Goal: Task Accomplishment & Management: Use online tool/utility

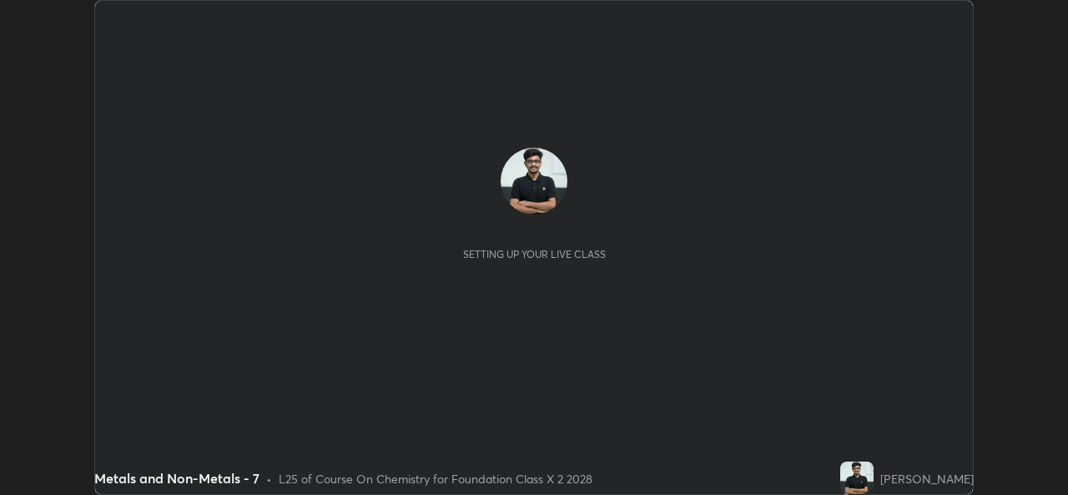
scroll to position [495, 1067]
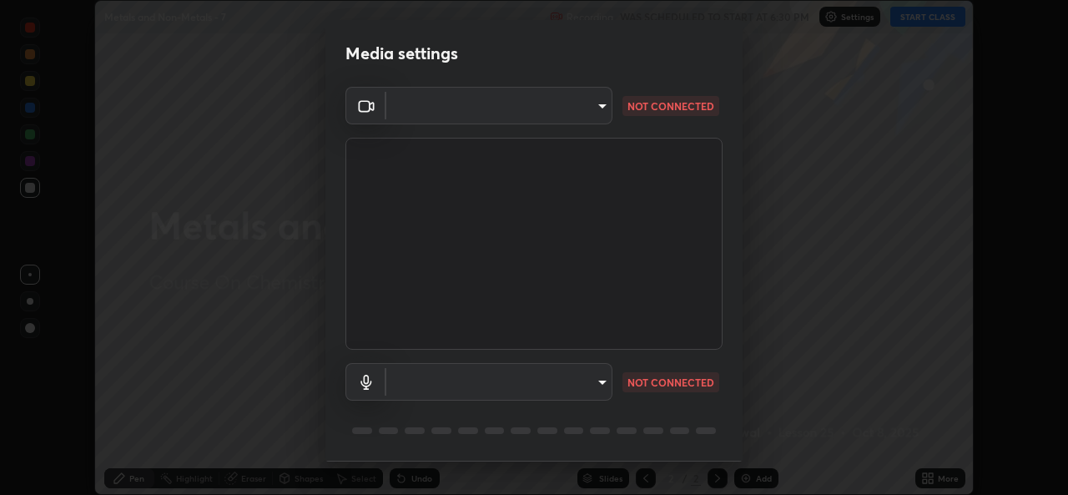
type input "a83bb134842fd6c46cae91b6313aa5efba961fee809e7364c6ef7c36ed00ea69"
type input "1096ec1564036cbcf0e9abd5aaef12808ae7e2dc0601459cd77712751889dd54"
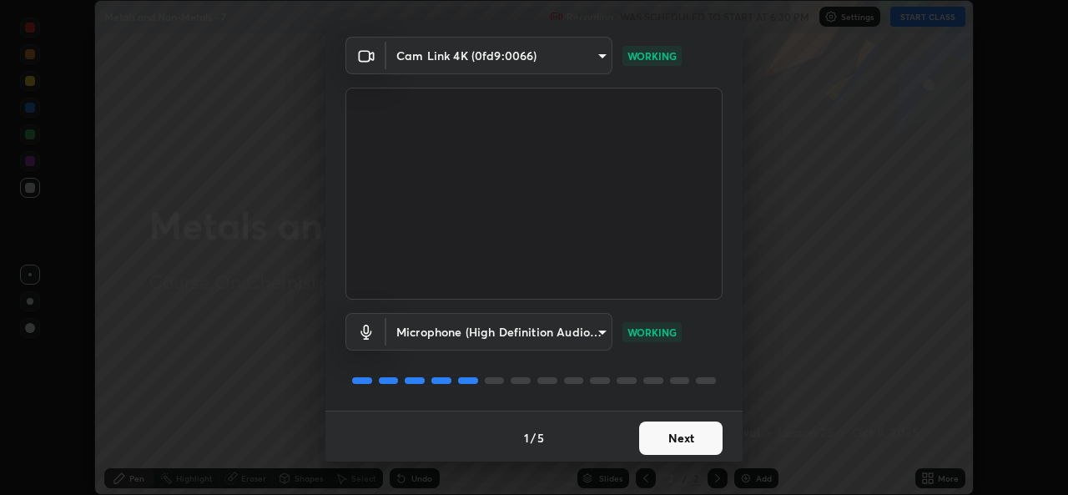
scroll to position [53, 0]
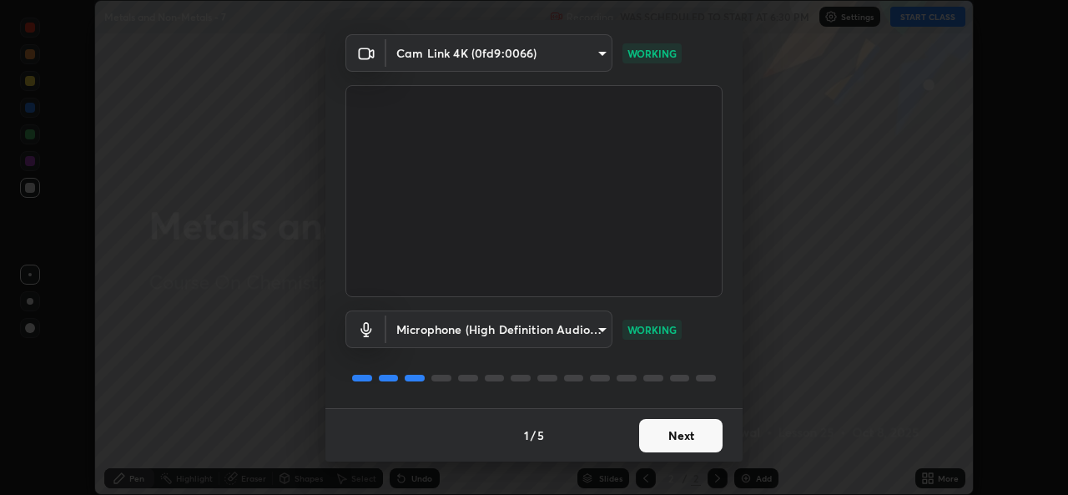
click at [661, 425] on button "Next" at bounding box center [680, 435] width 83 height 33
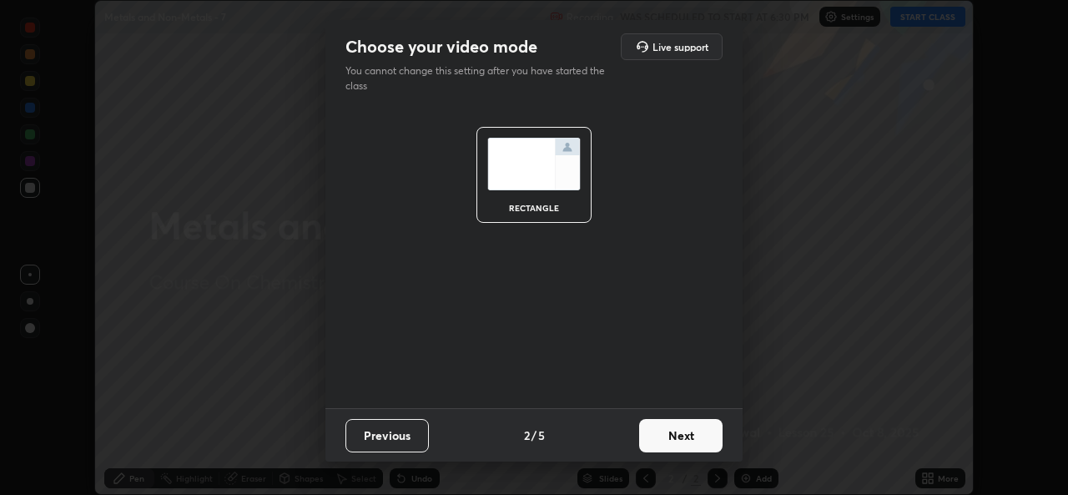
click at [677, 438] on button "Next" at bounding box center [680, 435] width 83 height 33
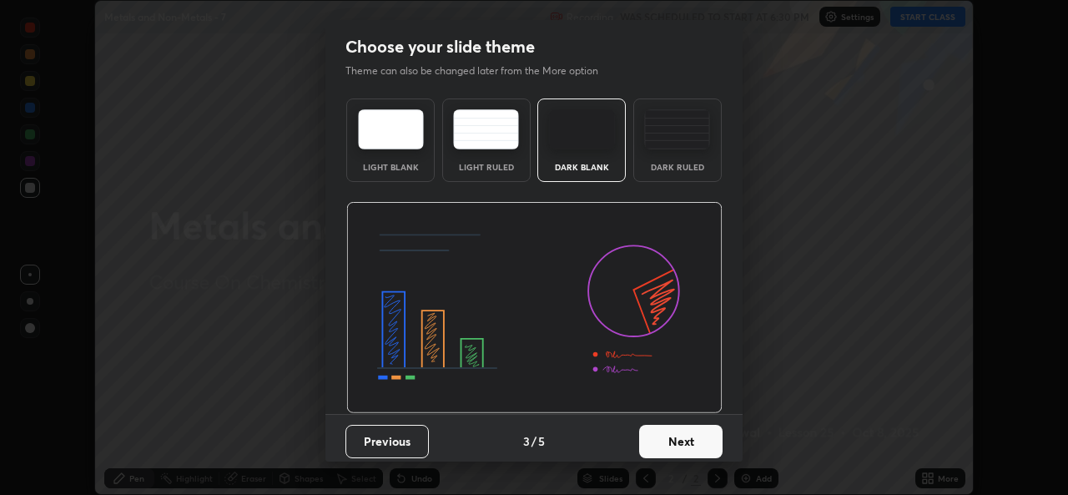
click at [679, 435] on button "Next" at bounding box center [680, 441] width 83 height 33
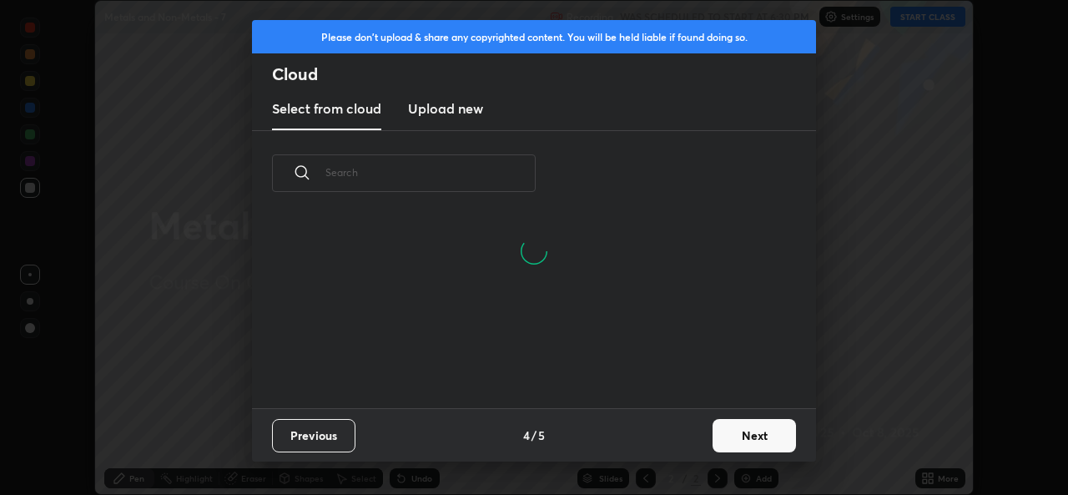
click at [741, 432] on button "Next" at bounding box center [753, 435] width 83 height 33
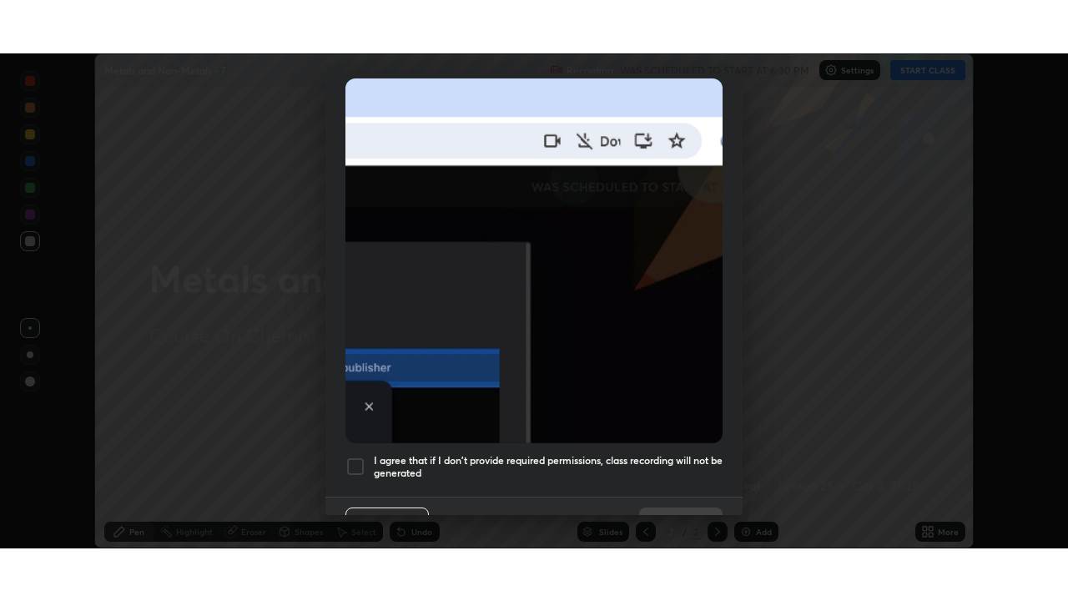
scroll to position [393, 0]
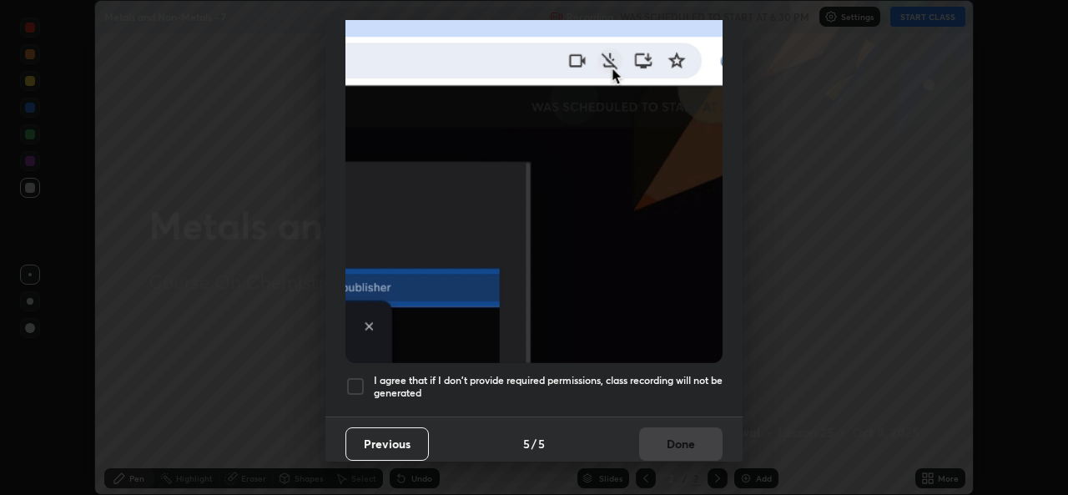
click at [356, 376] on div at bounding box center [355, 386] width 20 height 20
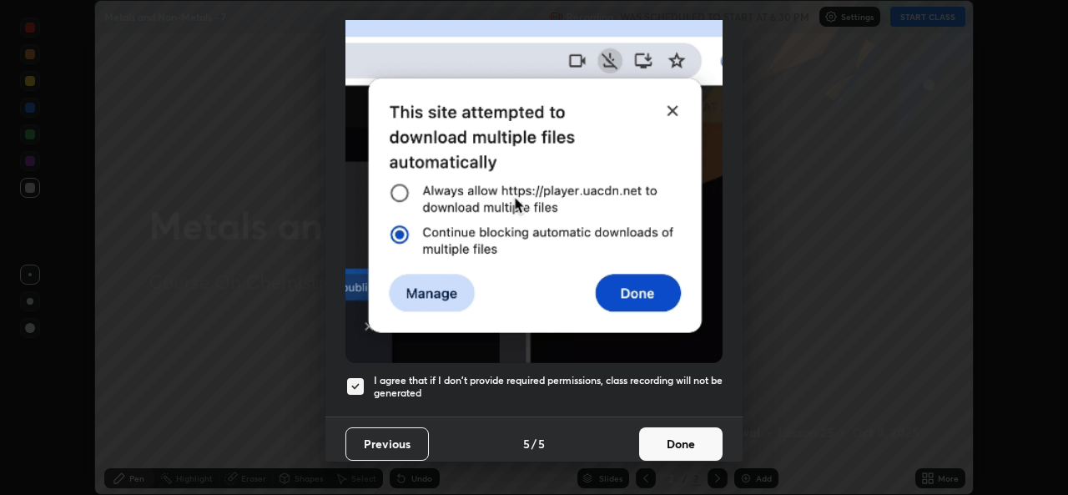
click at [691, 432] on button "Done" at bounding box center [680, 443] width 83 height 33
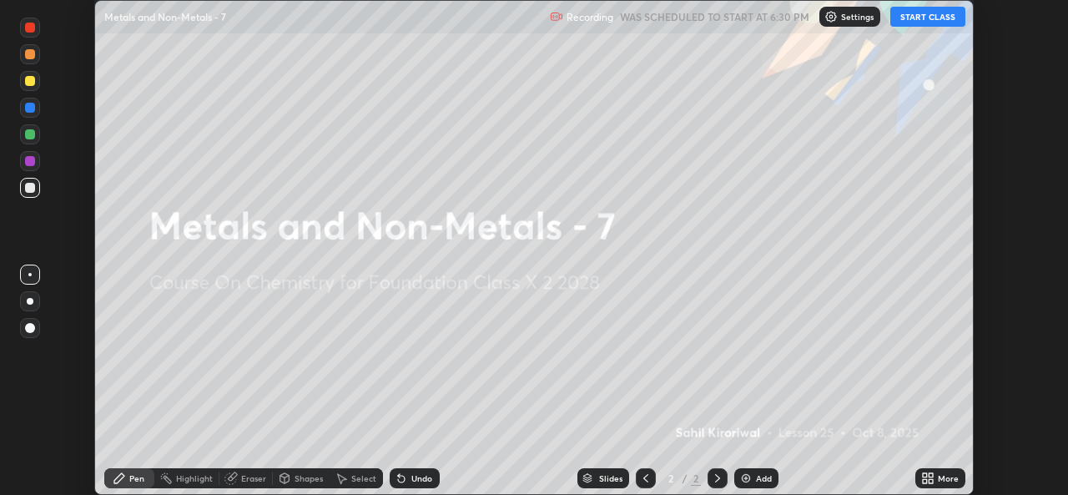
click at [932, 473] on icon at bounding box center [930, 475] width 4 height 4
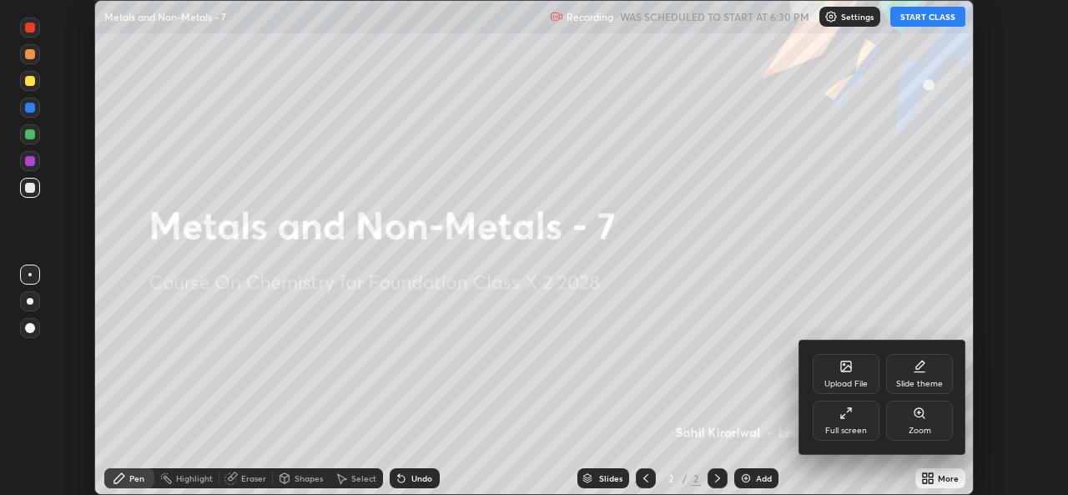
click at [846, 421] on div "Full screen" at bounding box center [846, 420] width 67 height 40
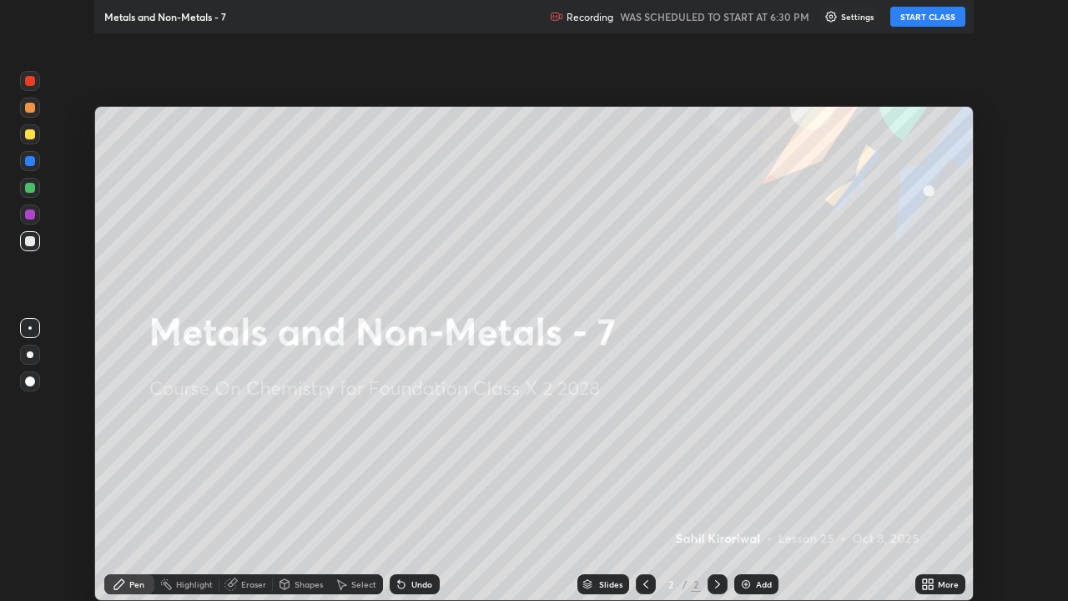
scroll to position [601, 1068]
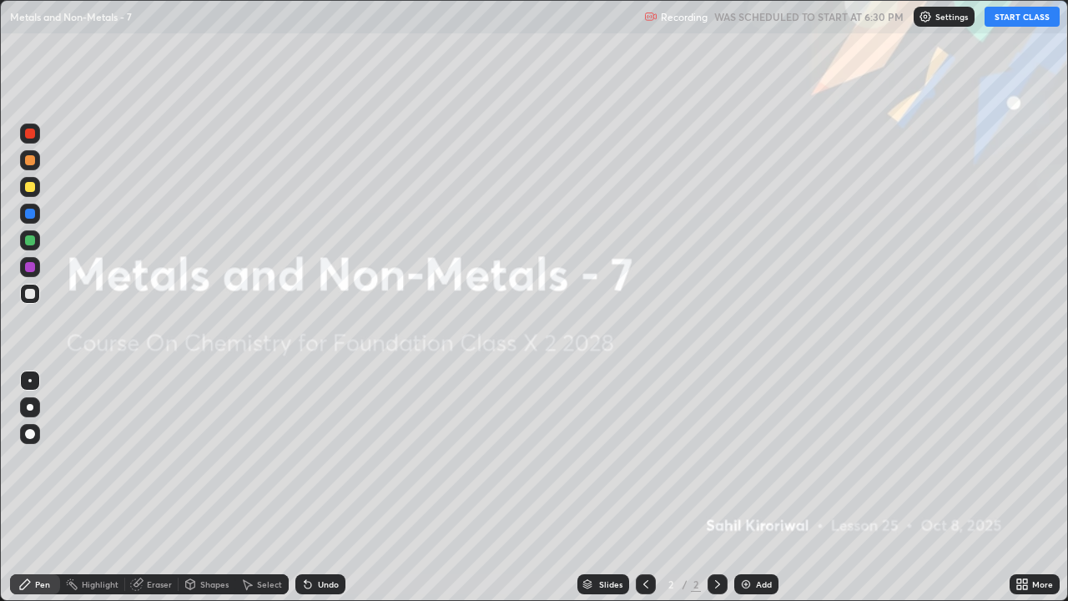
click at [1017, 18] on button "START CLASS" at bounding box center [1021, 17] width 75 height 20
click at [756, 494] on div "Add" at bounding box center [764, 584] width 16 height 8
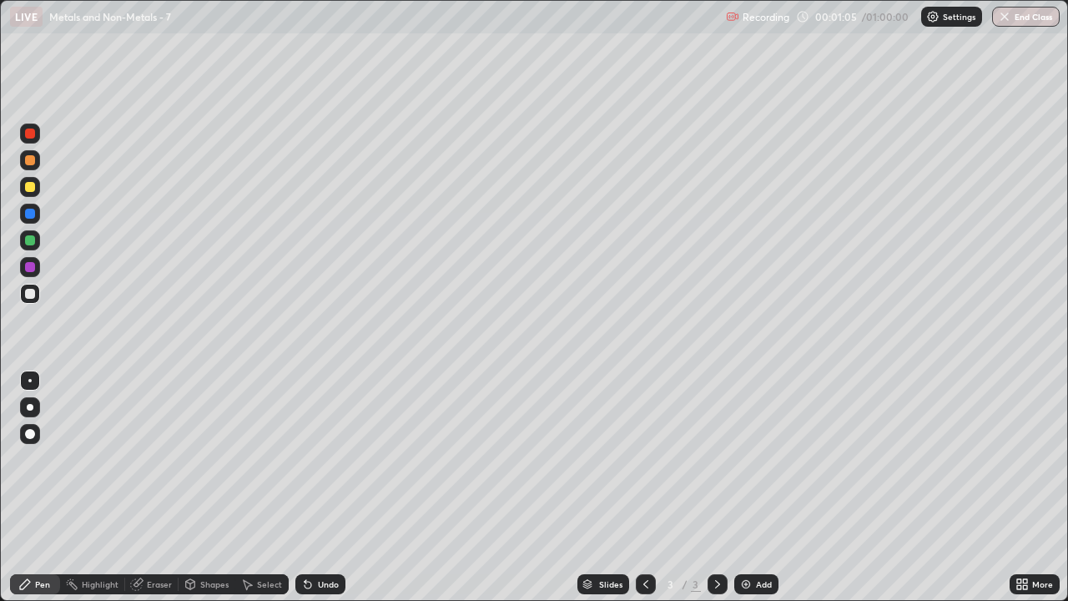
click at [1028, 494] on div "More" at bounding box center [1034, 584] width 50 height 20
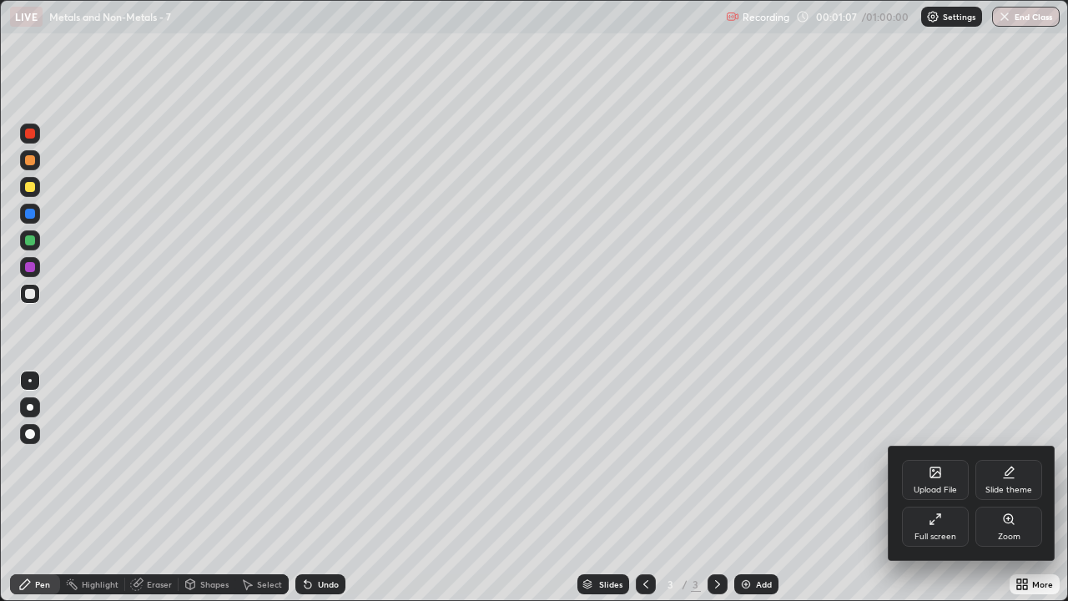
click at [934, 477] on icon at bounding box center [935, 472] width 10 height 10
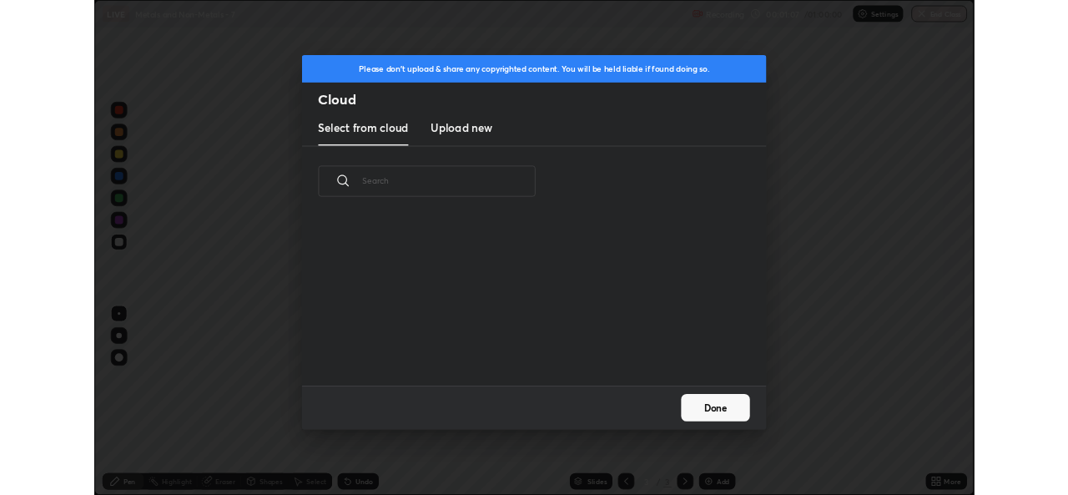
scroll to position [205, 536]
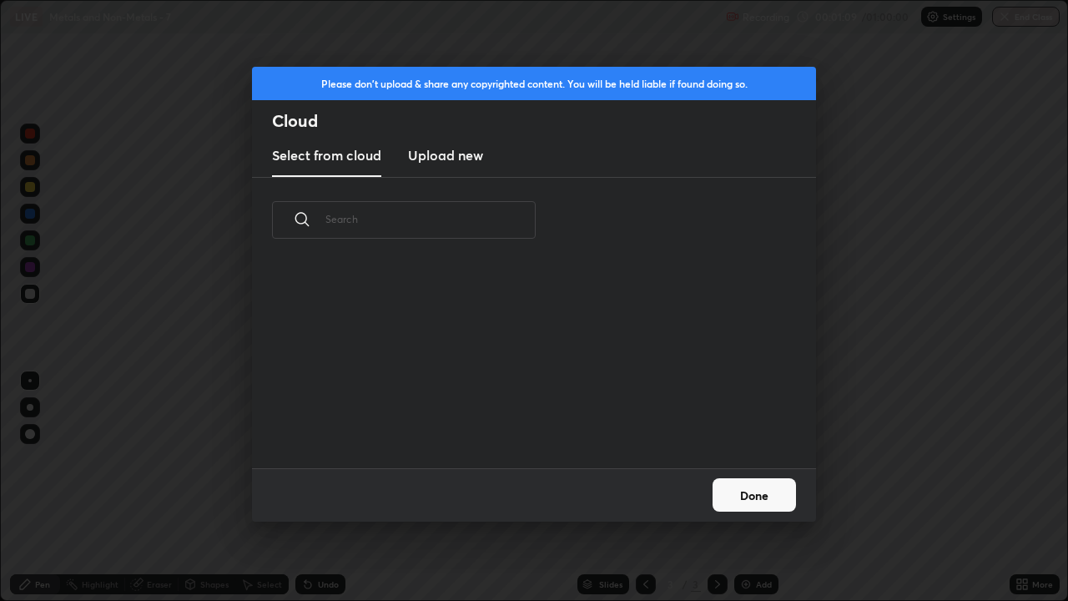
click at [453, 153] on h3 "Upload new" at bounding box center [445, 155] width 75 height 20
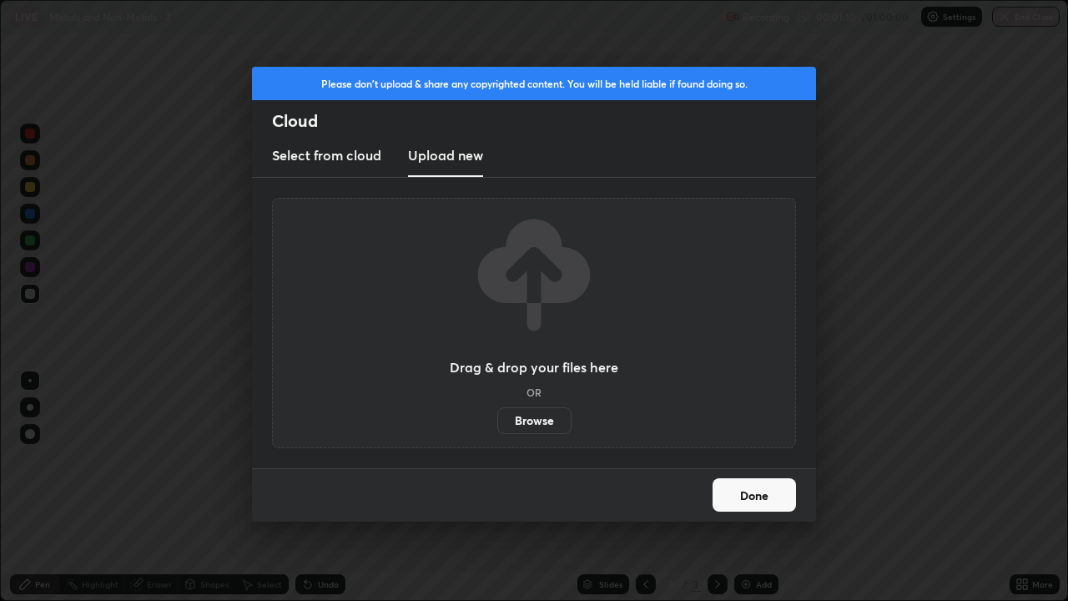
click at [552, 415] on label "Browse" at bounding box center [534, 420] width 74 height 27
click at [497, 415] on input "Browse" at bounding box center [497, 420] width 0 height 27
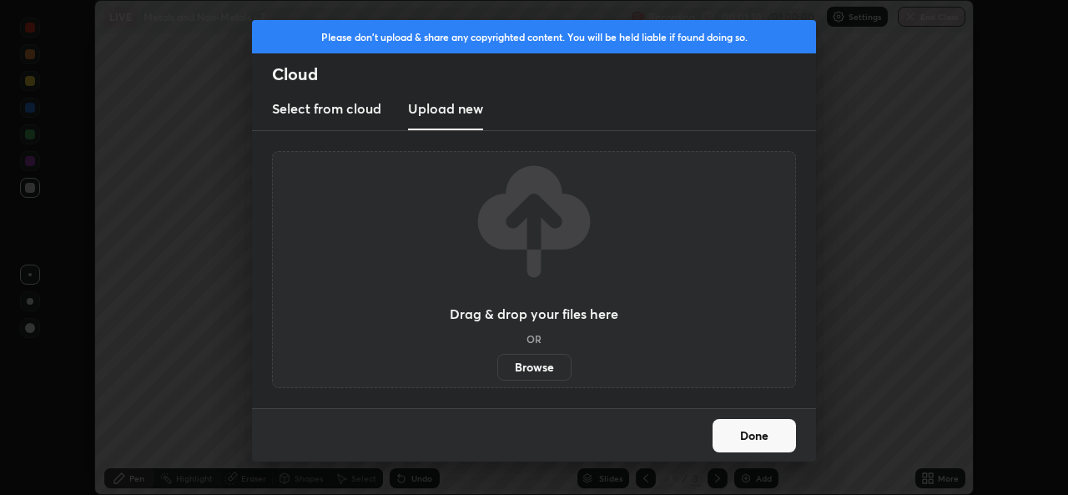
scroll to position [82927, 82354]
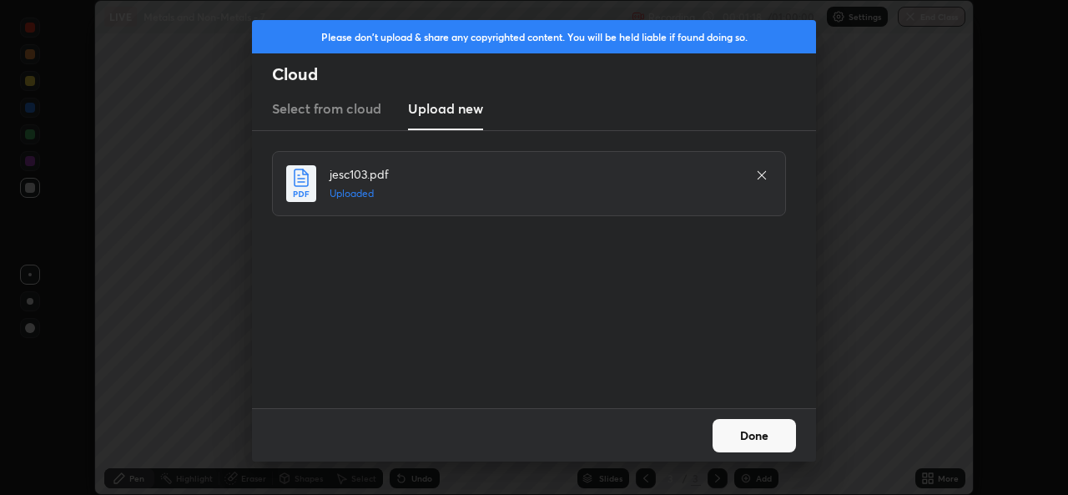
click at [763, 430] on button "Done" at bounding box center [753, 435] width 83 height 33
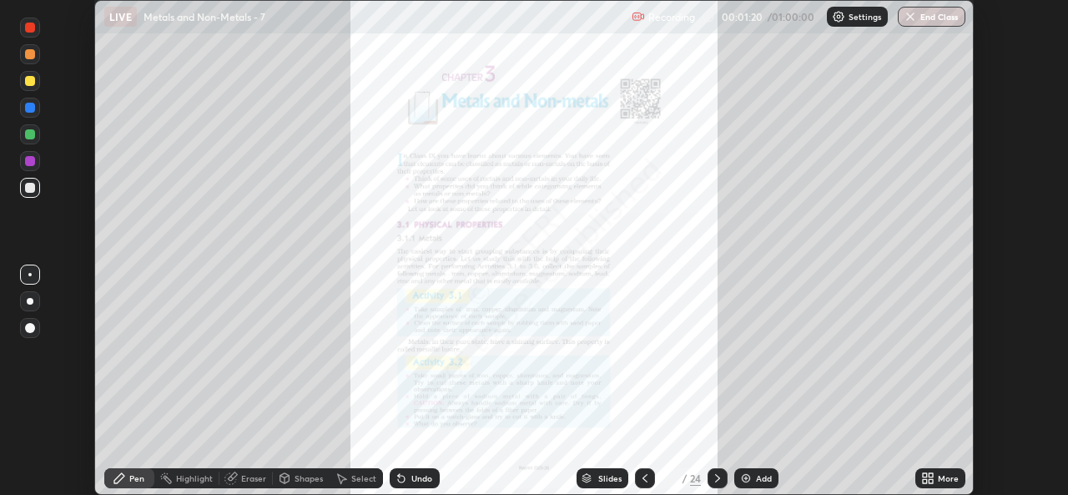
click at [718, 472] on icon at bounding box center [717, 477] width 13 height 13
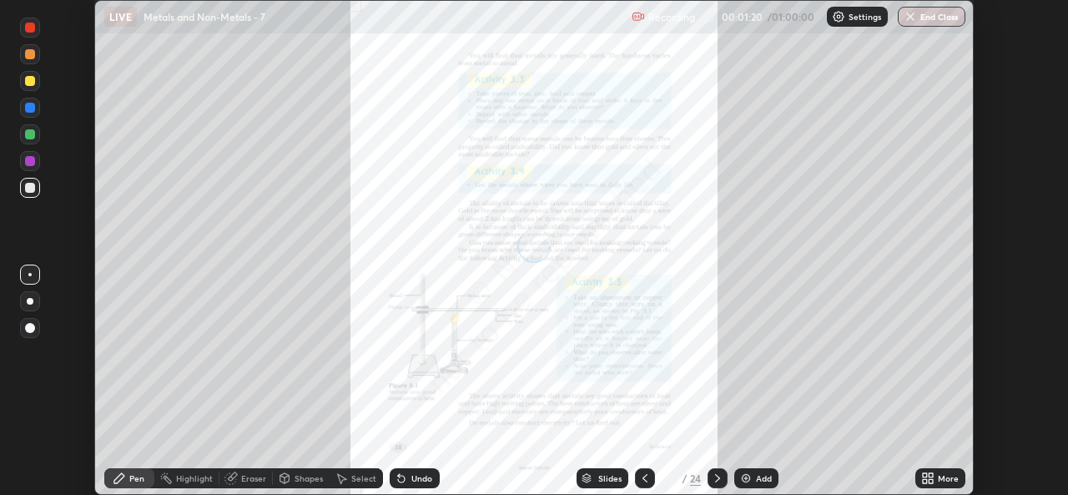
click at [716, 476] on icon at bounding box center [717, 477] width 13 height 13
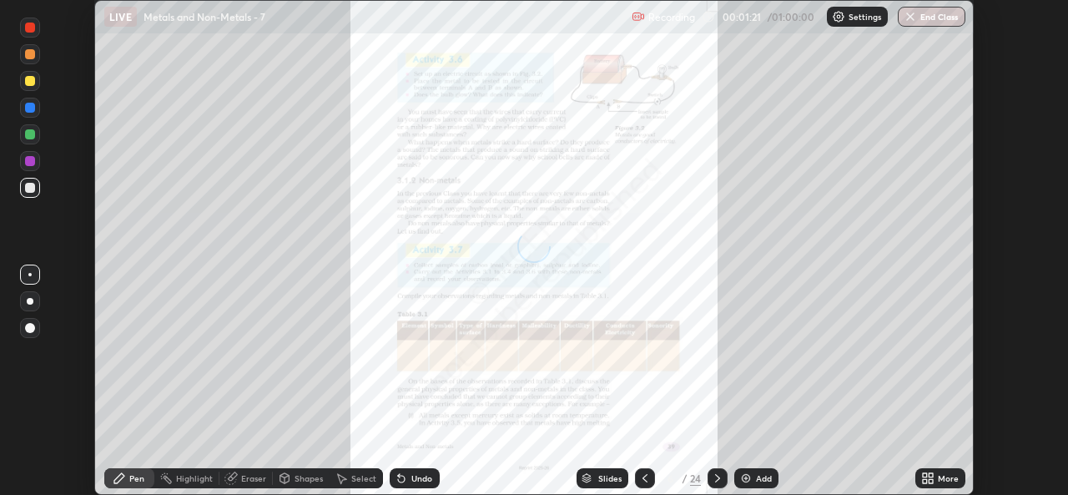
click at [713, 476] on icon at bounding box center [717, 477] width 13 height 13
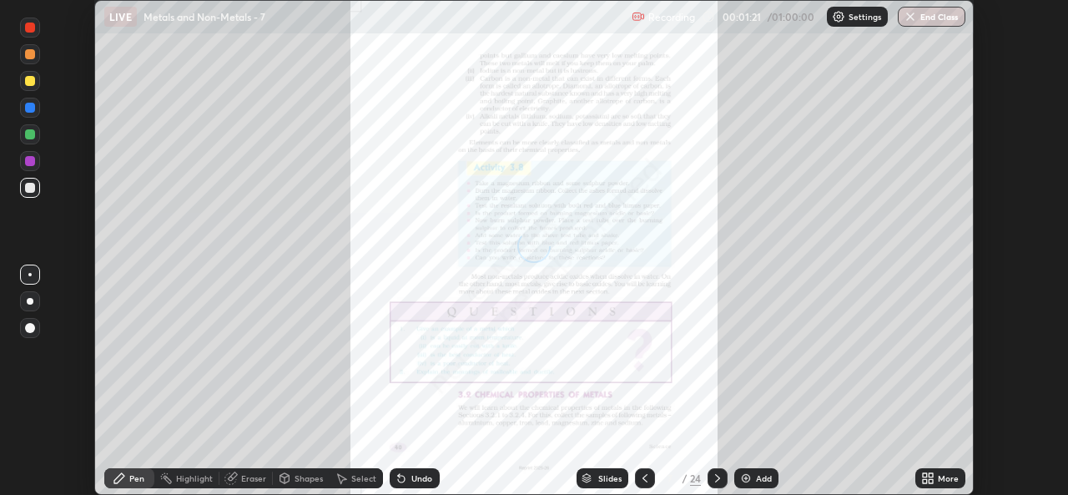
click at [712, 471] on icon at bounding box center [717, 477] width 13 height 13
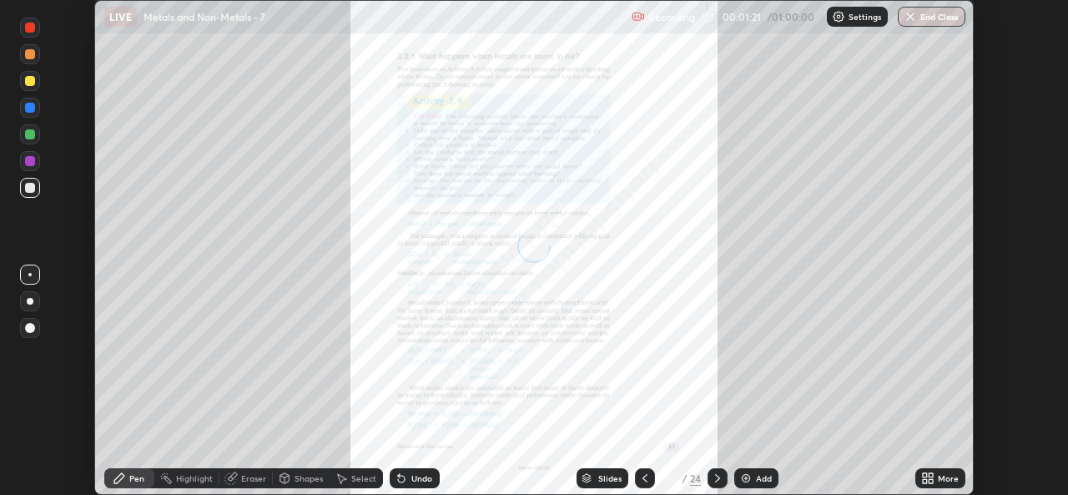
click at [713, 469] on div at bounding box center [717, 478] width 20 height 20
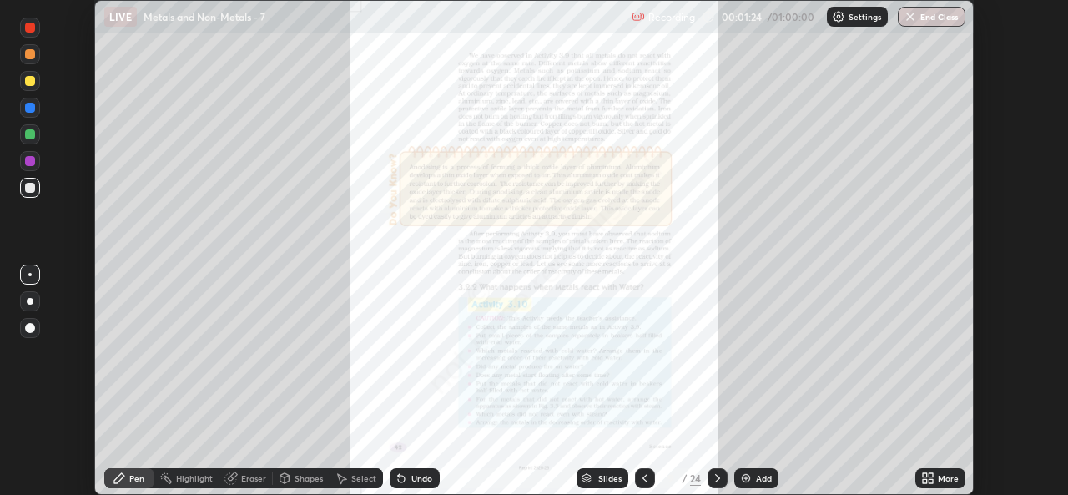
click at [717, 478] on icon at bounding box center [717, 478] width 5 height 8
click at [716, 477] on icon at bounding box center [717, 477] width 13 height 13
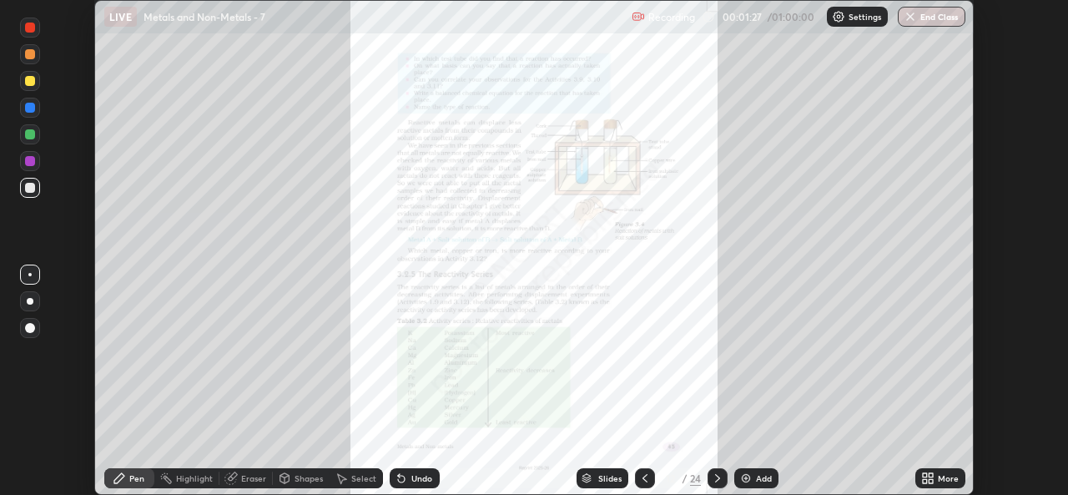
click at [643, 478] on icon at bounding box center [644, 477] width 13 height 13
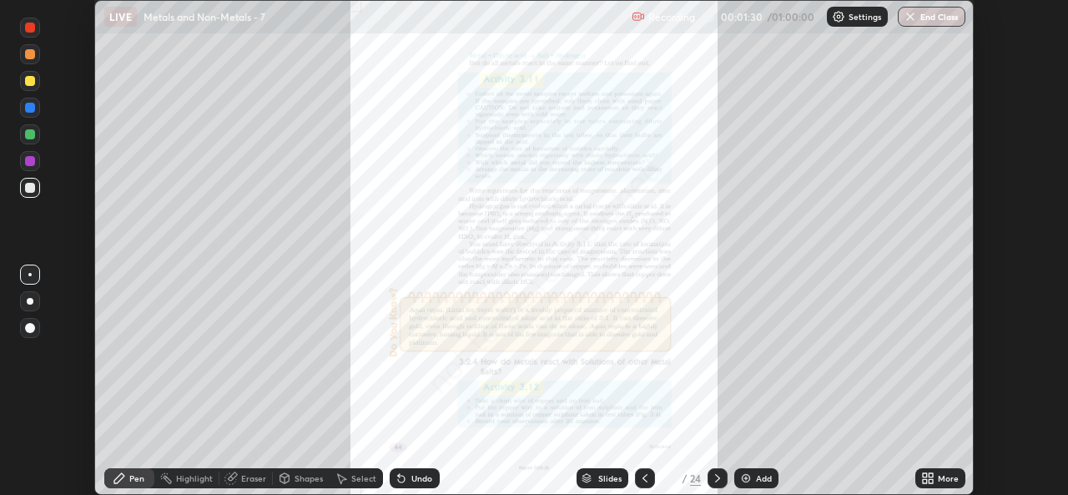
click at [649, 468] on div at bounding box center [645, 478] width 20 height 20
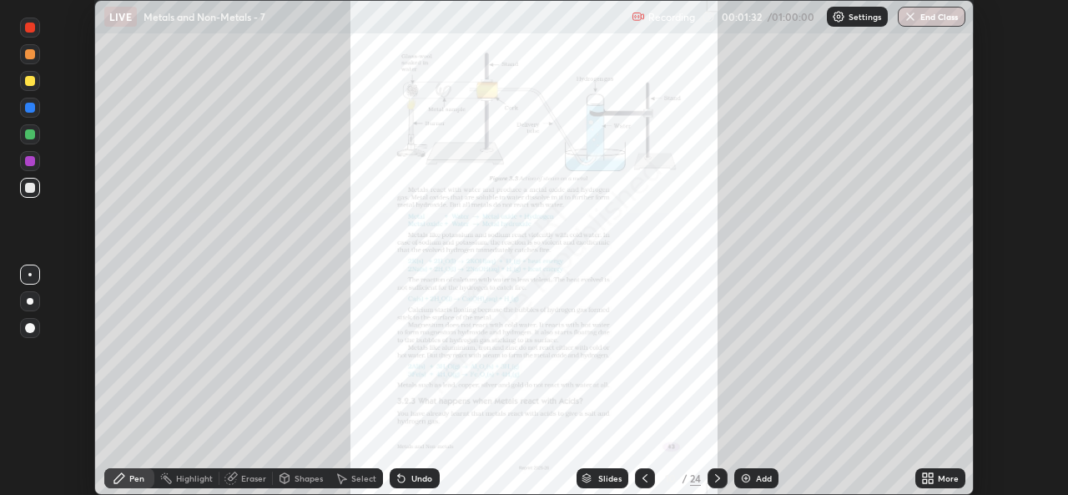
click at [721, 470] on div at bounding box center [717, 478] width 20 height 20
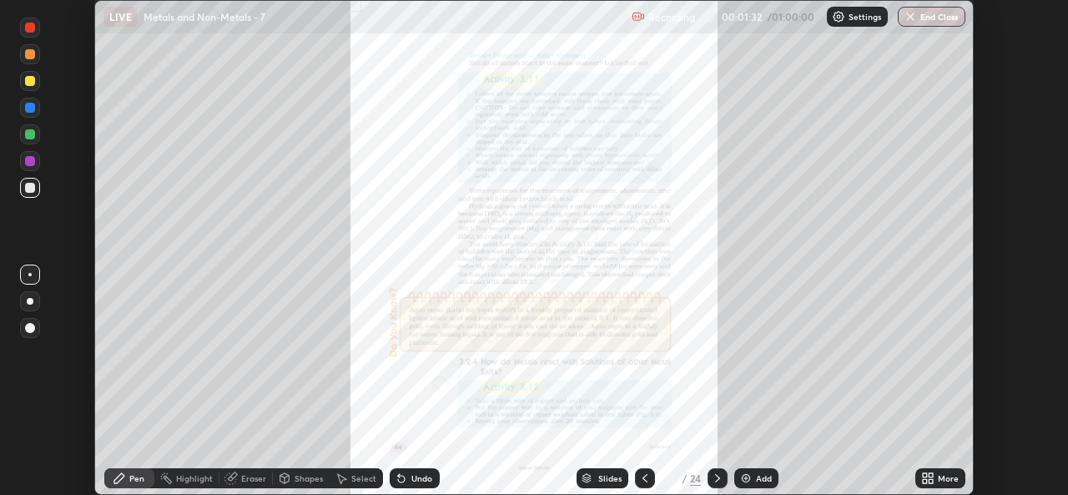
click at [721, 470] on div at bounding box center [717, 478] width 20 height 20
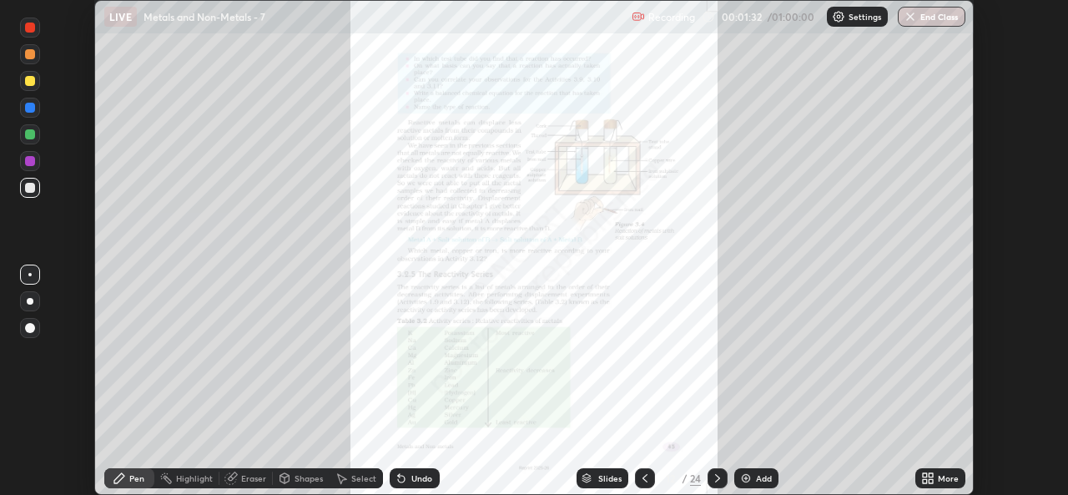
click at [717, 476] on icon at bounding box center [717, 477] width 13 height 13
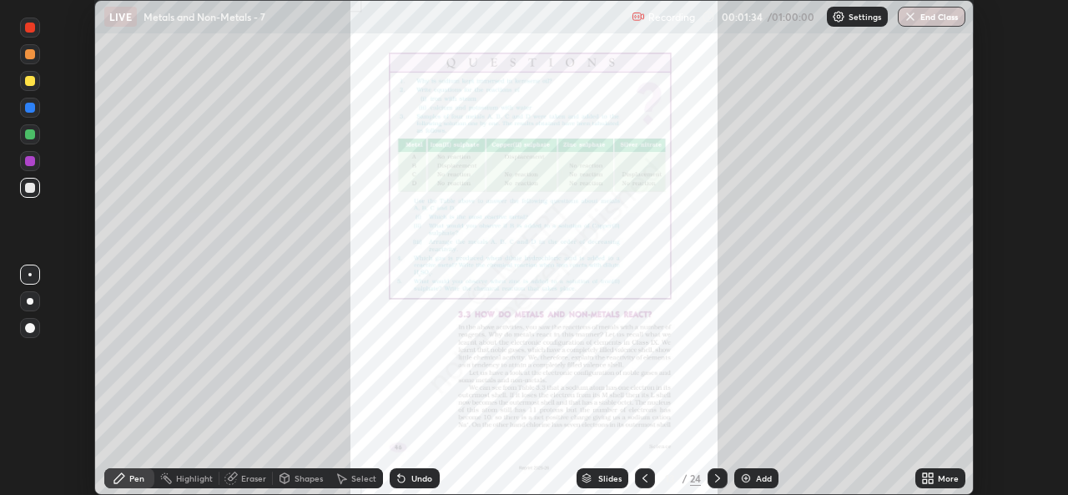
click at [642, 472] on icon at bounding box center [644, 477] width 13 height 13
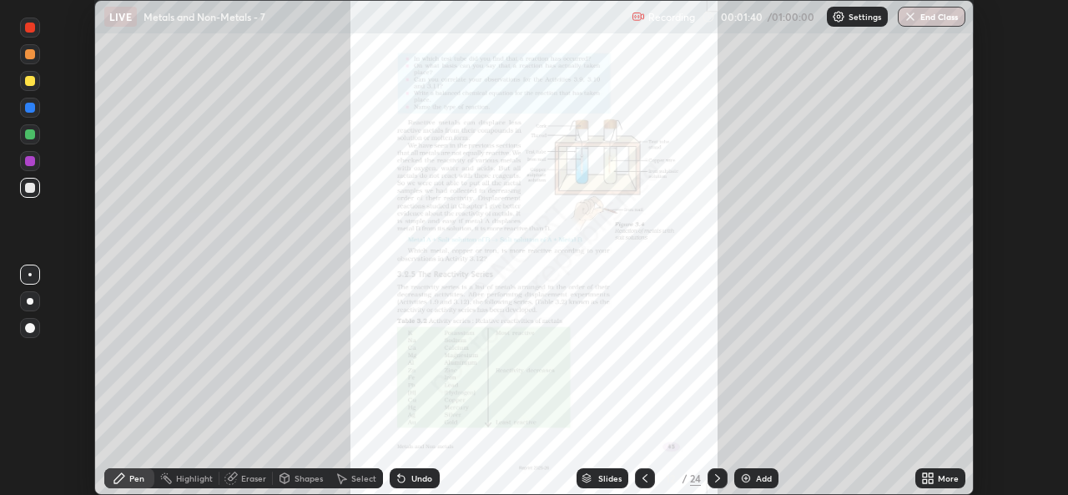
click at [716, 478] on icon at bounding box center [717, 477] width 13 height 13
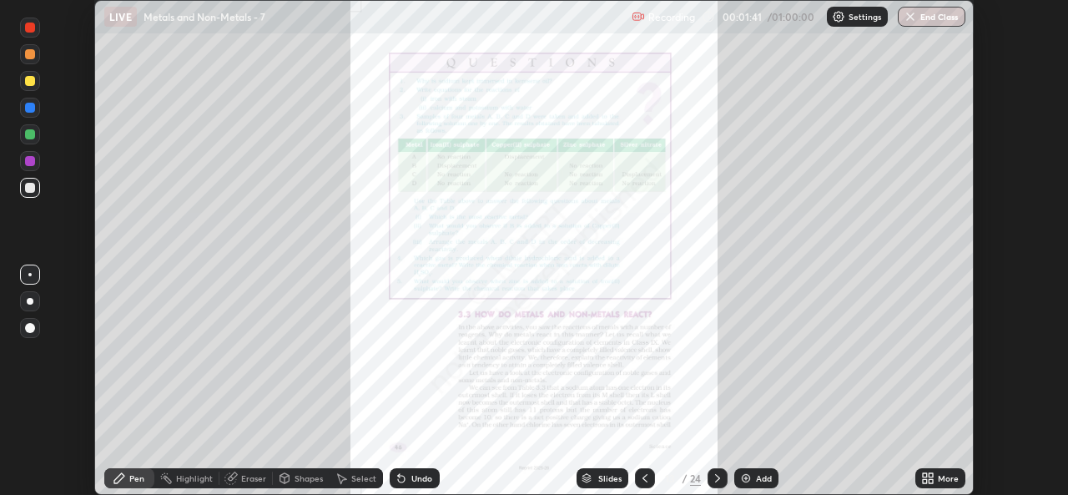
click at [716, 478] on icon at bounding box center [717, 477] width 13 height 13
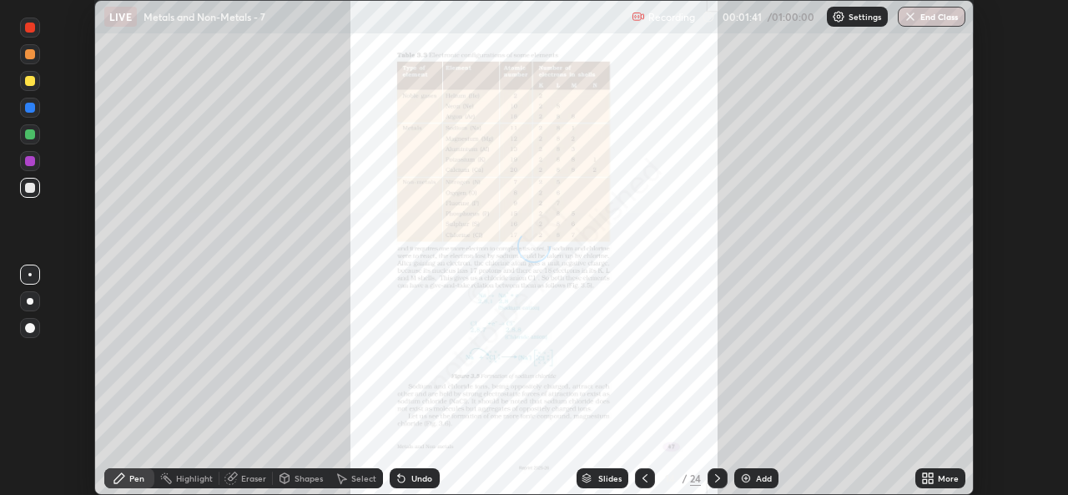
click at [724, 475] on div at bounding box center [717, 478] width 20 height 20
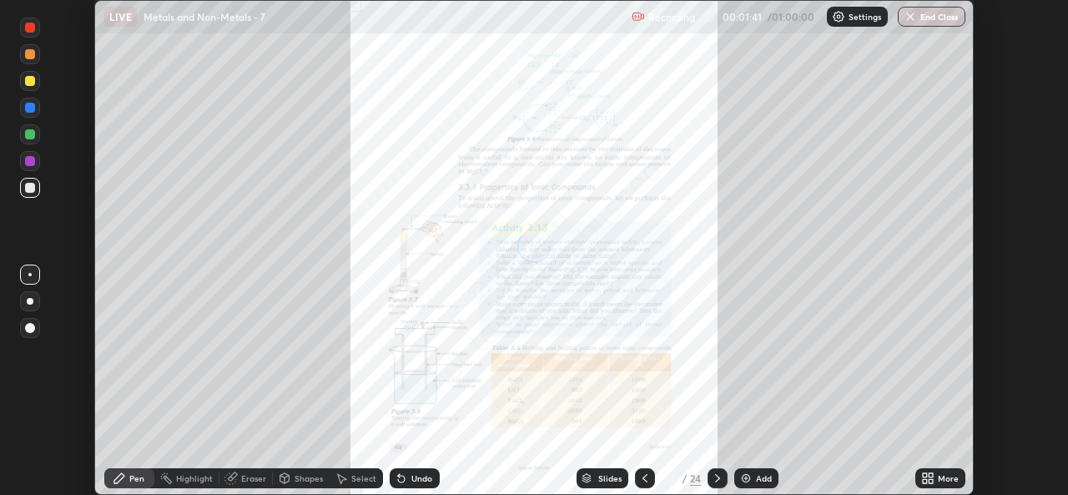
click at [716, 478] on icon at bounding box center [717, 477] width 13 height 13
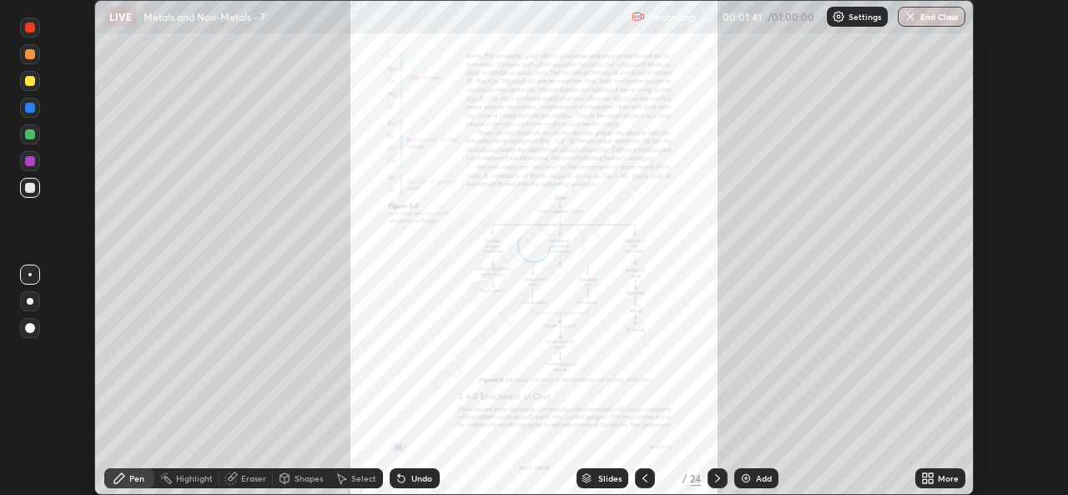
click at [717, 479] on icon at bounding box center [717, 478] width 5 height 8
click at [716, 478] on icon at bounding box center [717, 477] width 13 height 13
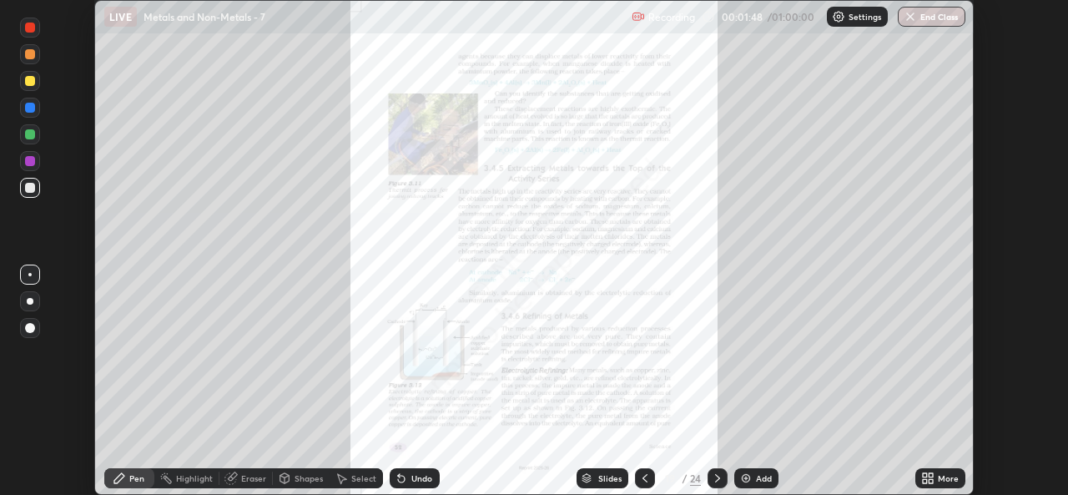
click at [943, 475] on div "More" at bounding box center [948, 478] width 21 height 8
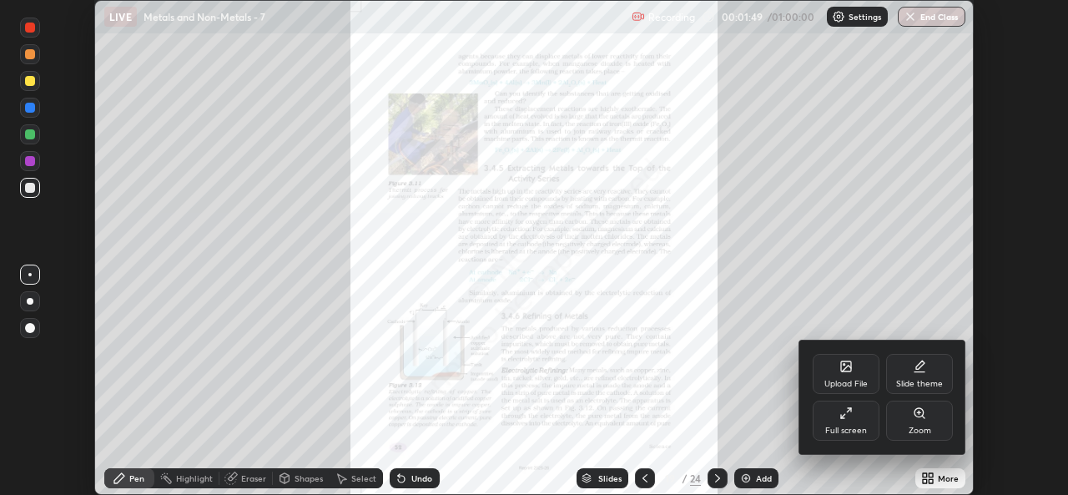
click at [937, 420] on div "Zoom" at bounding box center [919, 420] width 67 height 40
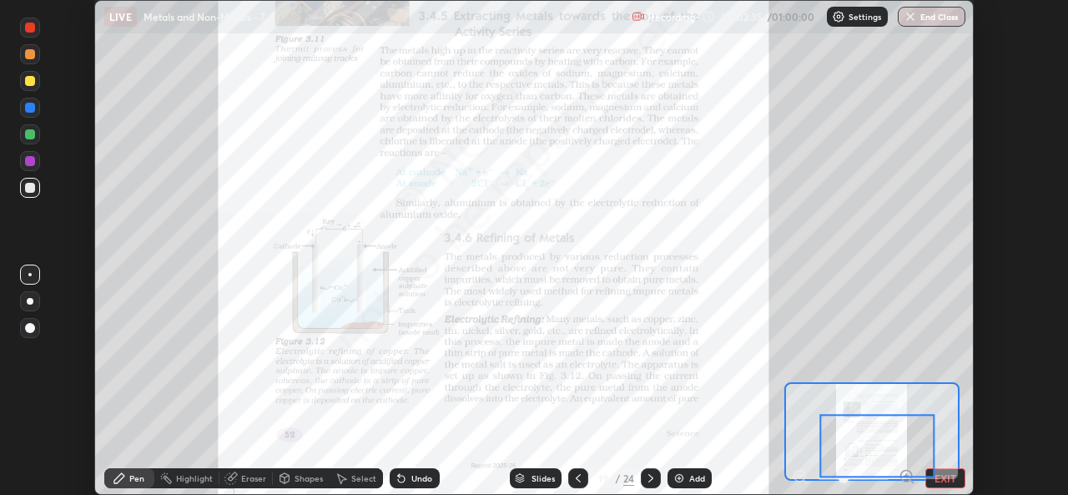
click at [29, 82] on div at bounding box center [30, 81] width 10 height 10
click at [570, 480] on div at bounding box center [578, 478] width 20 height 20
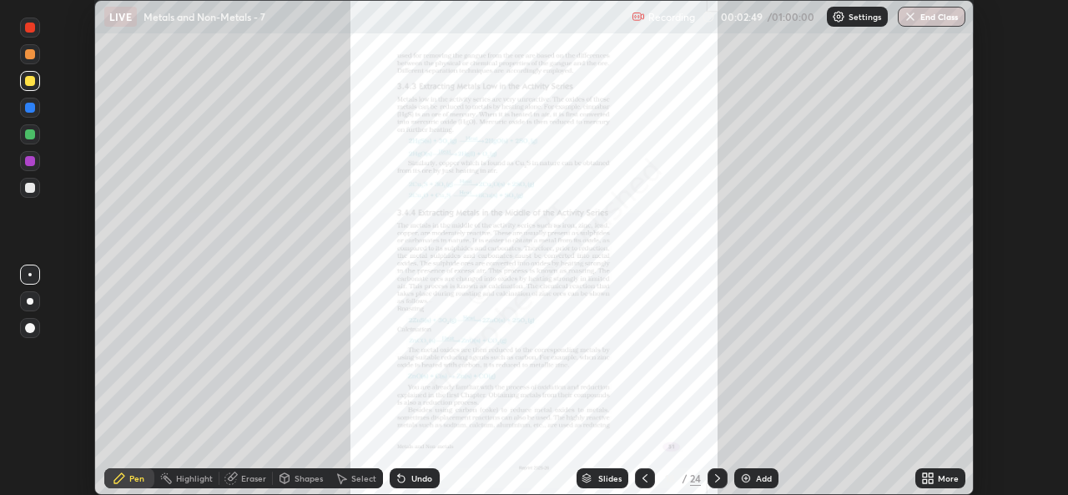
click at [577, 476] on div "Slides" at bounding box center [602, 478] width 52 height 20
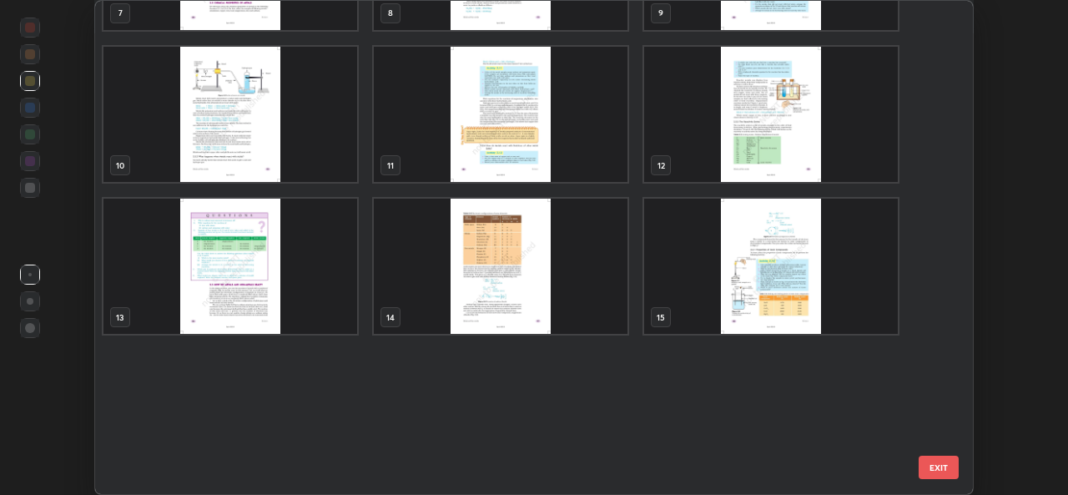
scroll to position [253, 0]
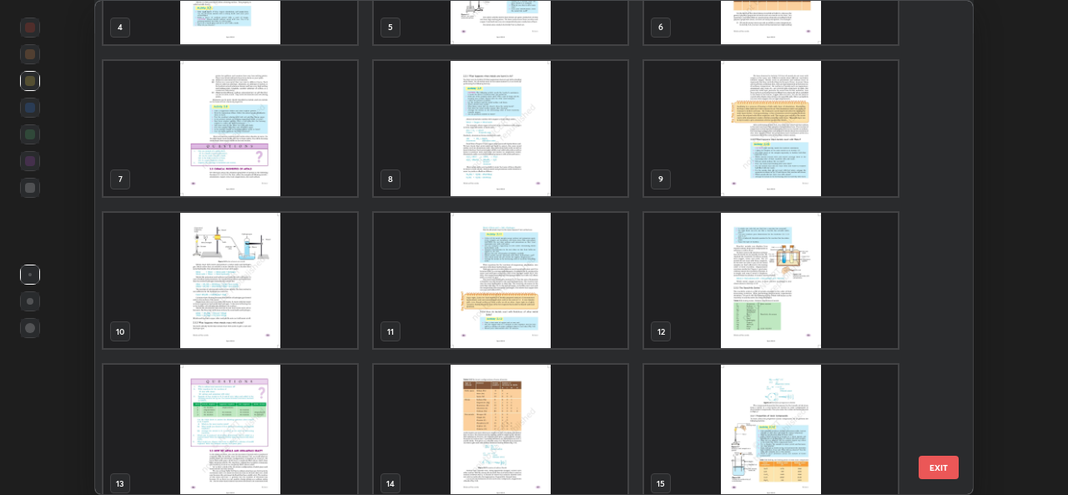
click at [736, 310] on img "grid" at bounding box center [771, 280] width 254 height 135
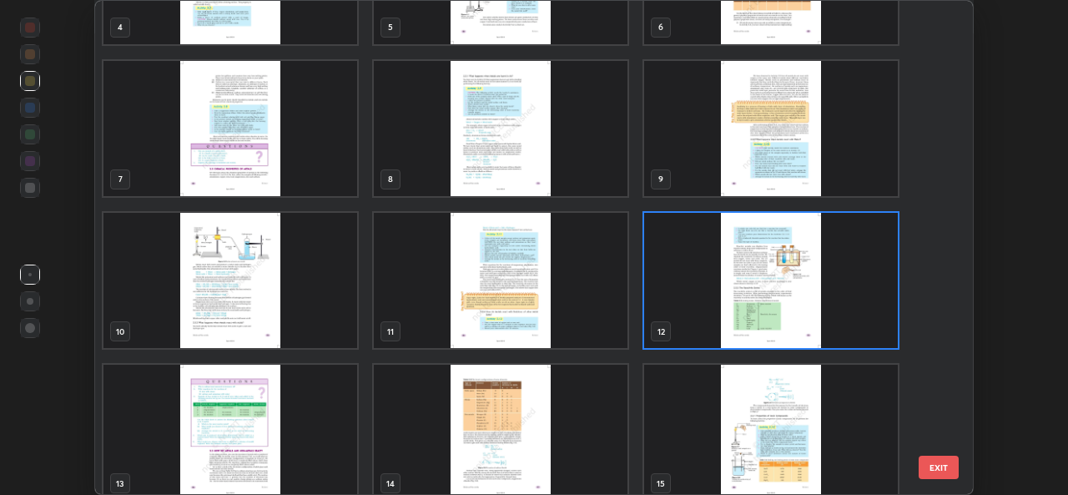
click at [733, 299] on img "grid" at bounding box center [771, 280] width 254 height 135
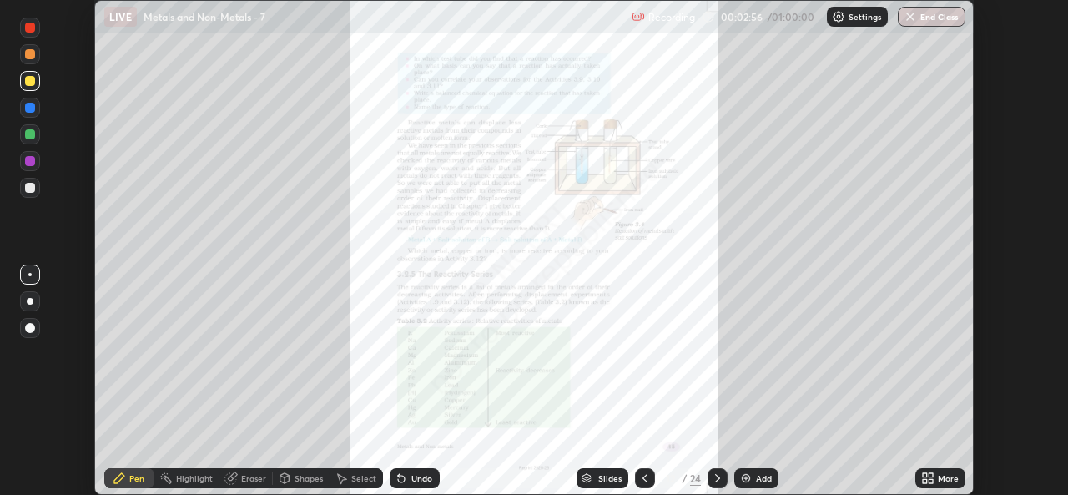
click at [923, 475] on icon at bounding box center [925, 475] width 4 height 4
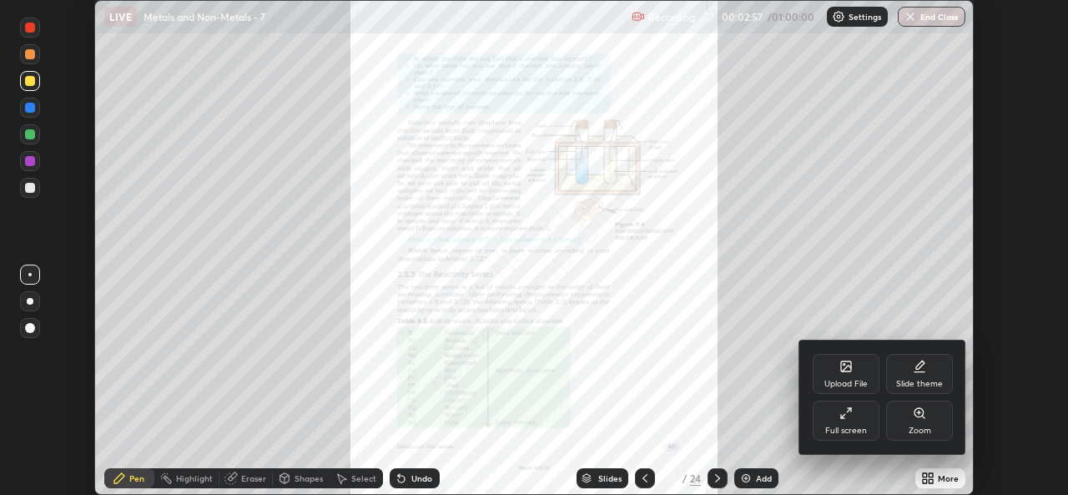
click at [918, 426] on div "Zoom" at bounding box center [919, 430] width 23 height 8
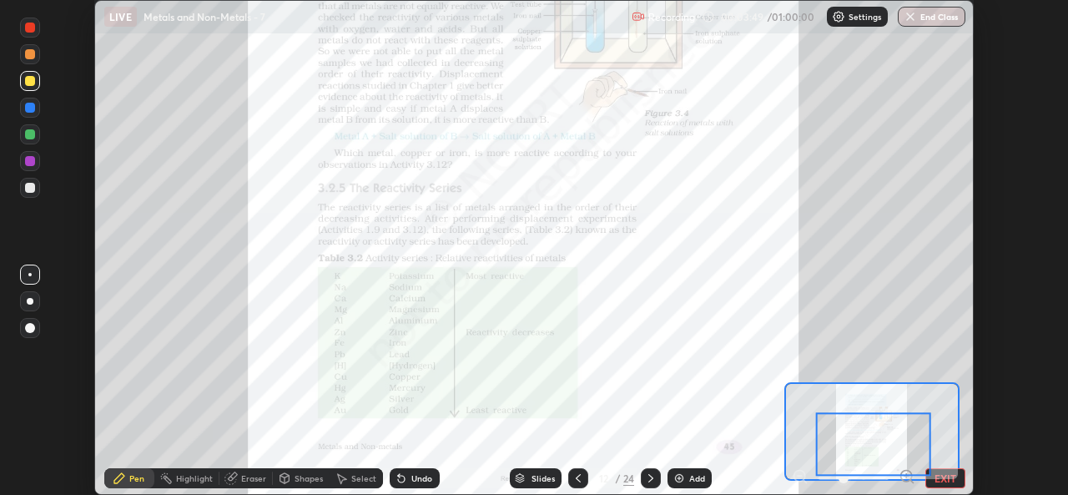
click at [532, 475] on div "Slides" at bounding box center [542, 478] width 23 height 8
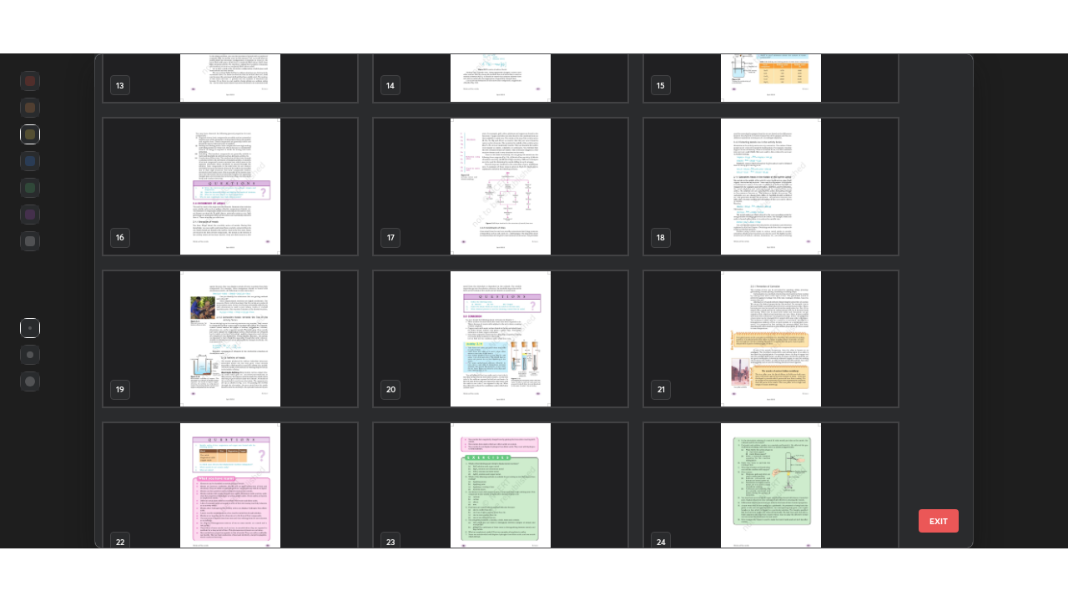
scroll to position [723, 0]
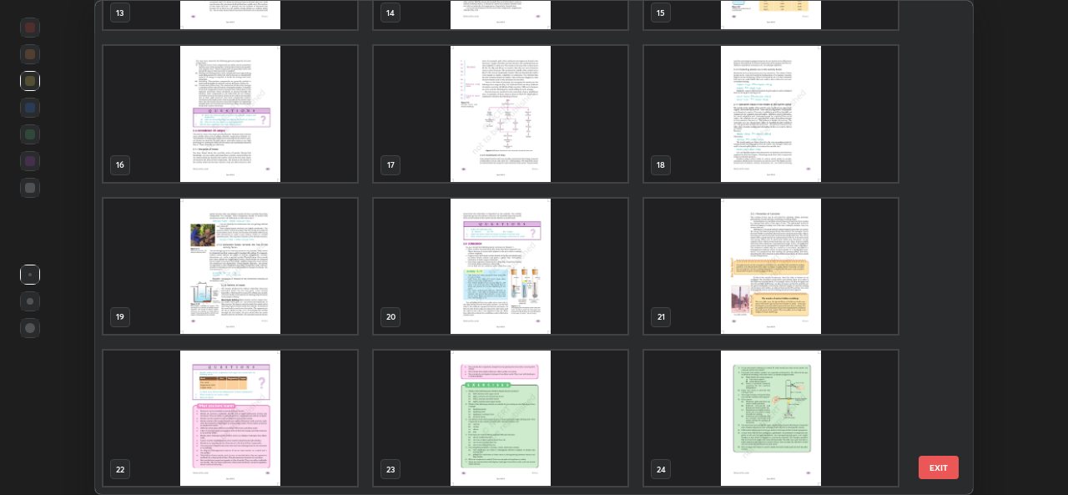
click at [290, 268] on img "grid" at bounding box center [230, 266] width 254 height 135
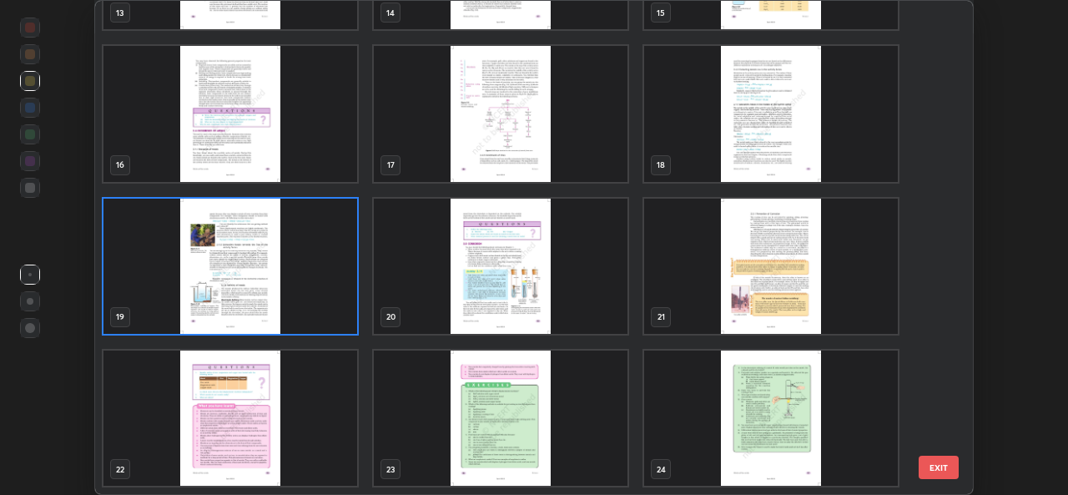
click at [294, 264] on img "grid" at bounding box center [230, 266] width 254 height 135
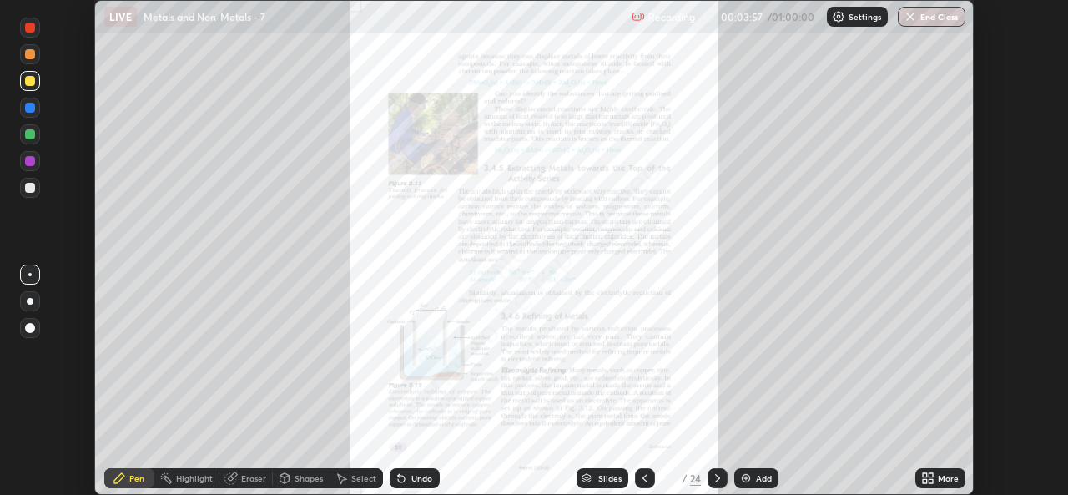
click at [946, 477] on div "More" at bounding box center [948, 478] width 21 height 8
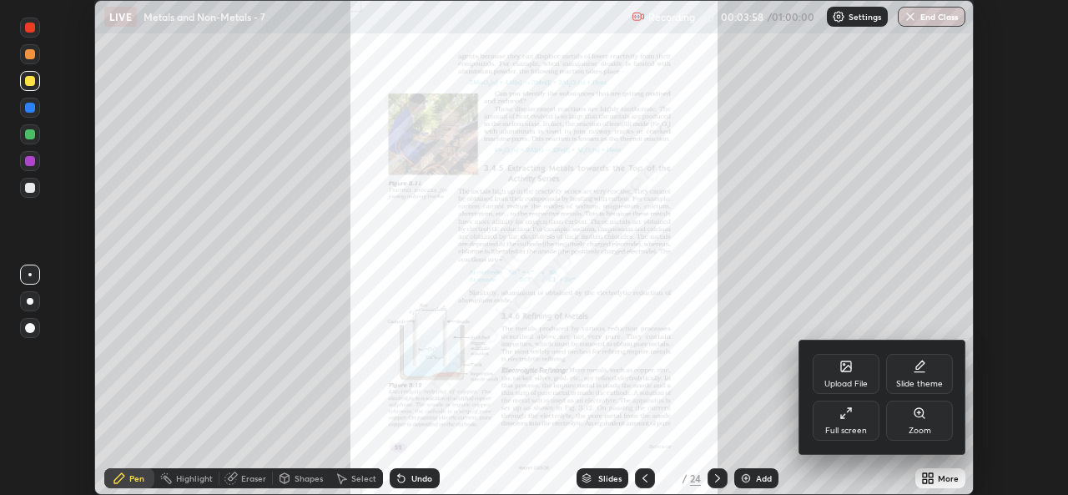
click at [931, 424] on div "Zoom" at bounding box center [919, 420] width 67 height 40
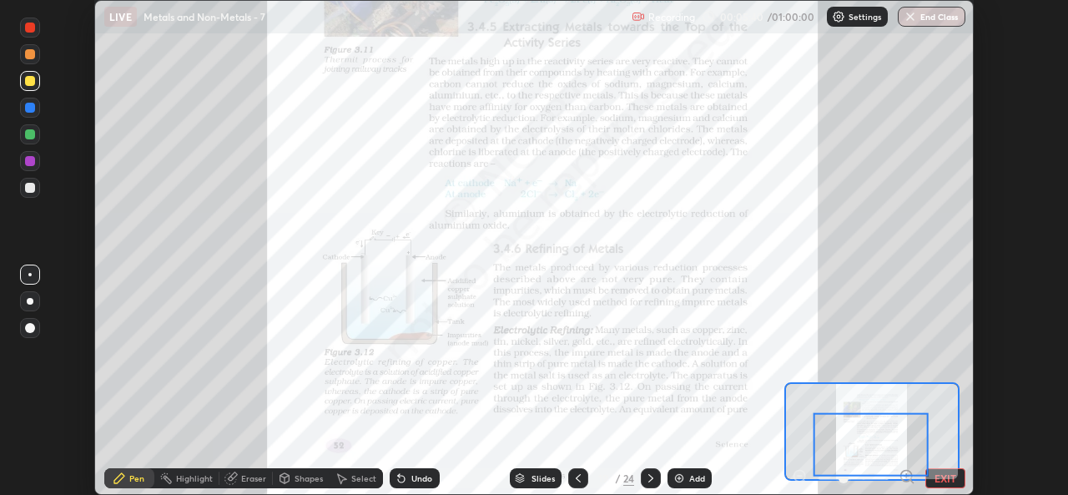
click at [686, 477] on div "Add" at bounding box center [689, 478] width 44 height 20
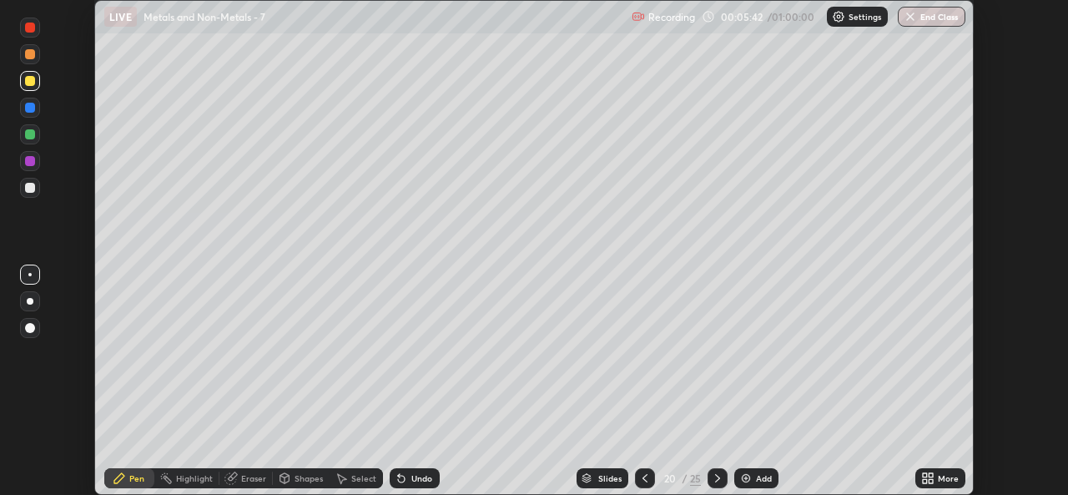
click at [933, 476] on icon at bounding box center [927, 477] width 13 height 13
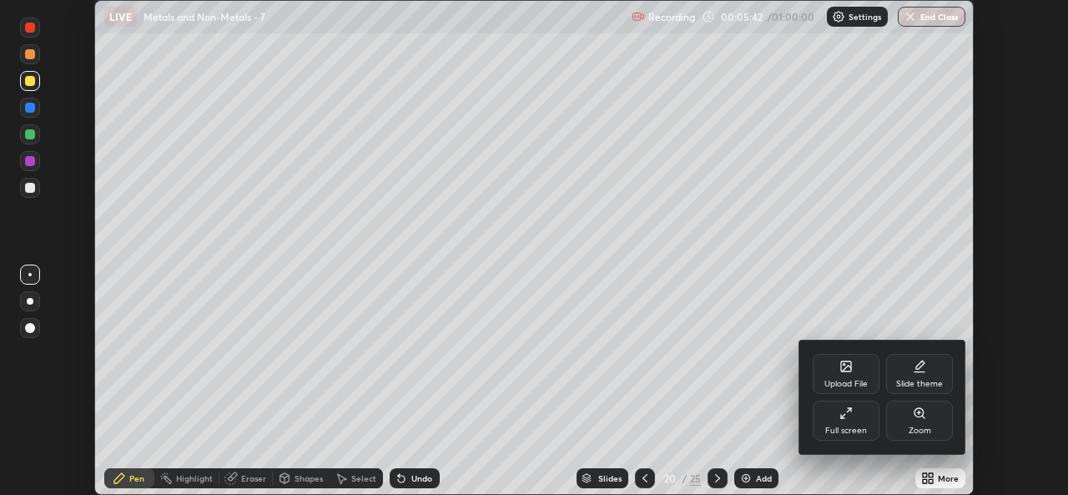
click at [858, 411] on div "Full screen" at bounding box center [846, 420] width 67 height 40
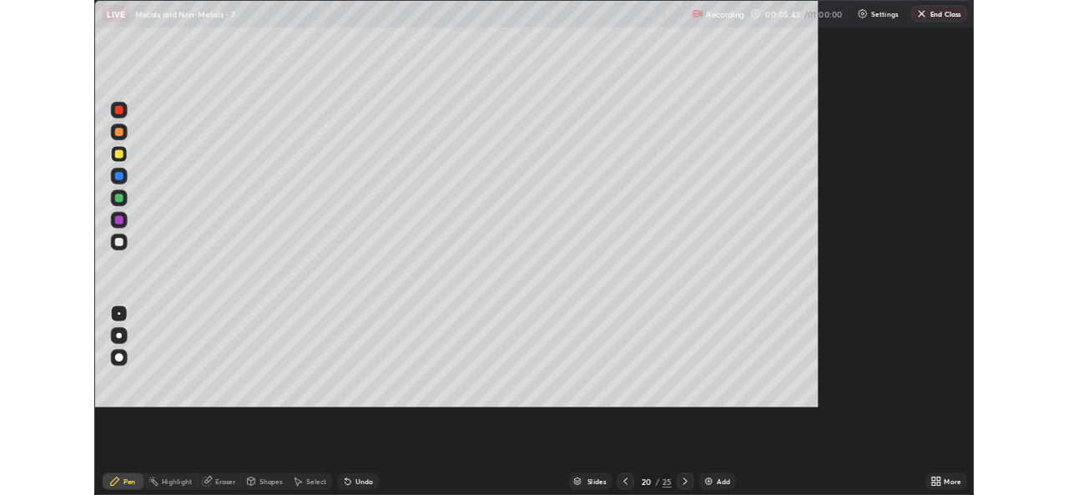
scroll to position [601, 1068]
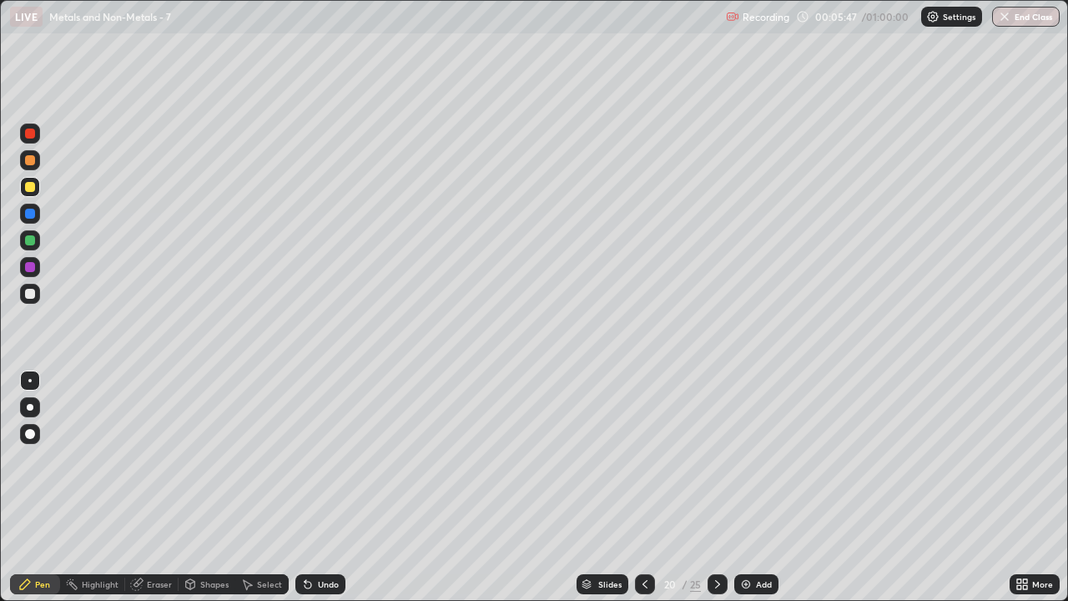
click at [311, 494] on div "Undo" at bounding box center [320, 584] width 50 height 20
click at [318, 494] on div "Undo" at bounding box center [328, 584] width 21 height 8
click at [323, 494] on div "Undo" at bounding box center [328, 584] width 21 height 8
click at [36, 294] on div at bounding box center [30, 294] width 20 height 20
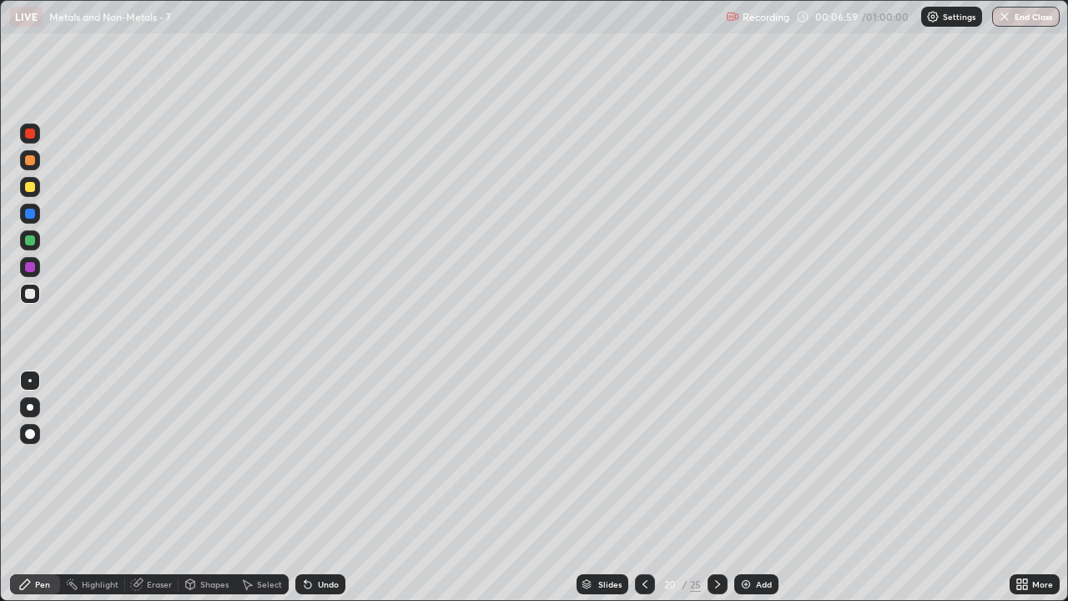
click at [30, 214] on div at bounding box center [30, 214] width 10 height 10
click at [26, 186] on div at bounding box center [30, 187] width 10 height 10
click at [318, 494] on div "Undo" at bounding box center [328, 584] width 21 height 8
click at [315, 494] on div "Undo" at bounding box center [320, 584] width 50 height 20
click at [314, 494] on div "Undo" at bounding box center [320, 584] width 50 height 20
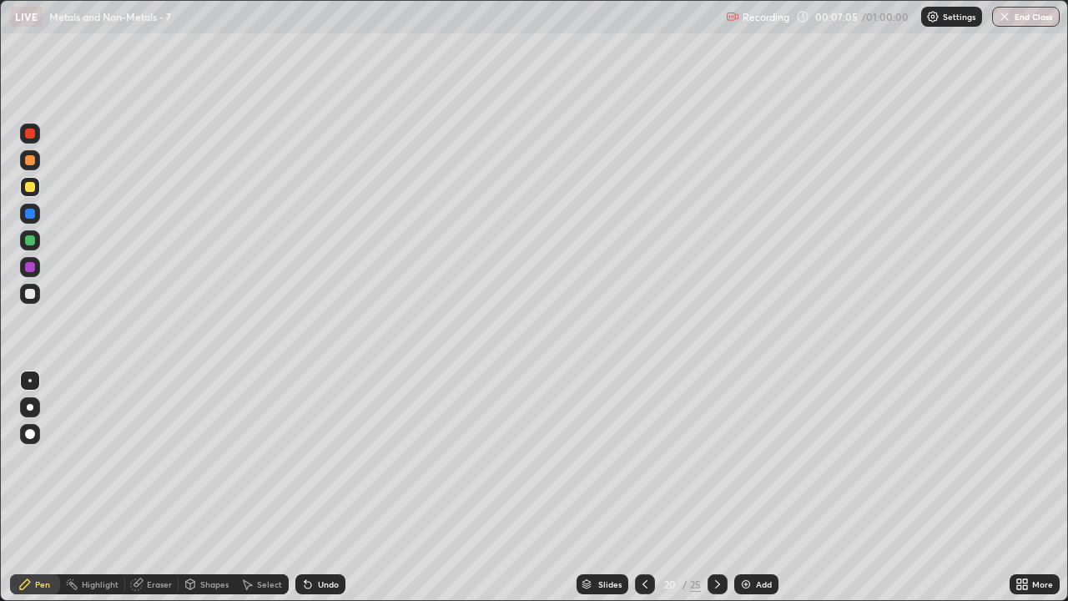
click at [32, 297] on div at bounding box center [30, 294] width 10 height 10
click at [757, 494] on div "Add" at bounding box center [764, 584] width 16 height 8
click at [155, 494] on div "Eraser" at bounding box center [159, 584] width 25 height 8
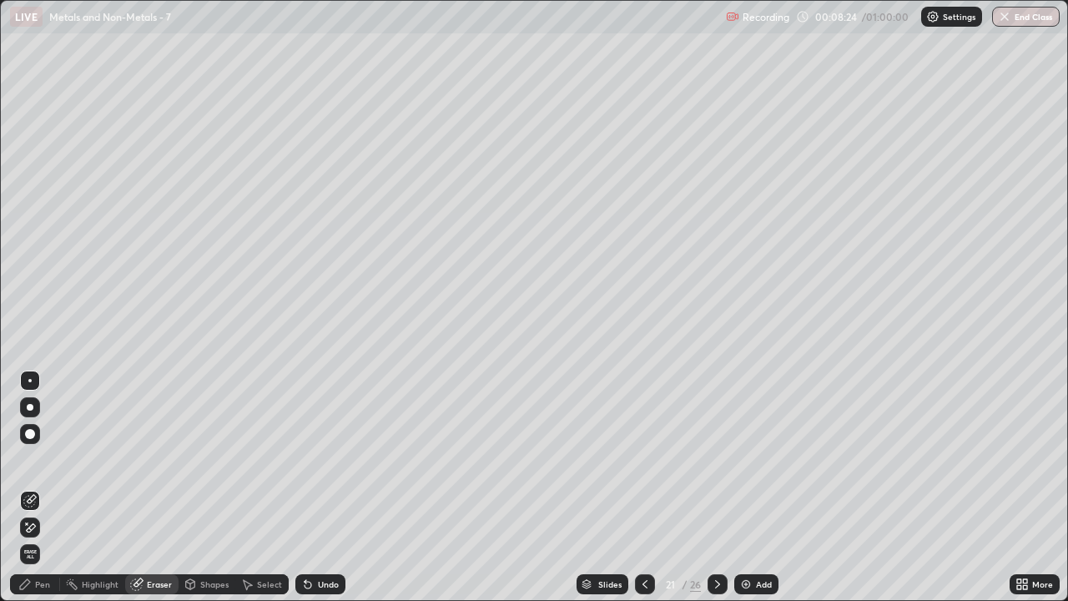
click at [43, 494] on div "Pen" at bounding box center [42, 584] width 15 height 8
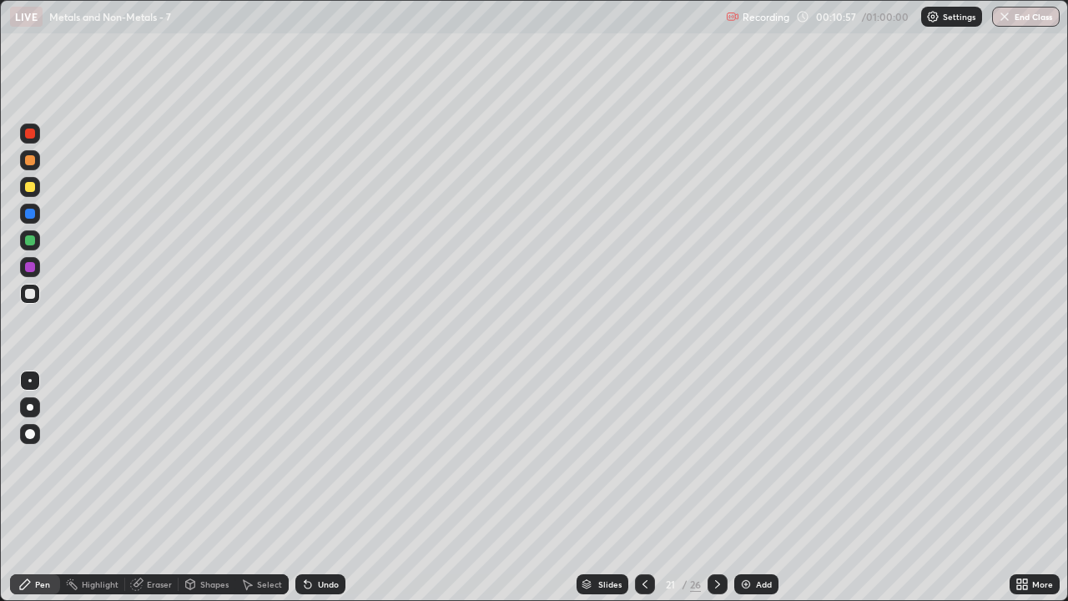
click at [161, 494] on div "Eraser" at bounding box center [159, 584] width 25 height 8
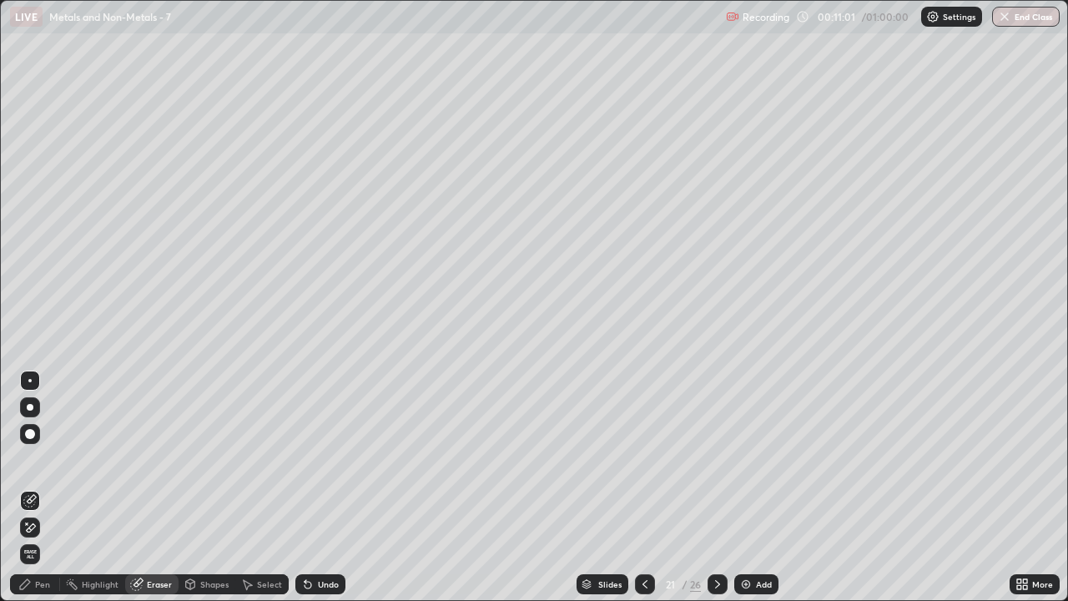
click at [29, 494] on icon at bounding box center [24, 583] width 13 height 13
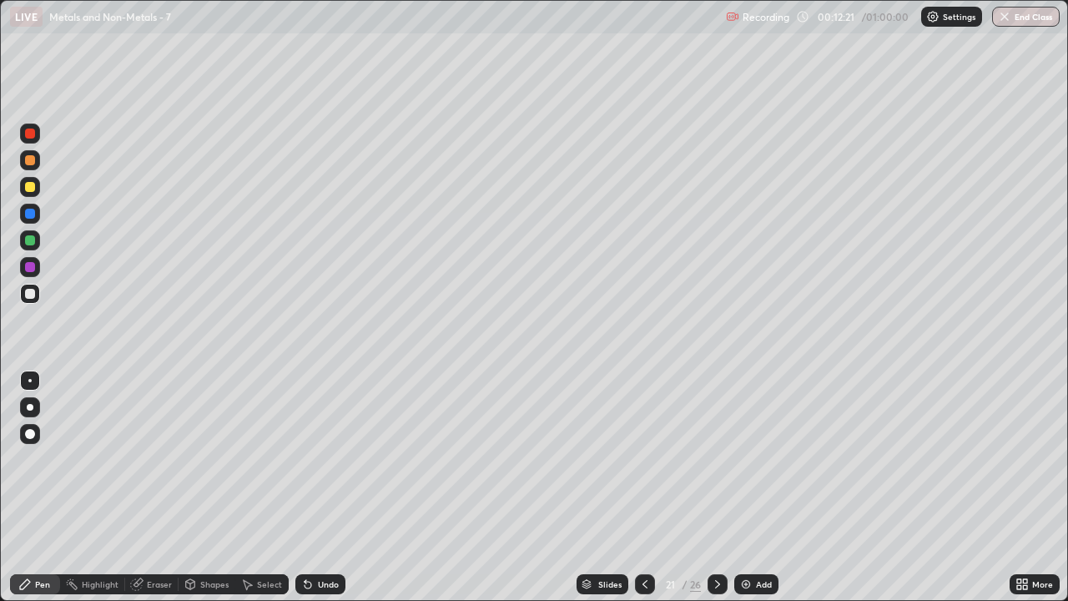
click at [652, 494] on div at bounding box center [645, 583] width 20 height 33
click at [1032, 494] on div "More" at bounding box center [1042, 584] width 21 height 8
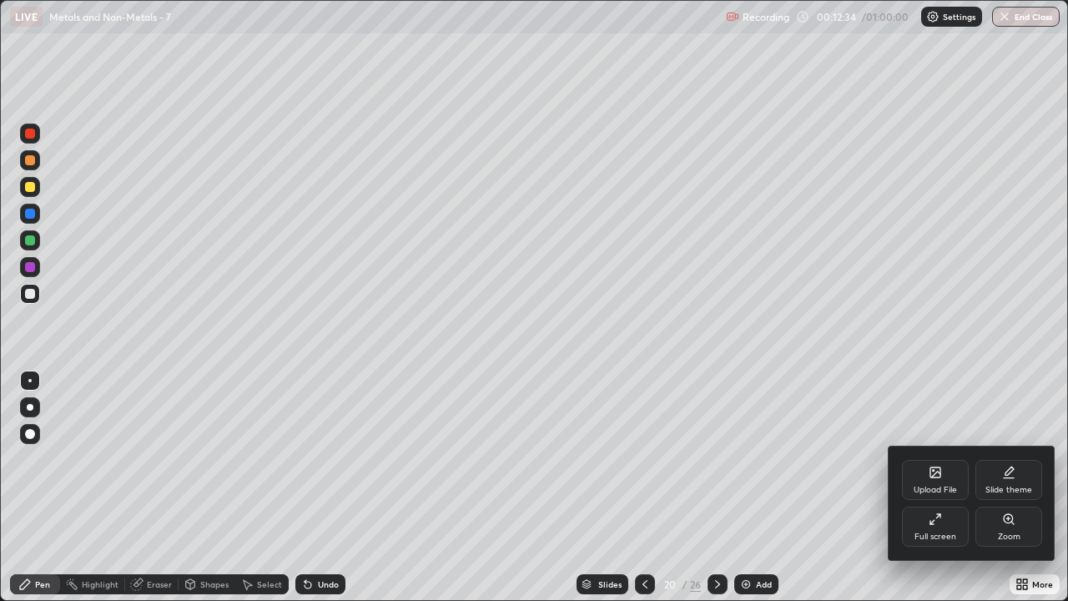
click at [943, 494] on div "Full screen" at bounding box center [935, 526] width 67 height 40
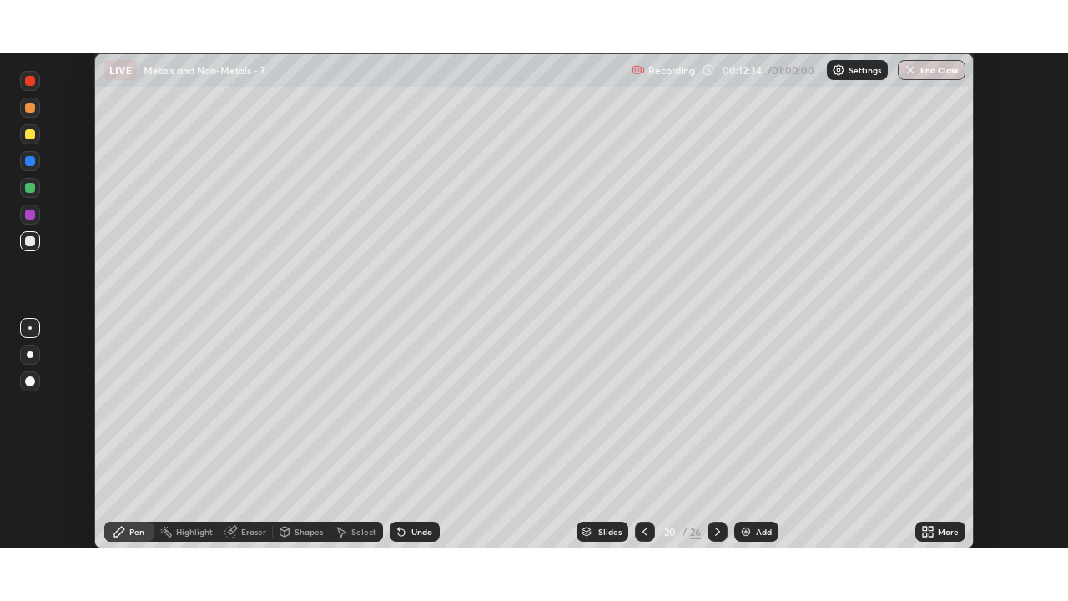
scroll to position [82927, 82354]
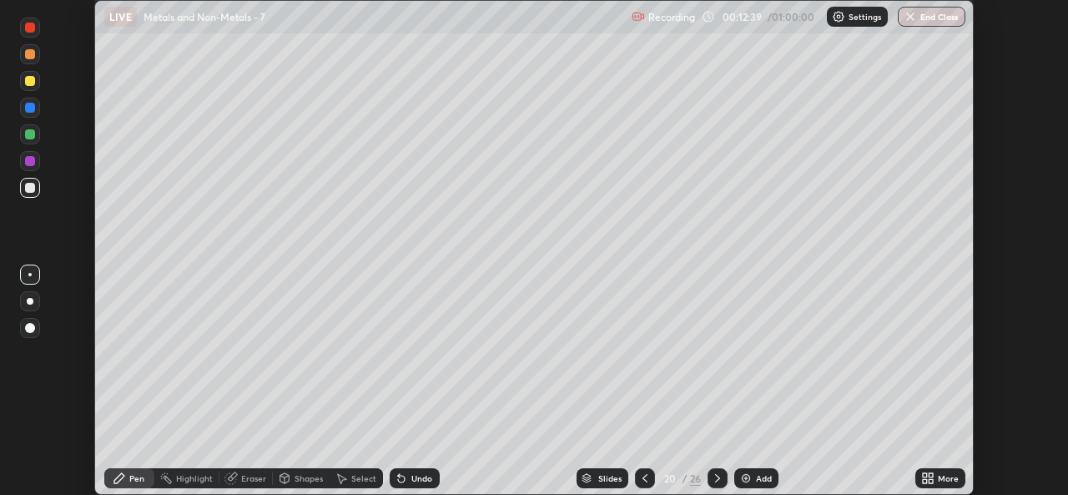
click at [640, 470] on div at bounding box center [645, 478] width 20 height 20
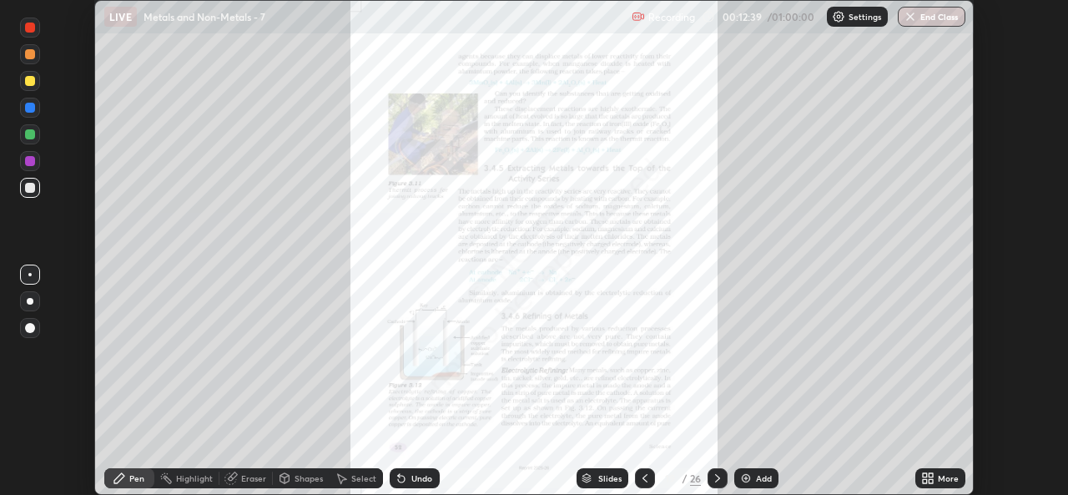
click at [644, 476] on icon at bounding box center [644, 477] width 13 height 13
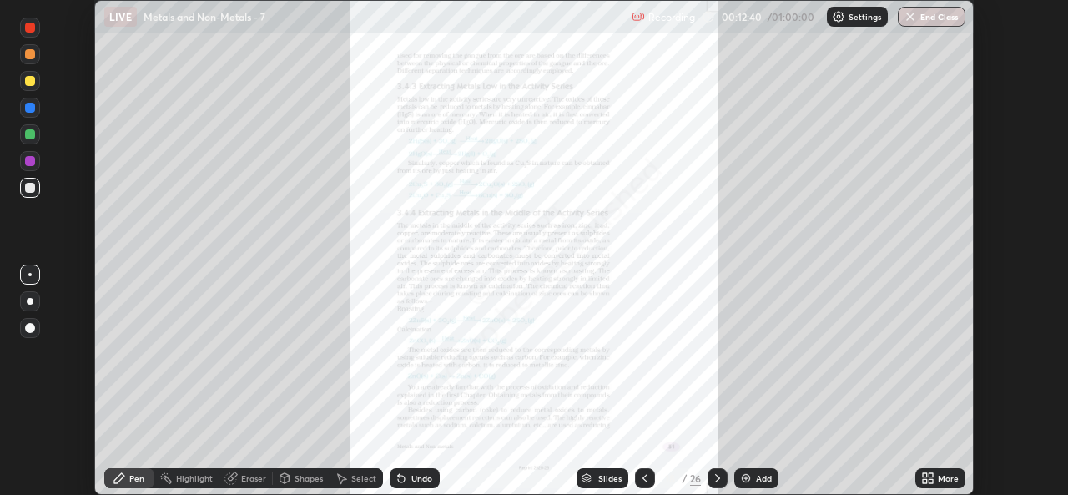
click at [717, 467] on div at bounding box center [717, 477] width 20 height 33
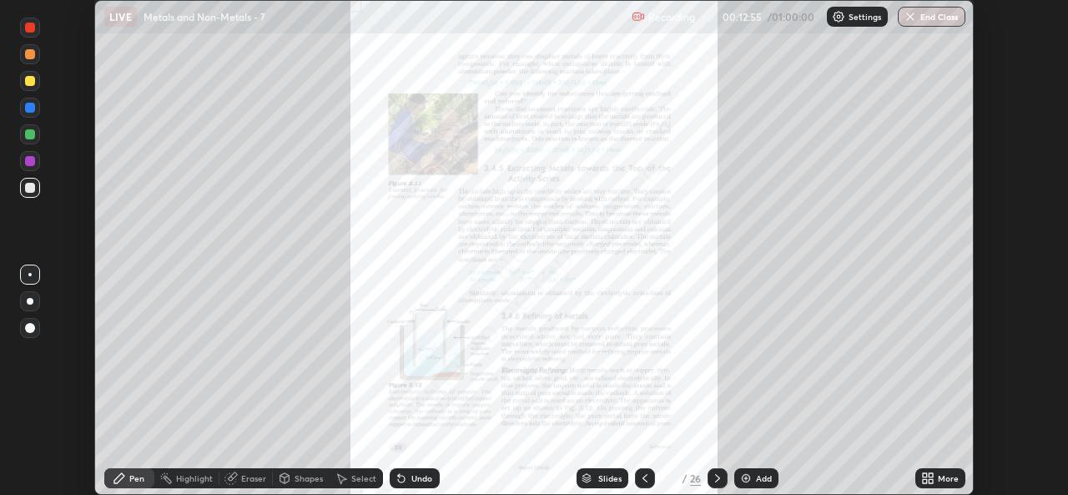
click at [950, 469] on div "More" at bounding box center [940, 478] width 50 height 20
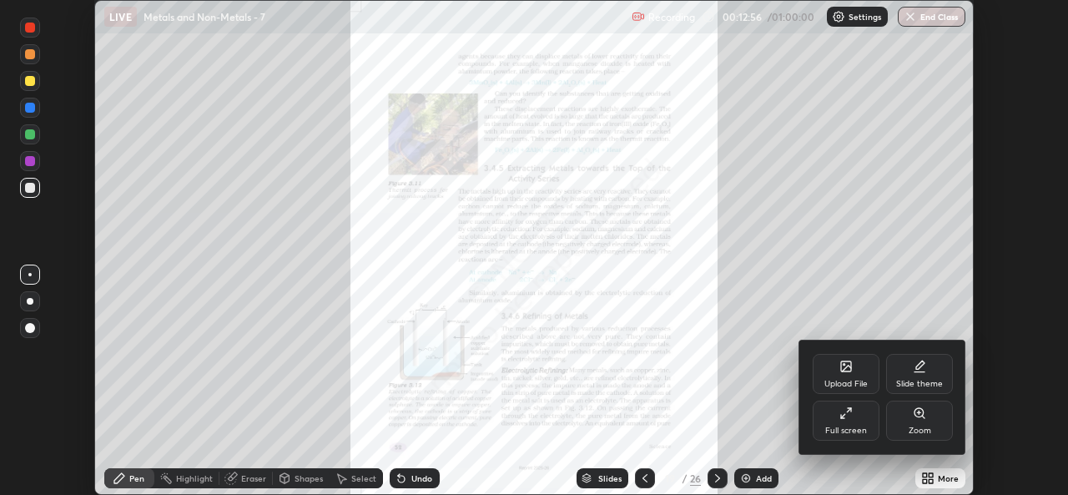
click at [859, 420] on div "Full screen" at bounding box center [846, 420] width 67 height 40
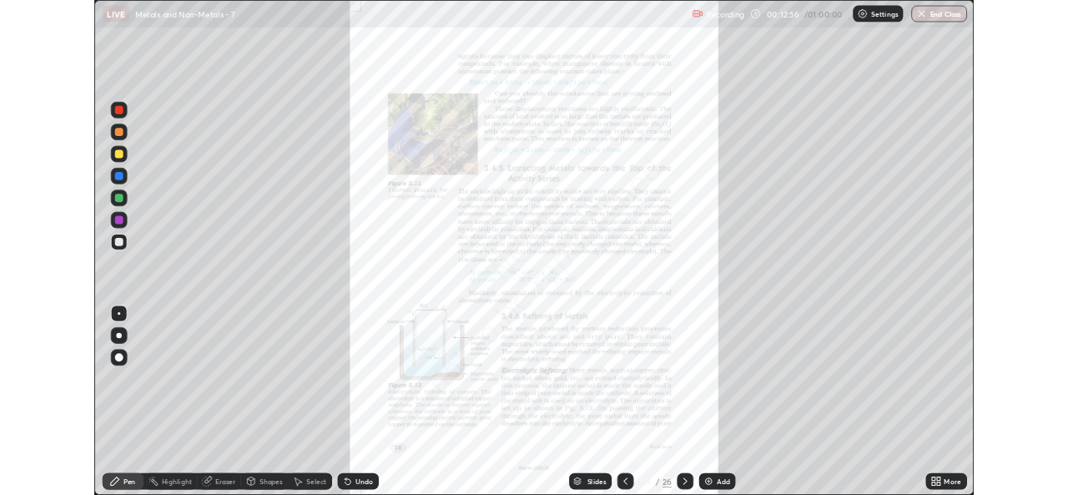
scroll to position [601, 1068]
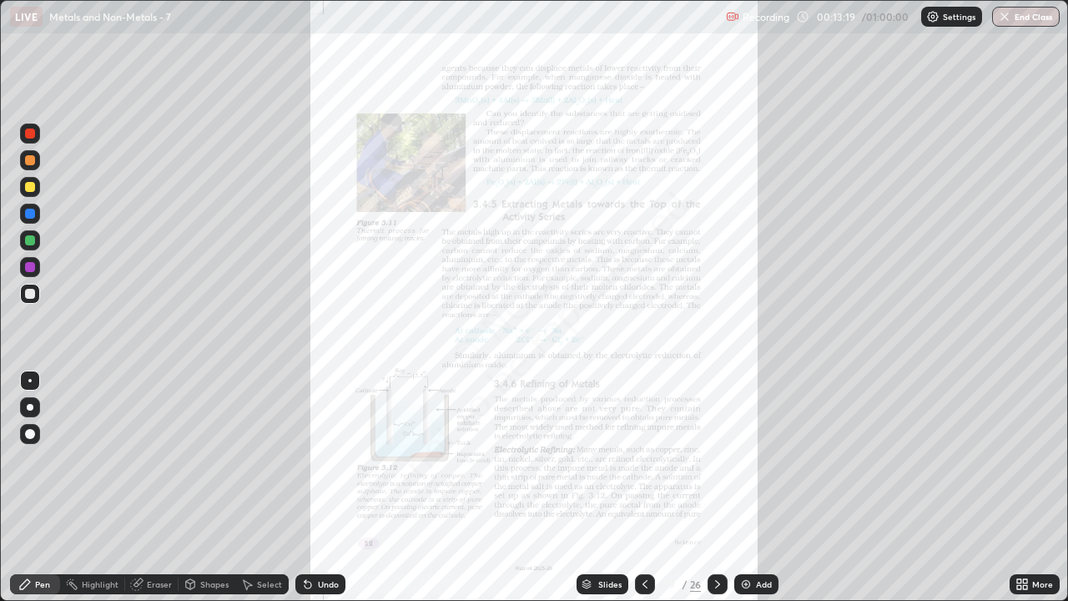
click at [39, 189] on div at bounding box center [30, 187] width 20 height 20
click at [717, 494] on icon at bounding box center [717, 583] width 13 height 13
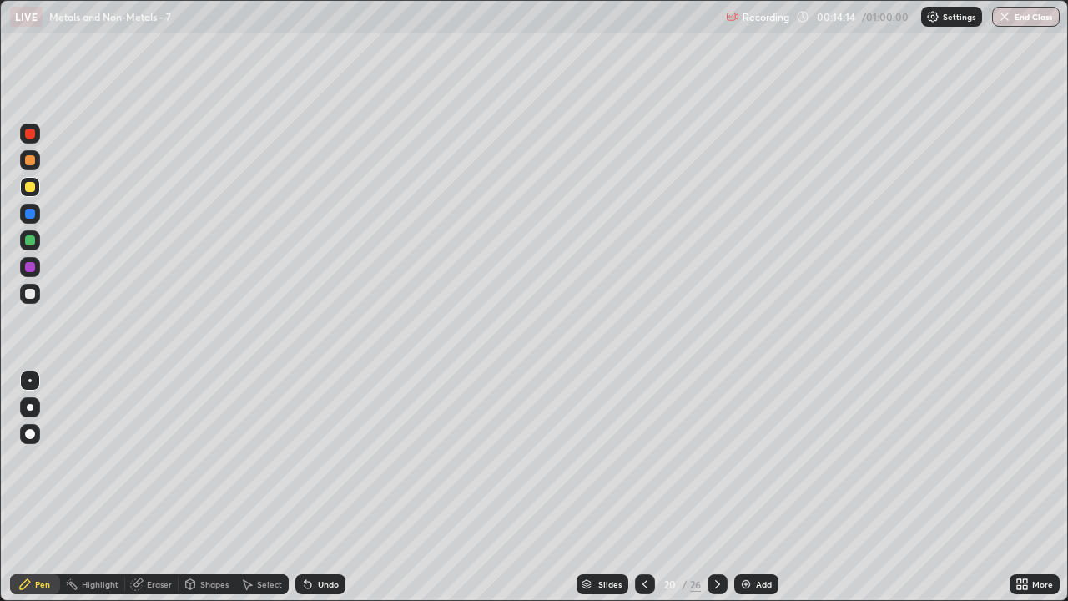
click at [721, 494] on div at bounding box center [717, 584] width 20 height 20
click at [162, 494] on div "Eraser" at bounding box center [159, 584] width 25 height 8
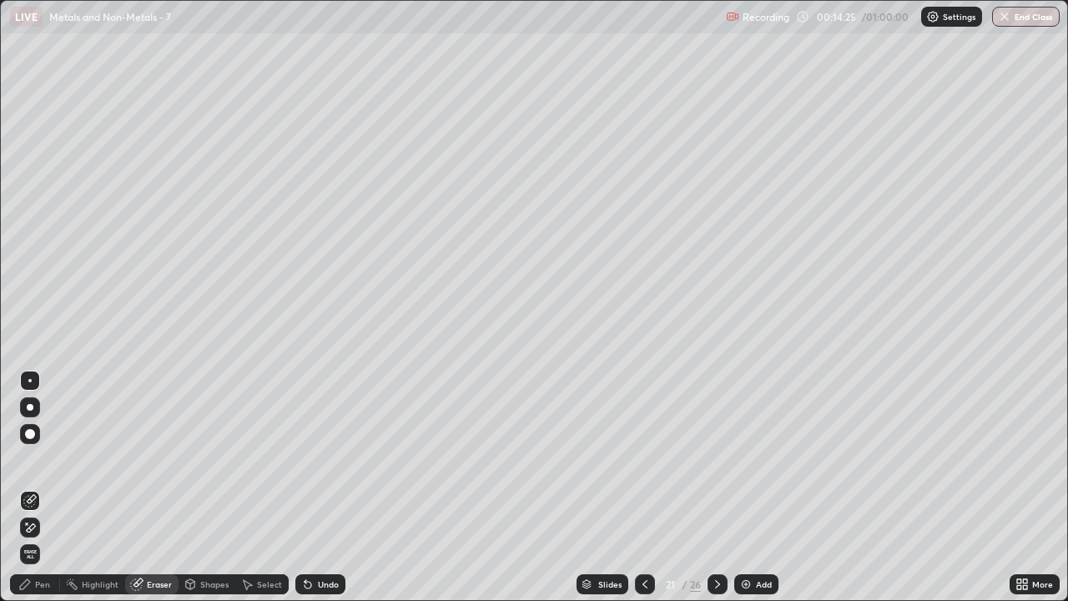
click at [40, 494] on div "Pen" at bounding box center [42, 584] width 15 height 8
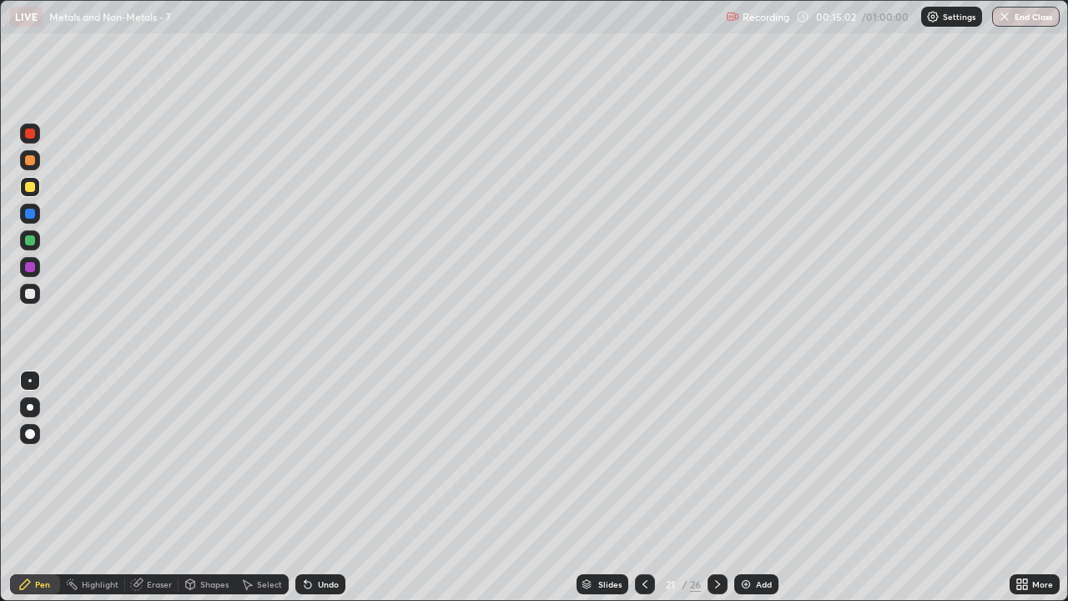
click at [644, 494] on icon at bounding box center [644, 583] width 13 height 13
click at [642, 494] on div at bounding box center [645, 584] width 20 height 20
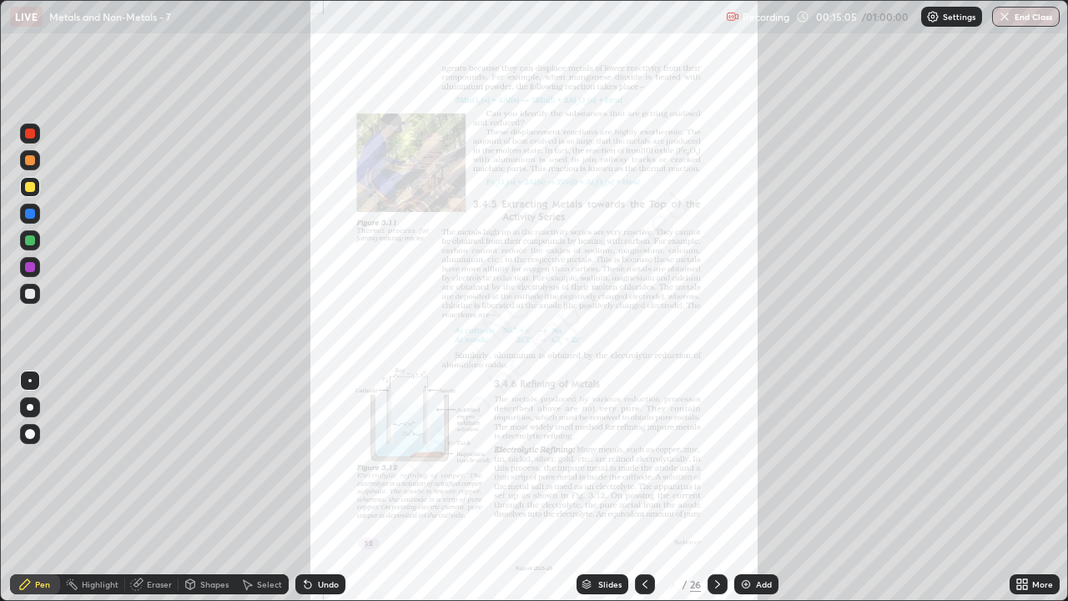
click at [1019, 494] on icon at bounding box center [1019, 587] width 4 height 4
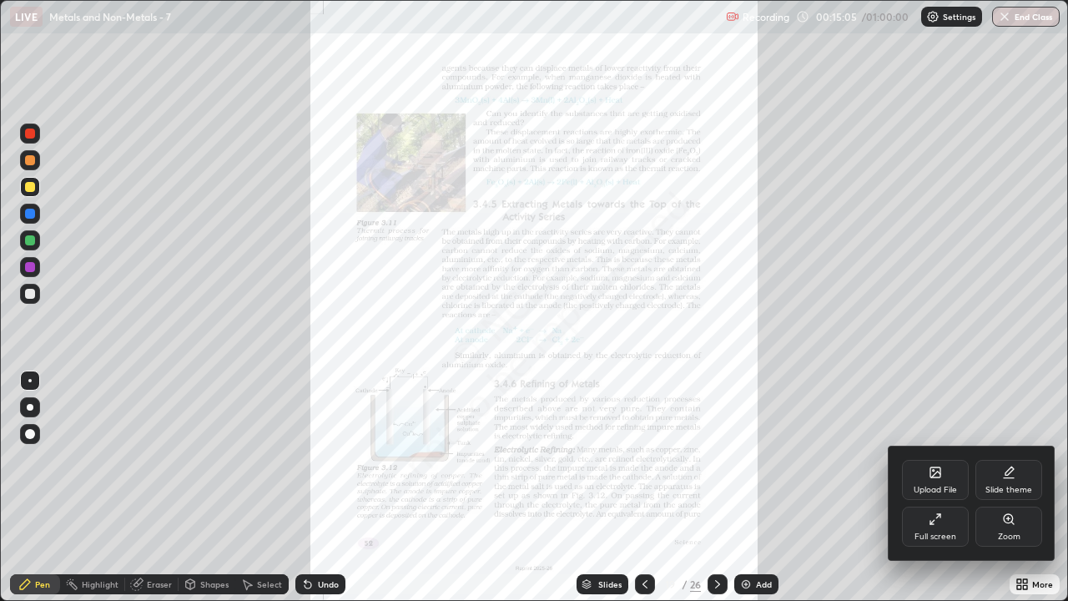
click at [950, 494] on div "Full screen" at bounding box center [935, 526] width 67 height 40
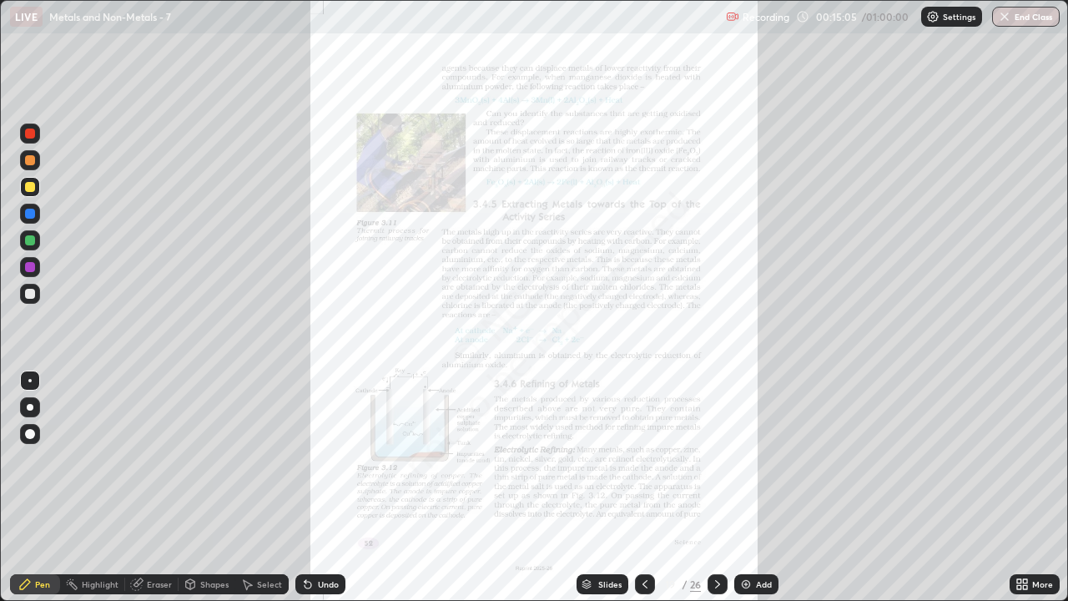
scroll to position [82927, 82354]
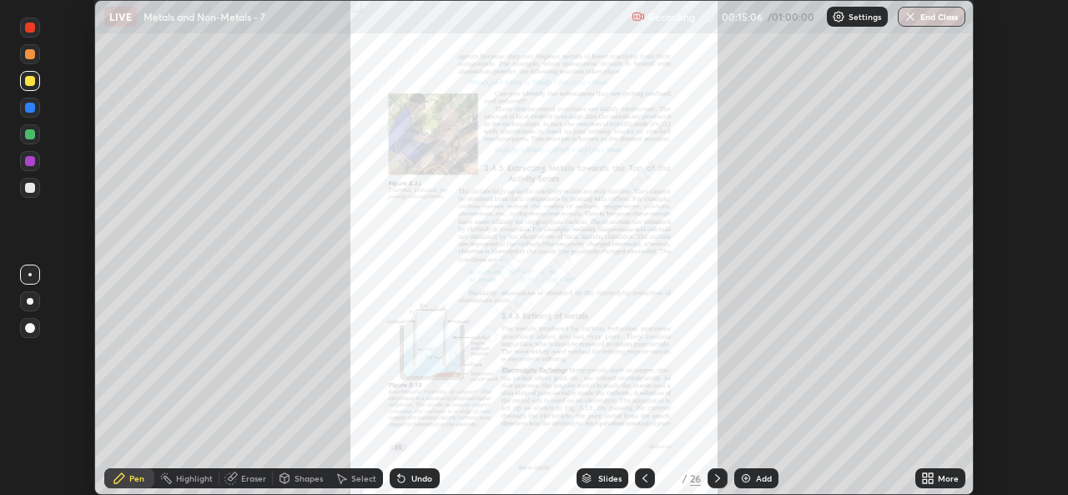
click at [937, 469] on div "More" at bounding box center [940, 478] width 50 height 20
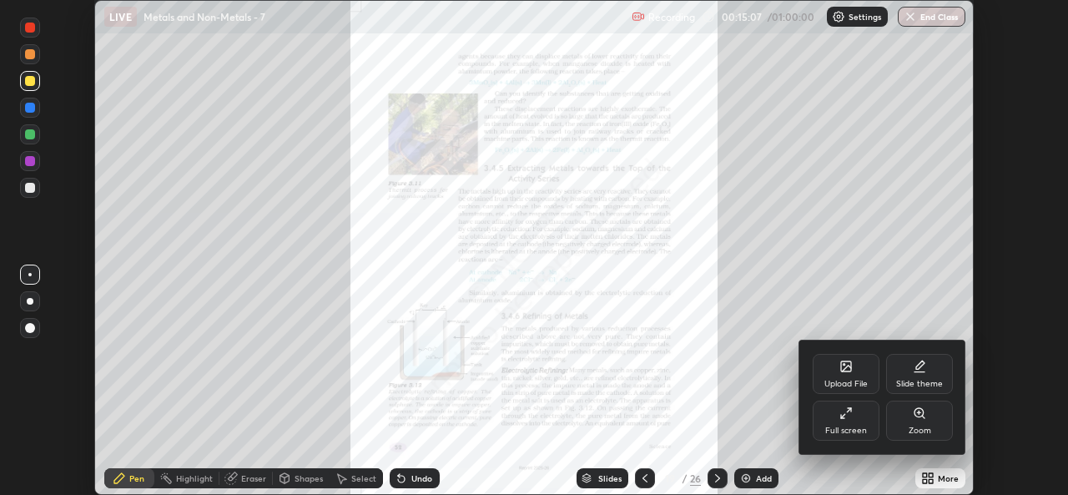
click at [858, 419] on div "Full screen" at bounding box center [846, 420] width 67 height 40
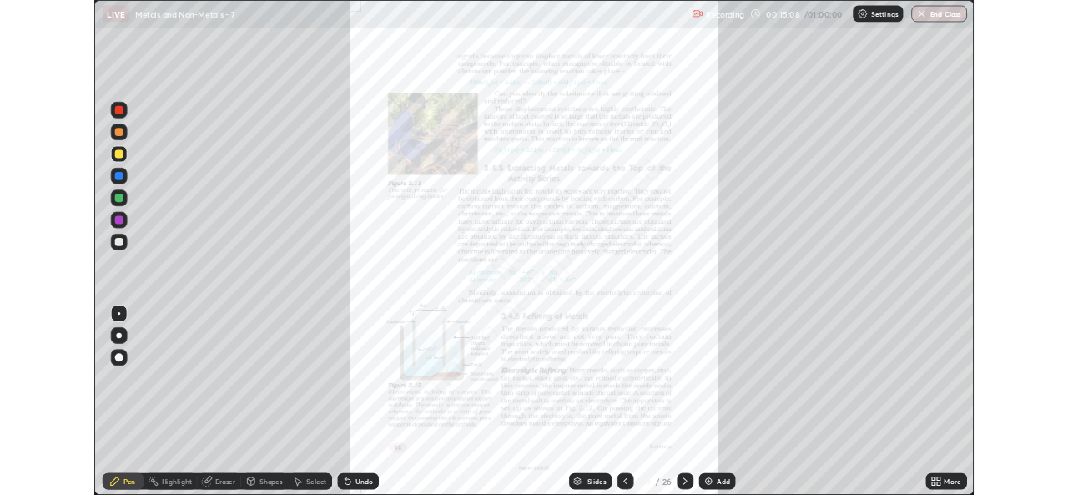
scroll to position [601, 1068]
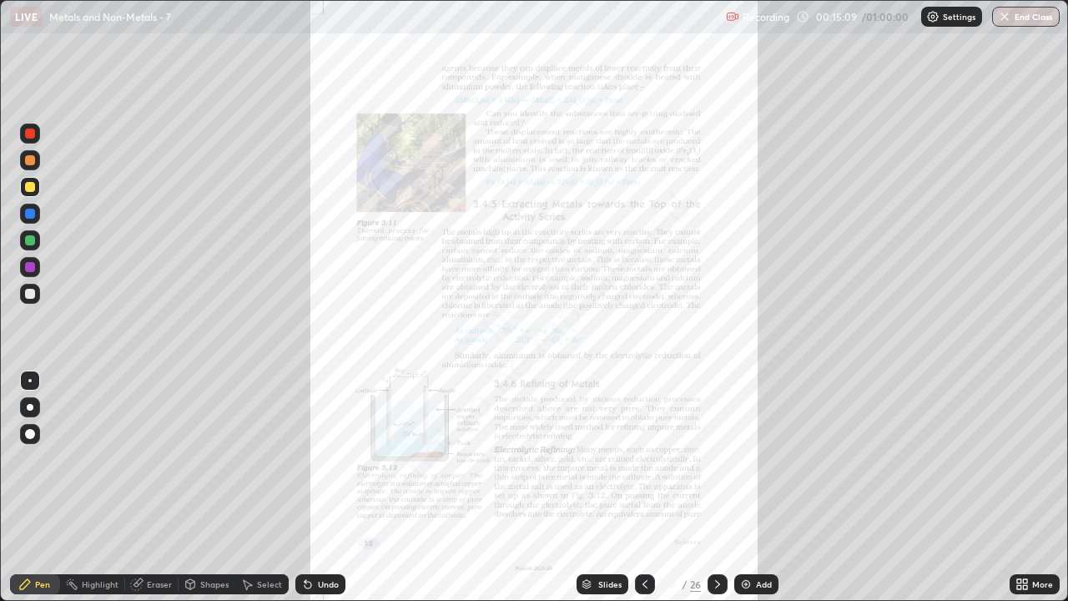
click at [1024, 494] on icon at bounding box center [1025, 581] width 4 height 4
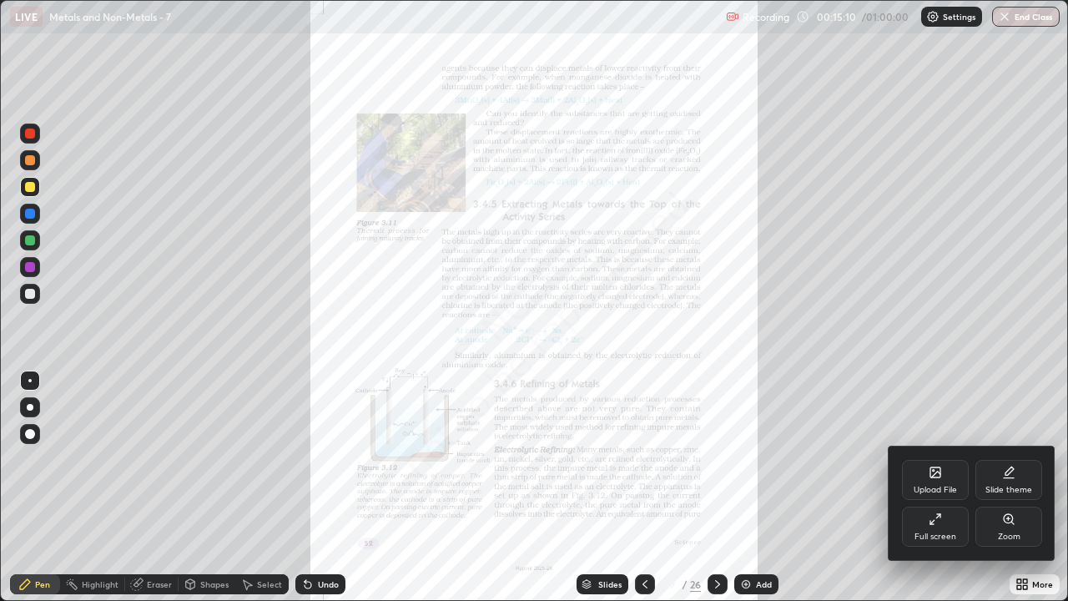
click at [999, 494] on div "Zoom" at bounding box center [1008, 526] width 67 height 40
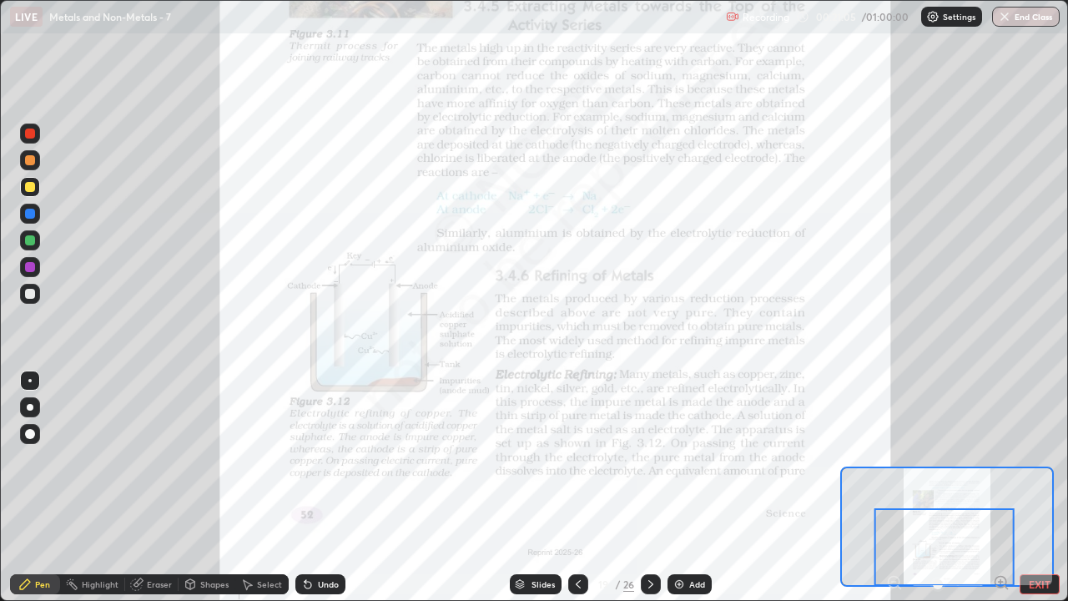
click at [1000, 494] on div at bounding box center [944, 547] width 140 height 78
click at [998, 494] on div at bounding box center [944, 547] width 140 height 78
click at [1033, 494] on button "EXIT" at bounding box center [1039, 584] width 40 height 20
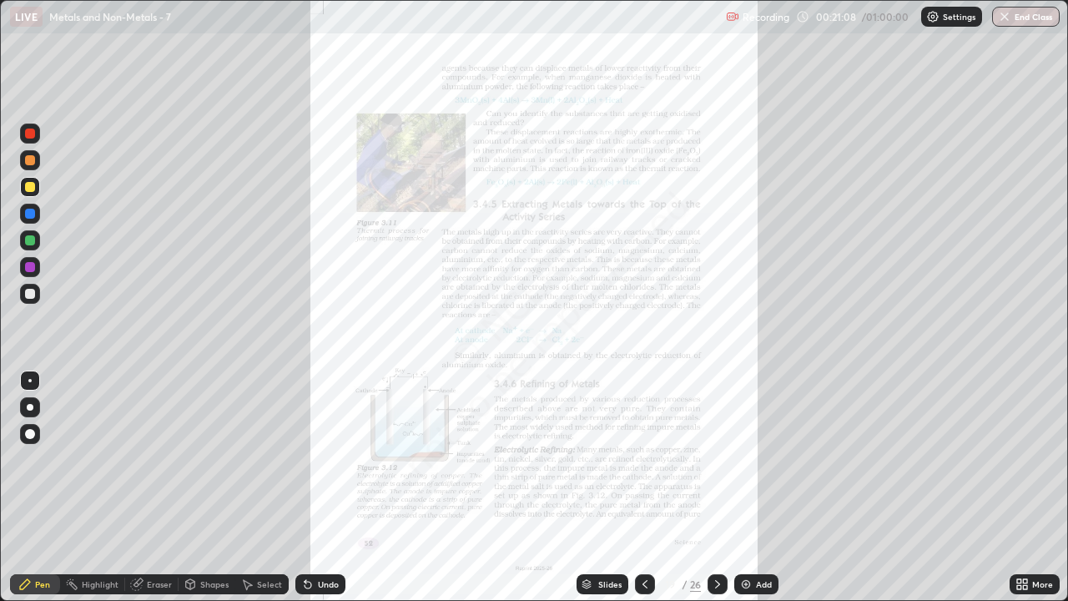
click at [1024, 494] on icon at bounding box center [1025, 581] width 4 height 4
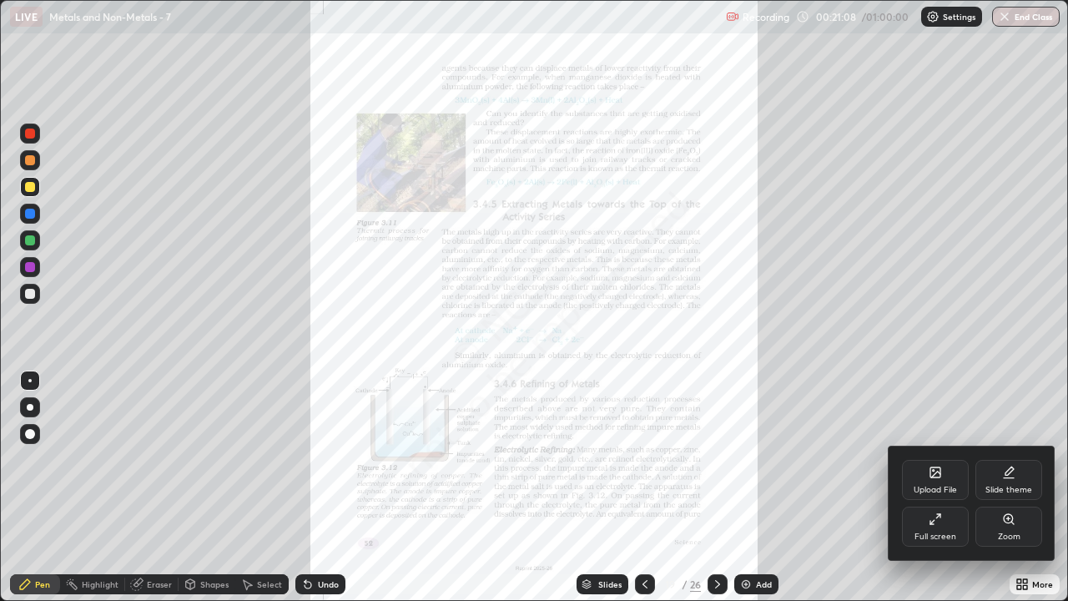
click at [999, 494] on div "Zoom" at bounding box center [1009, 536] width 23 height 8
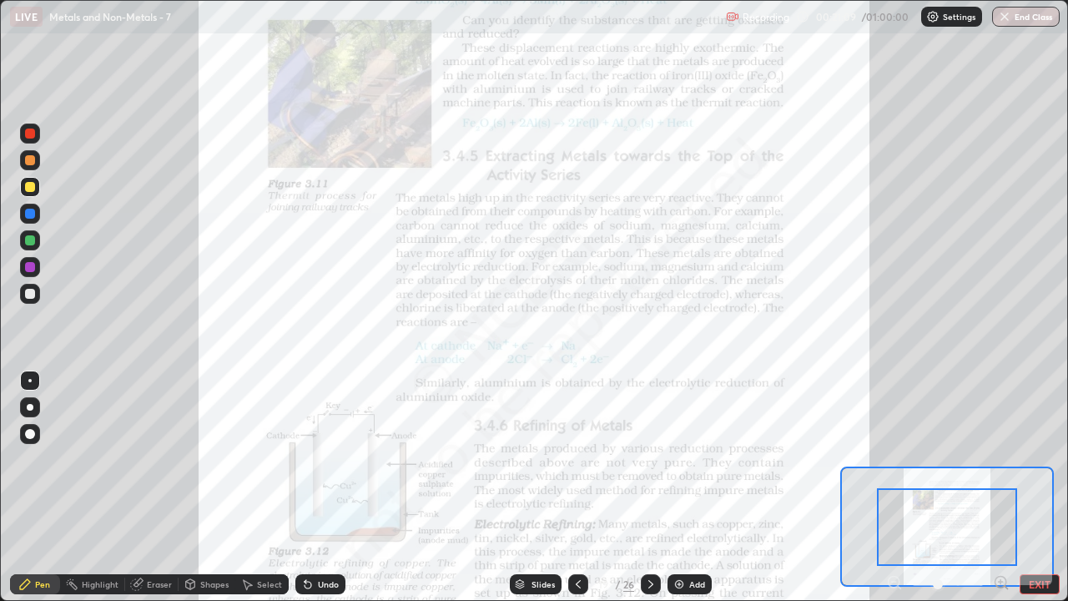
click at [1000, 494] on icon at bounding box center [1001, 581] width 4 height 0
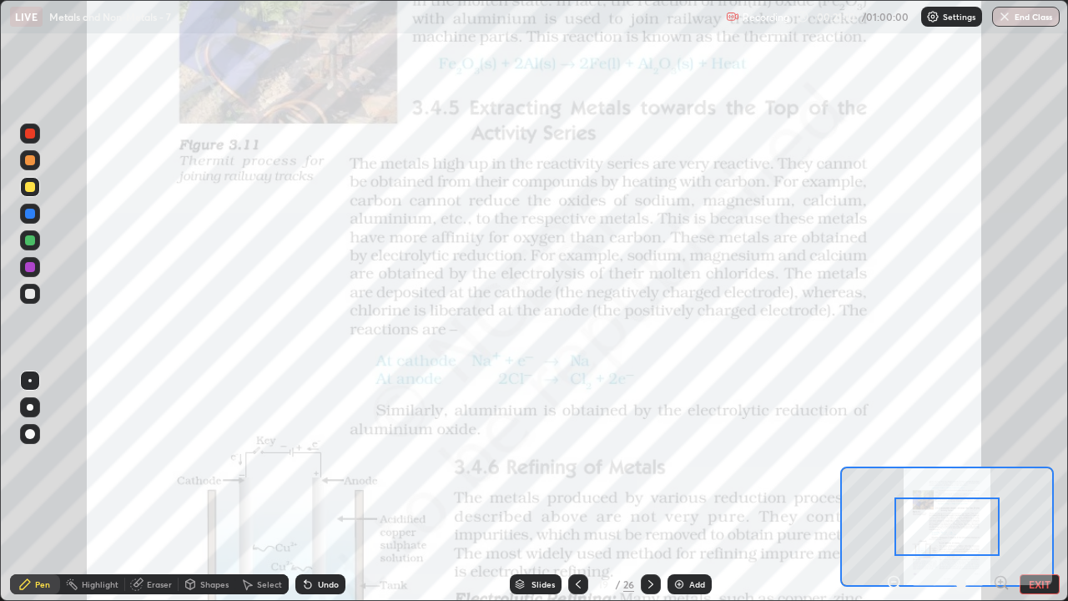
click at [1000, 494] on icon at bounding box center [1001, 581] width 4 height 0
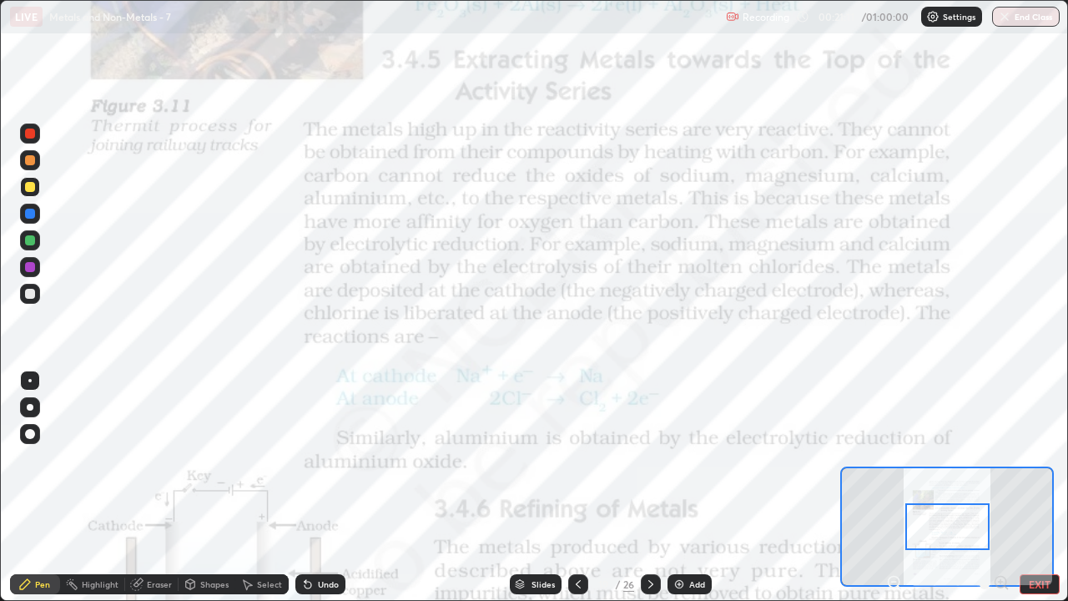
click at [1000, 494] on div at bounding box center [947, 584] width 123 height 20
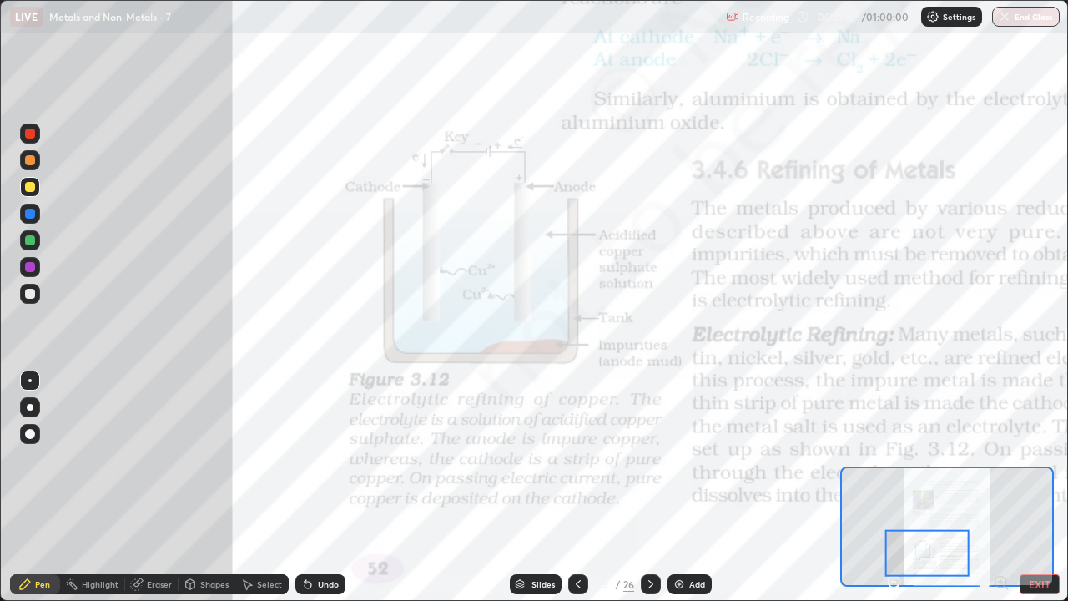
click at [28, 184] on div at bounding box center [30, 187] width 10 height 10
click at [693, 494] on div "Add" at bounding box center [697, 584] width 16 height 8
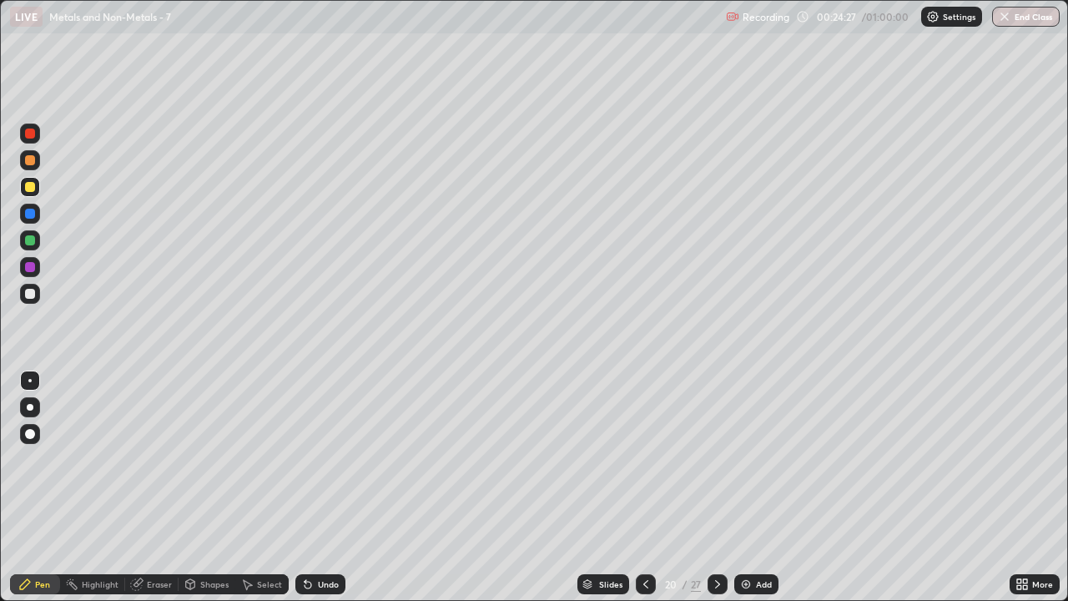
click at [1019, 494] on icon at bounding box center [1019, 587] width 4 height 4
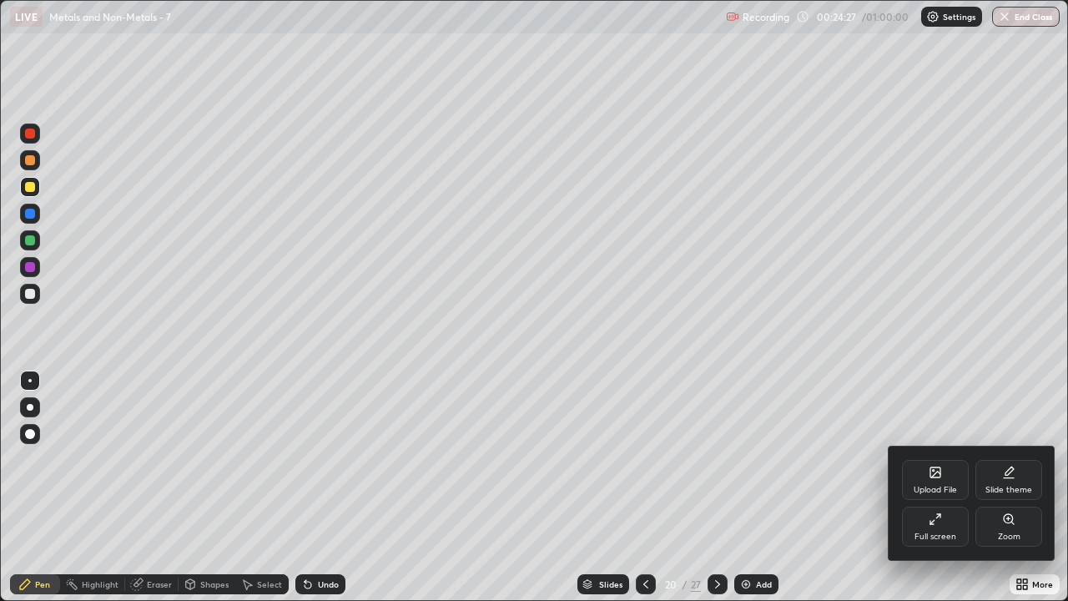
click at [932, 494] on icon at bounding box center [932, 522] width 4 height 4
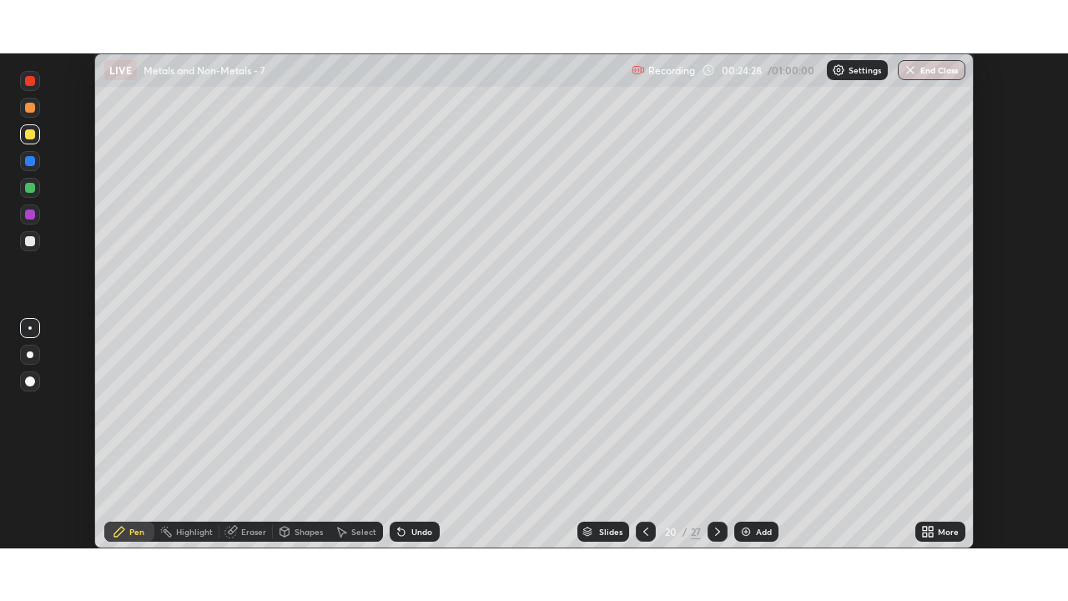
scroll to position [82927, 82354]
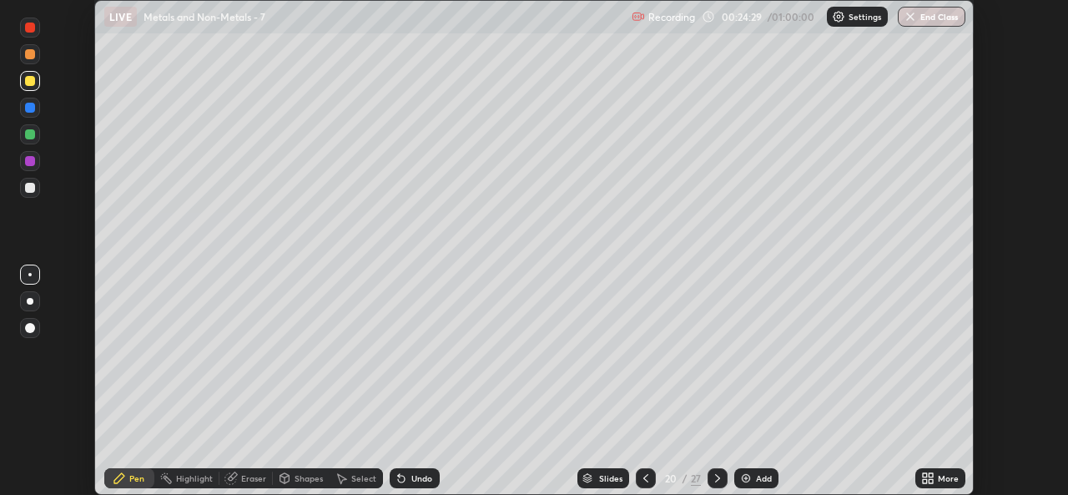
click at [752, 477] on div "Add" at bounding box center [756, 478] width 44 height 20
click at [644, 481] on icon at bounding box center [644, 477] width 13 height 13
click at [643, 478] on icon at bounding box center [644, 477] width 13 height 13
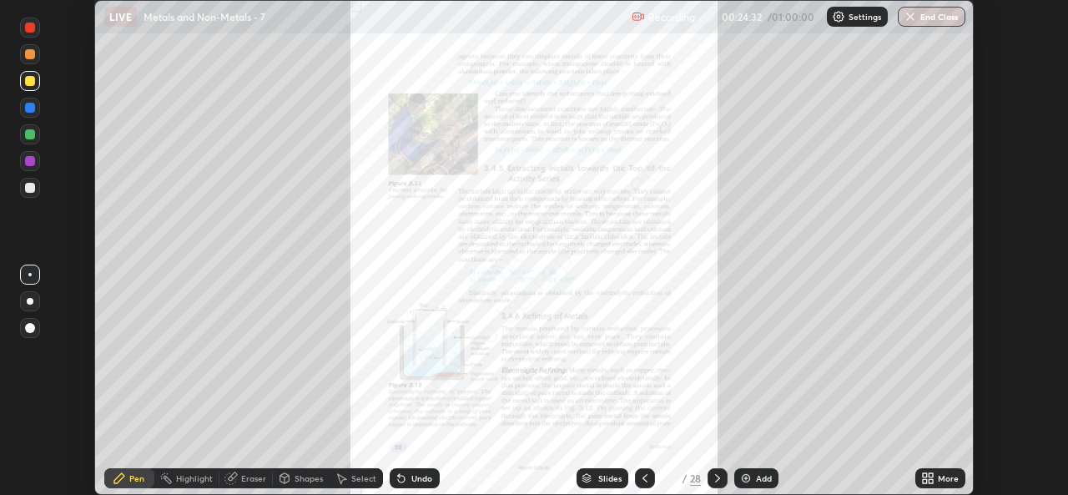
click at [944, 481] on div "More" at bounding box center [948, 478] width 21 height 8
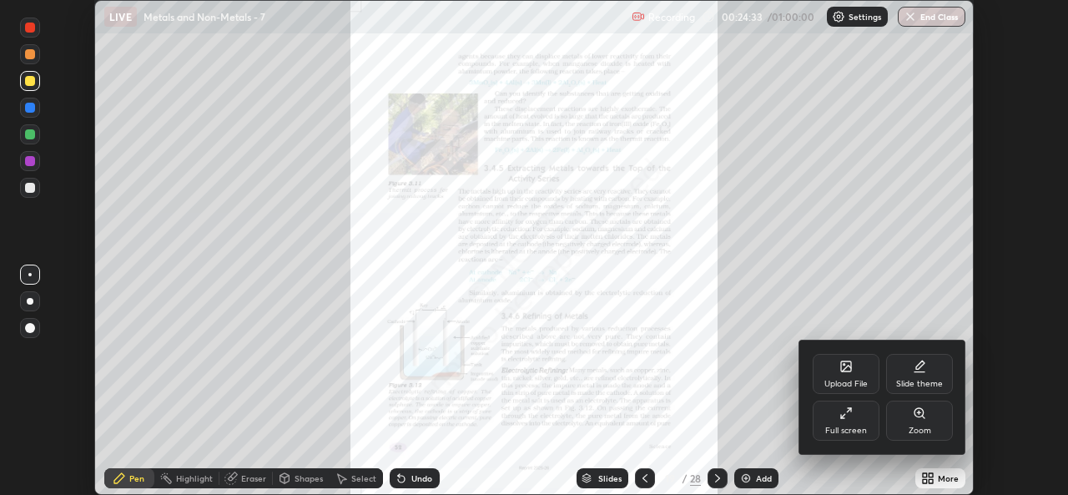
click at [923, 426] on div "Zoom" at bounding box center [919, 430] width 23 height 8
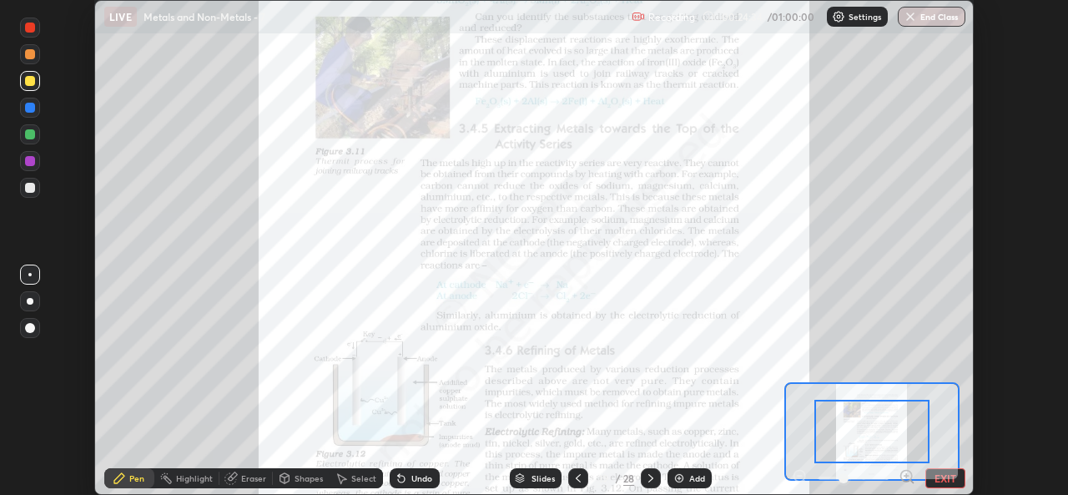
click at [906, 476] on icon at bounding box center [906, 476] width 4 height 0
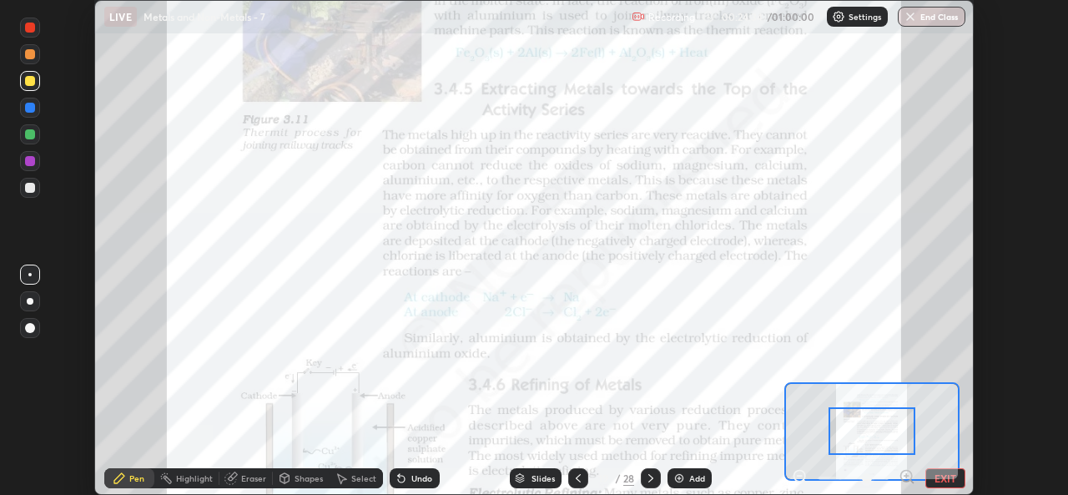
click at [906, 476] on icon at bounding box center [906, 476] width 4 height 0
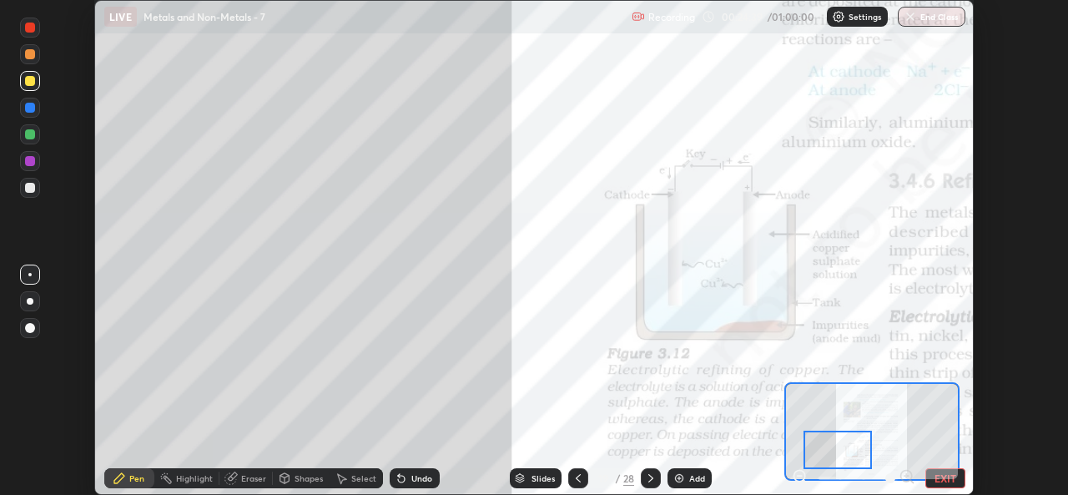
click at [31, 134] on div at bounding box center [30, 134] width 10 height 10
click at [933, 473] on button "EXIT" at bounding box center [945, 478] width 40 height 20
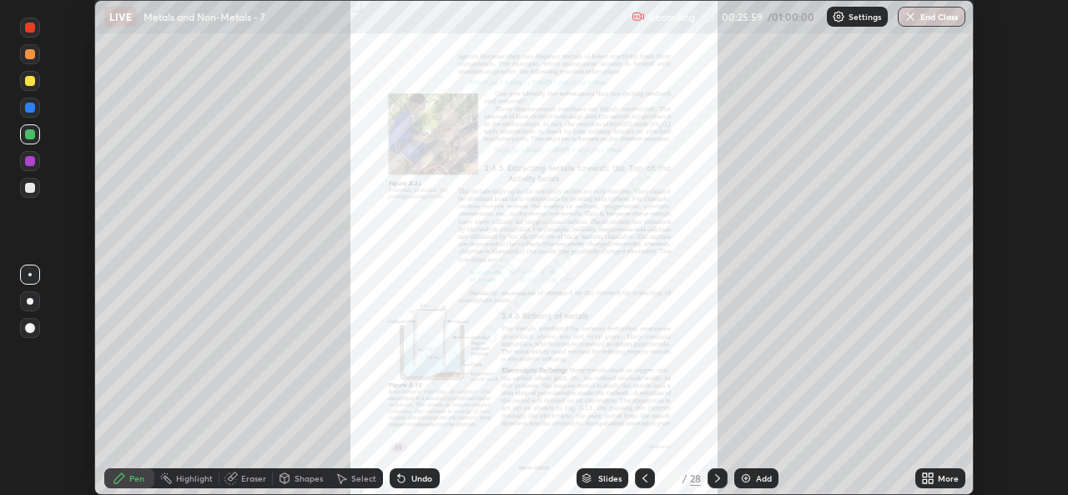
click at [943, 475] on div "More" at bounding box center [948, 478] width 21 height 8
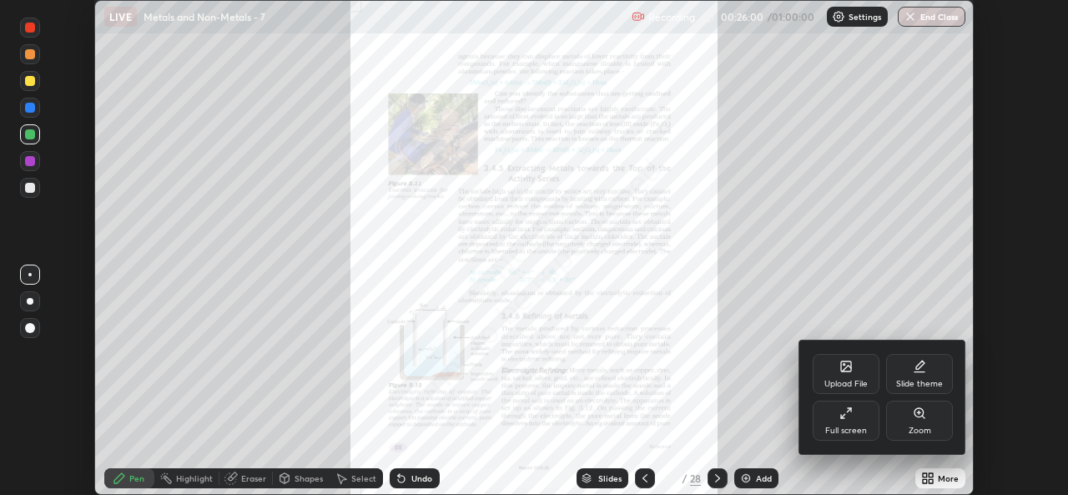
click at [927, 415] on div "Zoom" at bounding box center [919, 420] width 67 height 40
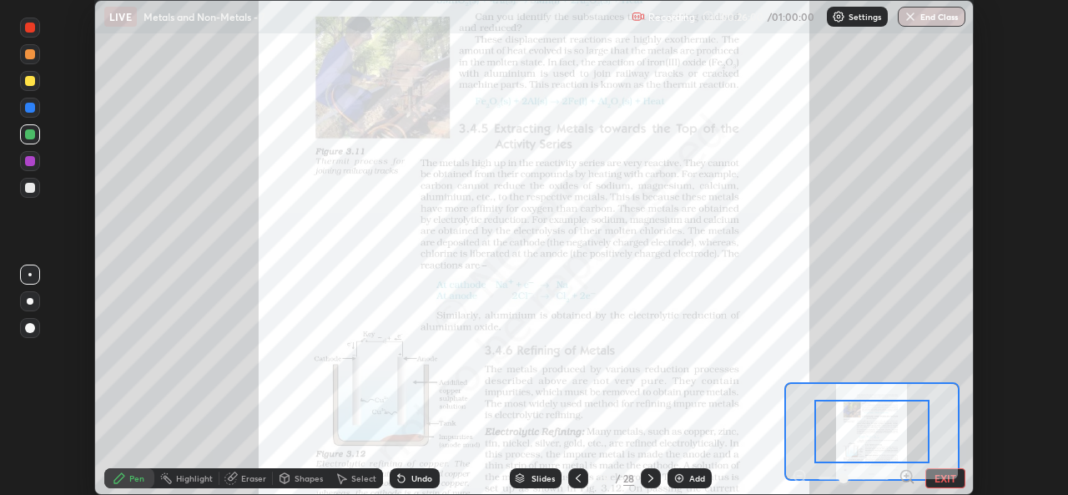
click at [920, 423] on div at bounding box center [871, 431] width 115 height 63
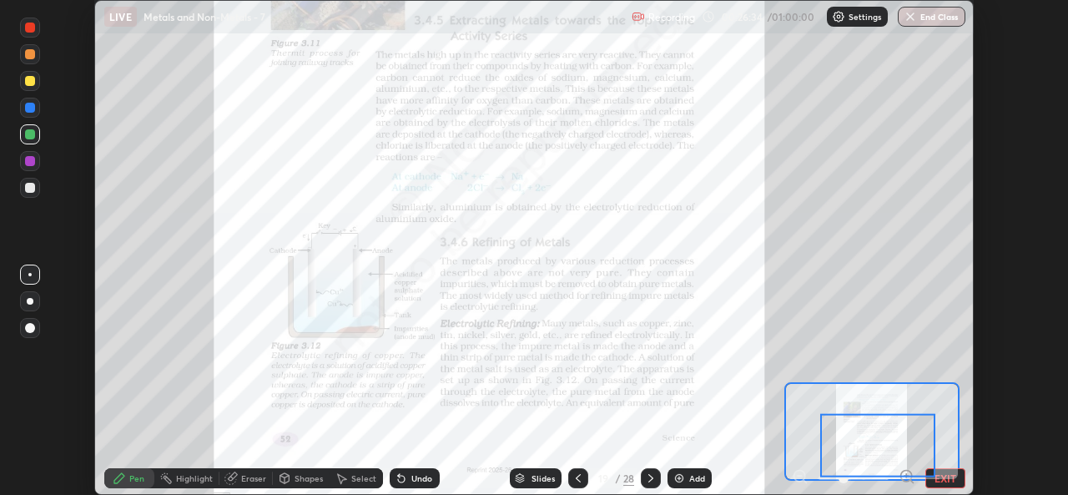
click at [902, 425] on div at bounding box center [877, 445] width 115 height 63
click at [905, 476] on div at bounding box center [877, 445] width 115 height 63
click at [906, 476] on div at bounding box center [877, 445] width 115 height 63
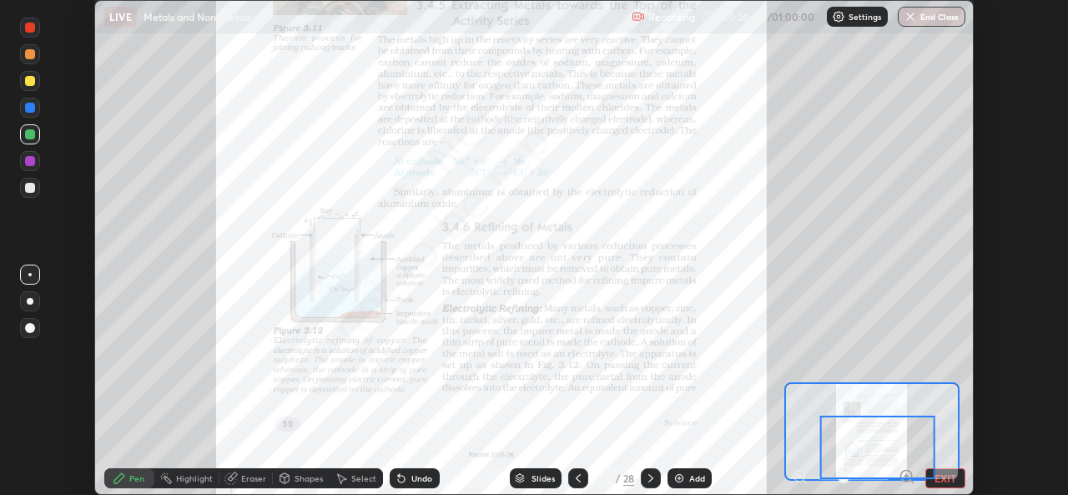
click at [908, 470] on div at bounding box center [877, 446] width 115 height 63
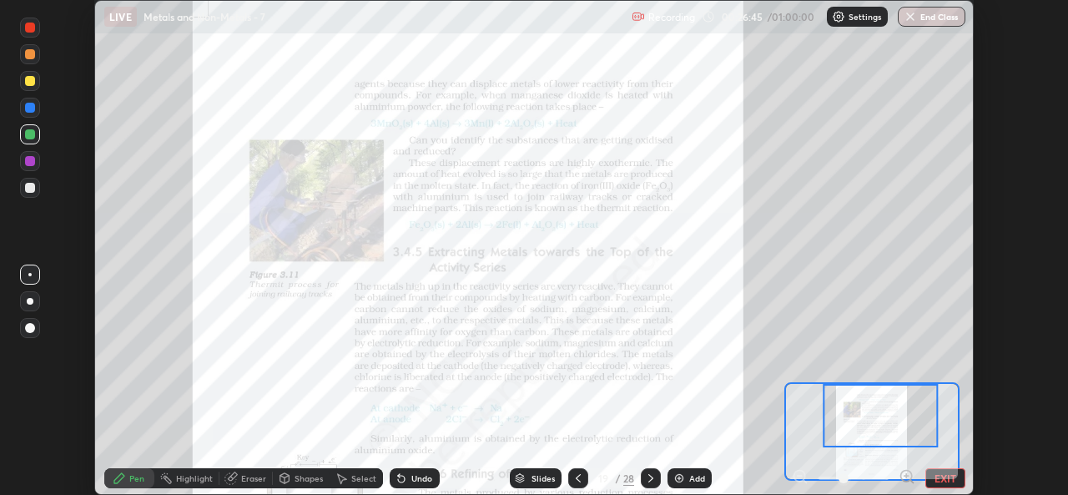
click at [945, 476] on button "EXIT" at bounding box center [945, 478] width 40 height 20
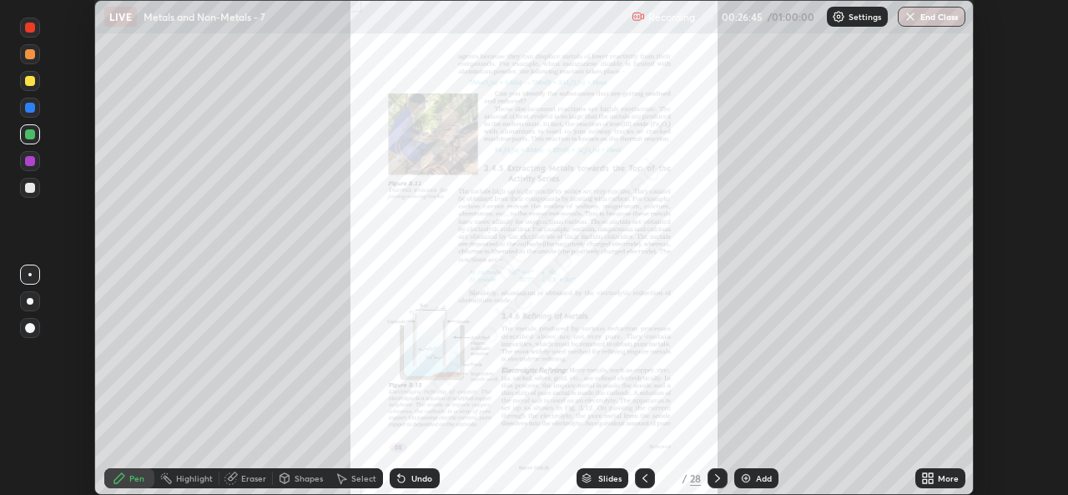
click at [940, 481] on div "More" at bounding box center [948, 478] width 21 height 8
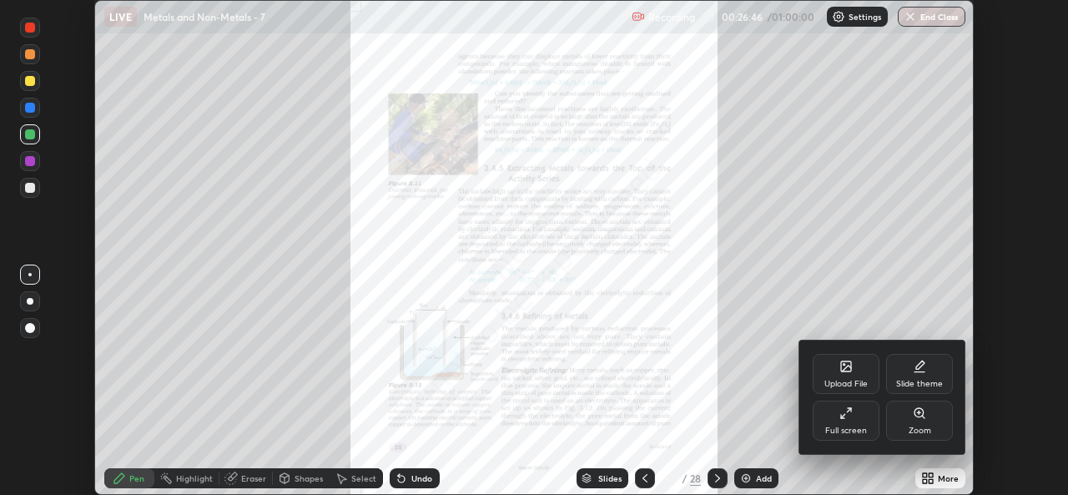
click at [921, 420] on div "Zoom" at bounding box center [919, 420] width 67 height 40
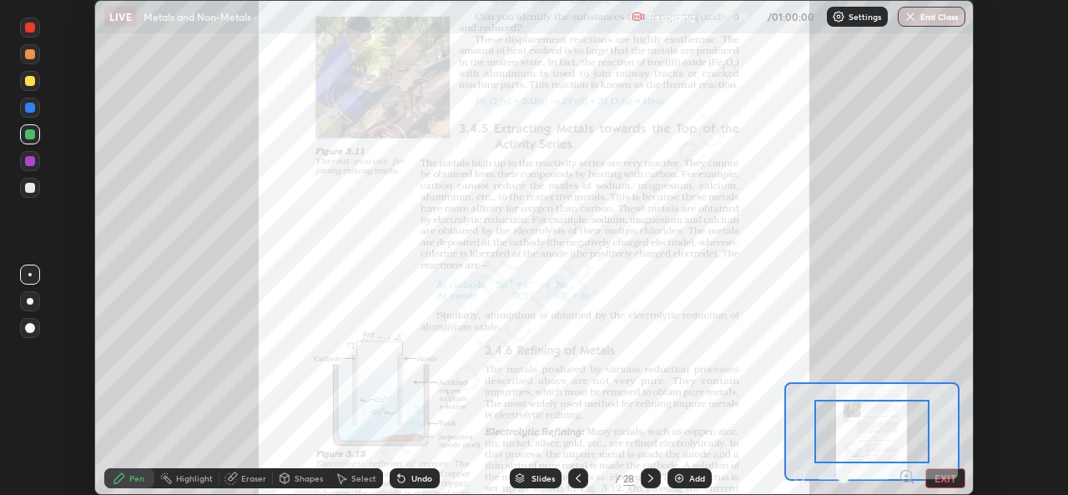
click at [906, 474] on icon at bounding box center [906, 476] width 0 height 4
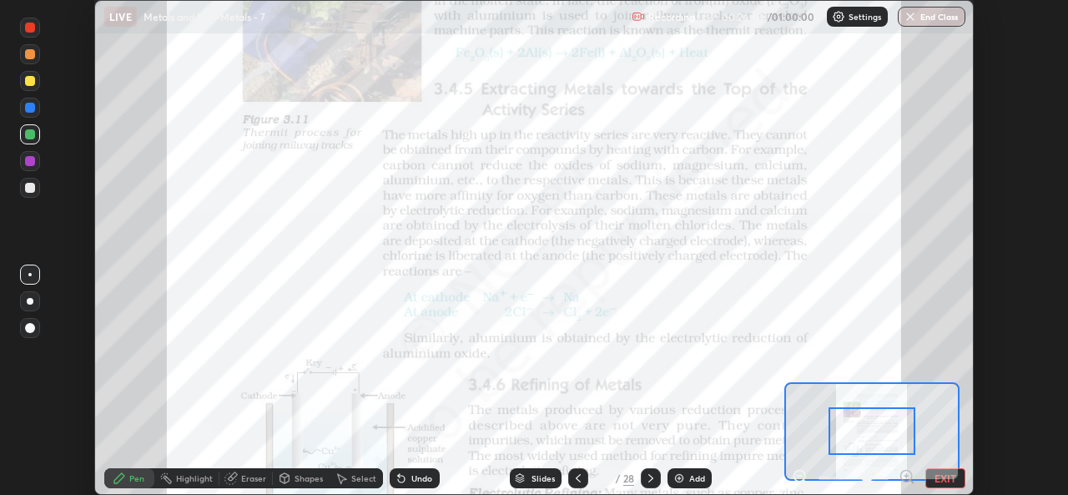
click at [905, 472] on icon at bounding box center [906, 476] width 17 height 17
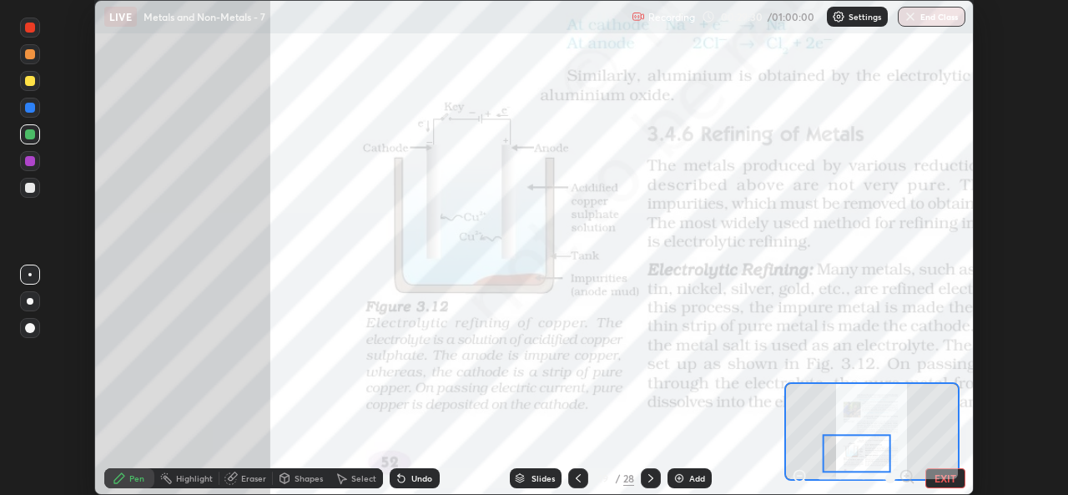
click at [649, 474] on icon at bounding box center [650, 477] width 13 height 13
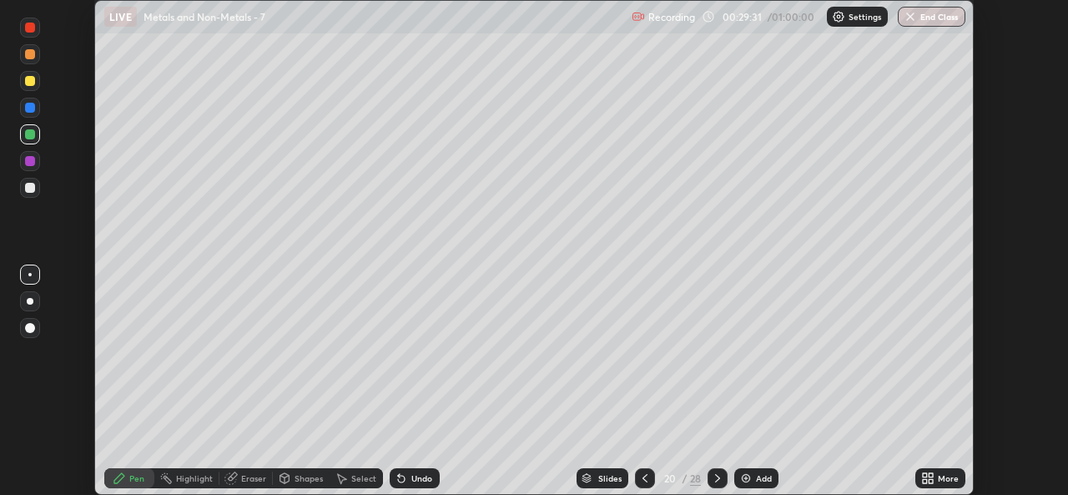
click at [635, 472] on div at bounding box center [645, 478] width 20 height 20
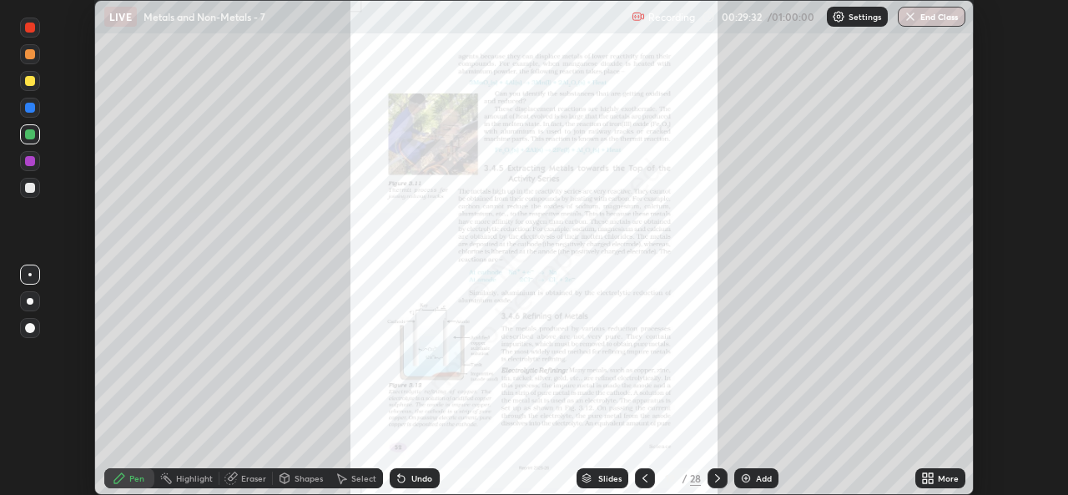
click at [753, 476] on div "Add" at bounding box center [756, 478] width 44 height 20
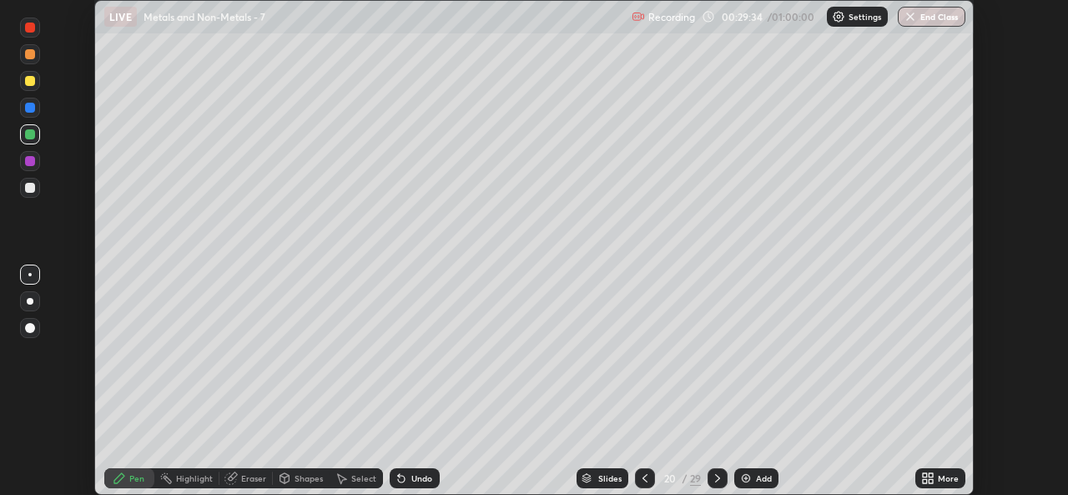
click at [927, 476] on icon at bounding box center [925, 475] width 4 height 4
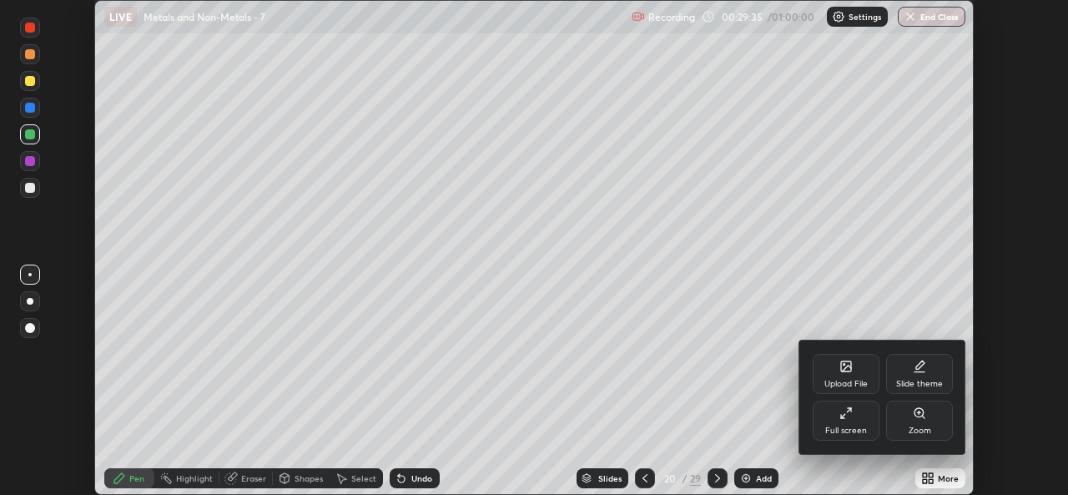
click at [843, 418] on icon at bounding box center [842, 416] width 3 height 3
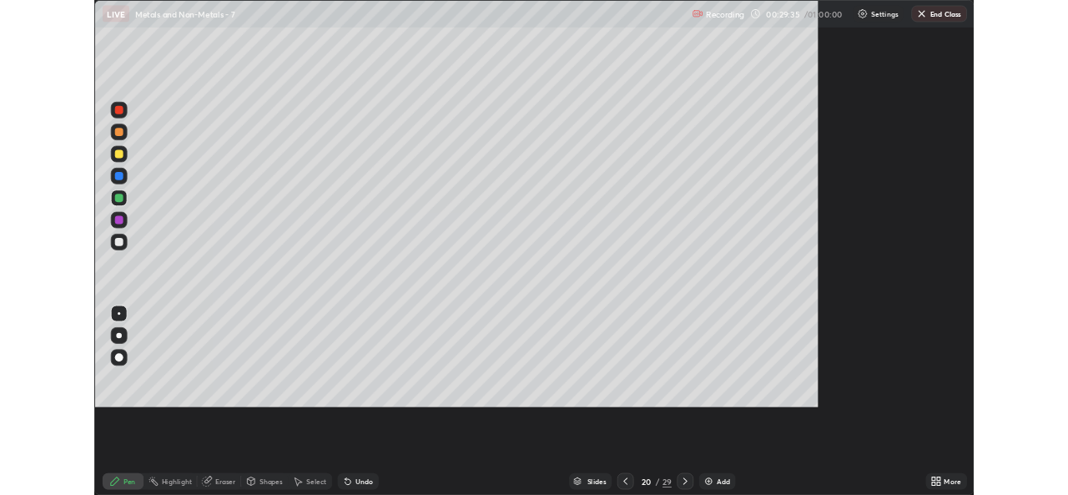
scroll to position [601, 1068]
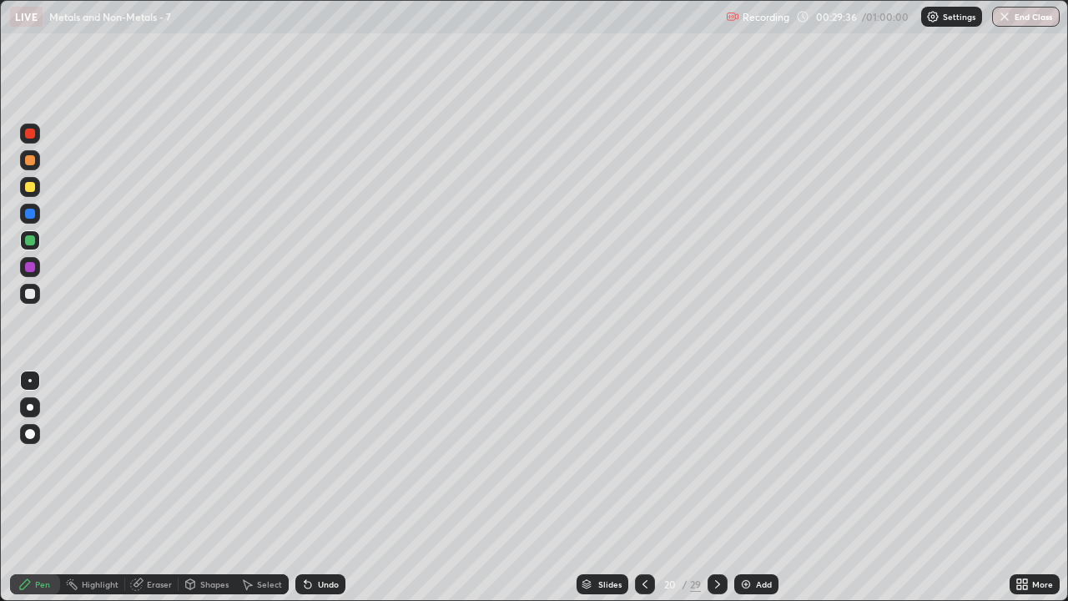
click at [29, 160] on div at bounding box center [30, 160] width 10 height 10
click at [307, 494] on icon at bounding box center [307, 584] width 7 height 7
click at [323, 494] on div "Undo" at bounding box center [320, 584] width 50 height 20
click at [324, 494] on div "Undo" at bounding box center [328, 584] width 21 height 8
click at [328, 494] on div "Undo" at bounding box center [328, 584] width 21 height 8
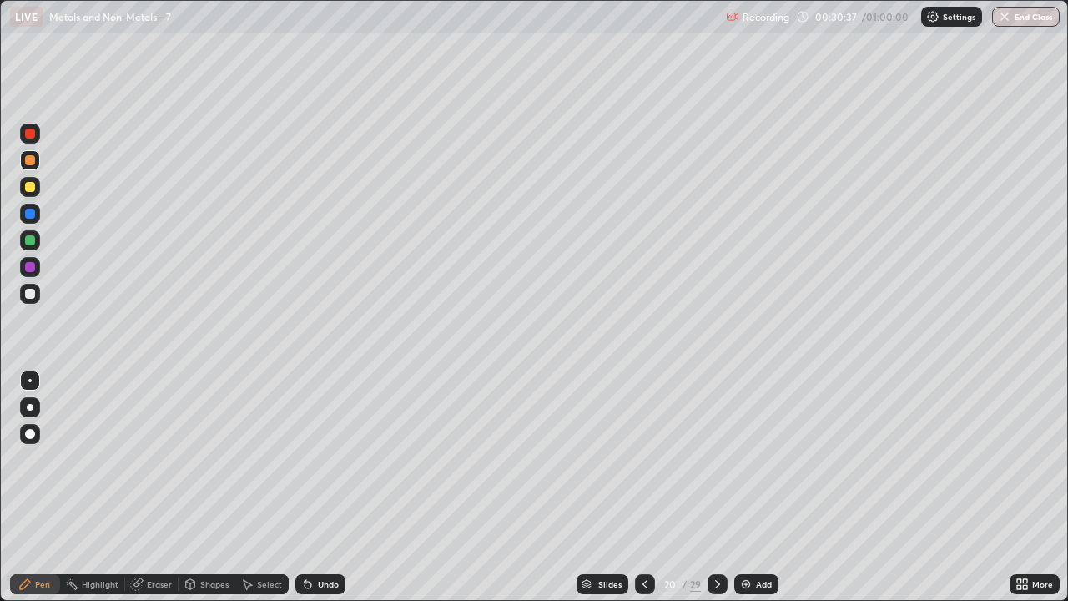
click at [330, 494] on div "Undo" at bounding box center [328, 584] width 21 height 8
click at [26, 243] on div at bounding box center [30, 240] width 10 height 10
click at [308, 494] on icon at bounding box center [307, 583] width 13 height 13
click at [1024, 494] on icon at bounding box center [1025, 581] width 4 height 4
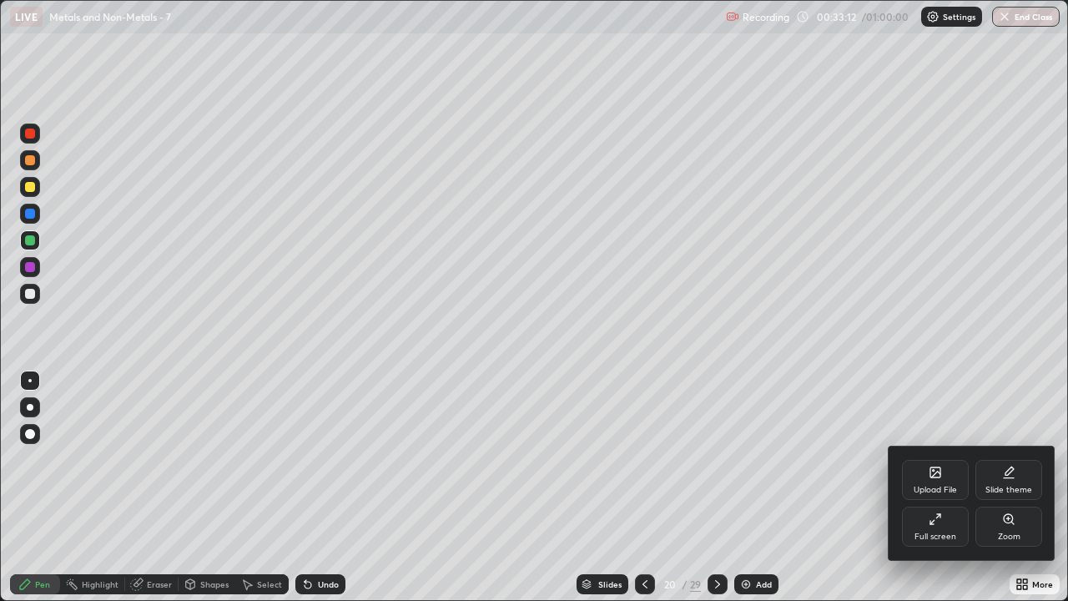
click at [937, 494] on div "Full screen" at bounding box center [935, 526] width 67 height 40
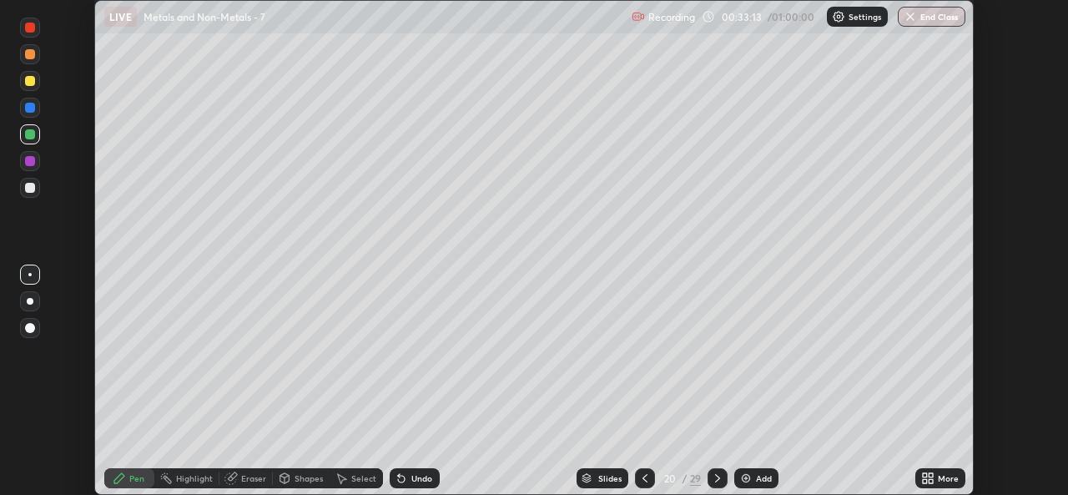
scroll to position [82927, 82354]
click at [718, 481] on icon at bounding box center [717, 477] width 13 height 13
click at [643, 478] on icon at bounding box center [644, 477] width 13 height 13
click at [644, 479] on icon at bounding box center [644, 477] width 13 height 13
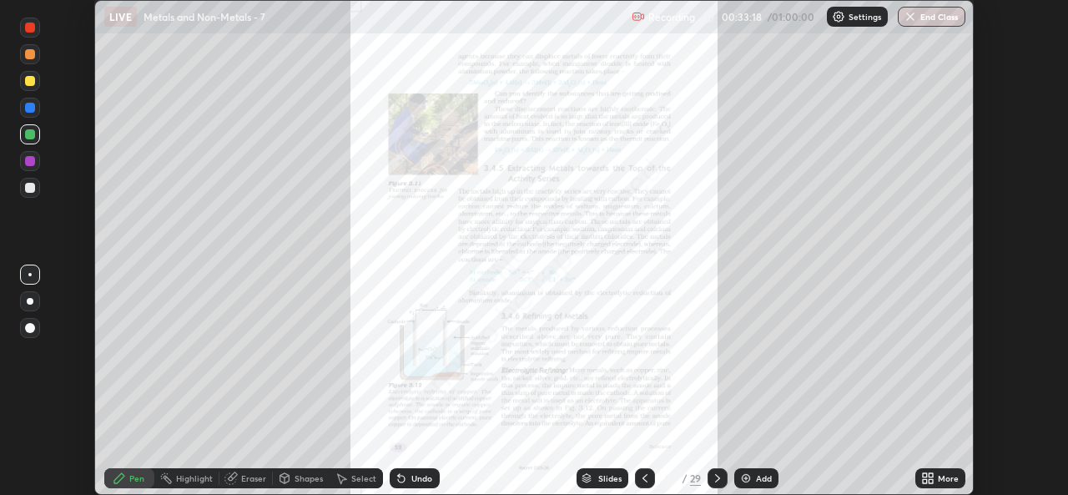
click at [946, 470] on div "More" at bounding box center [940, 478] width 50 height 20
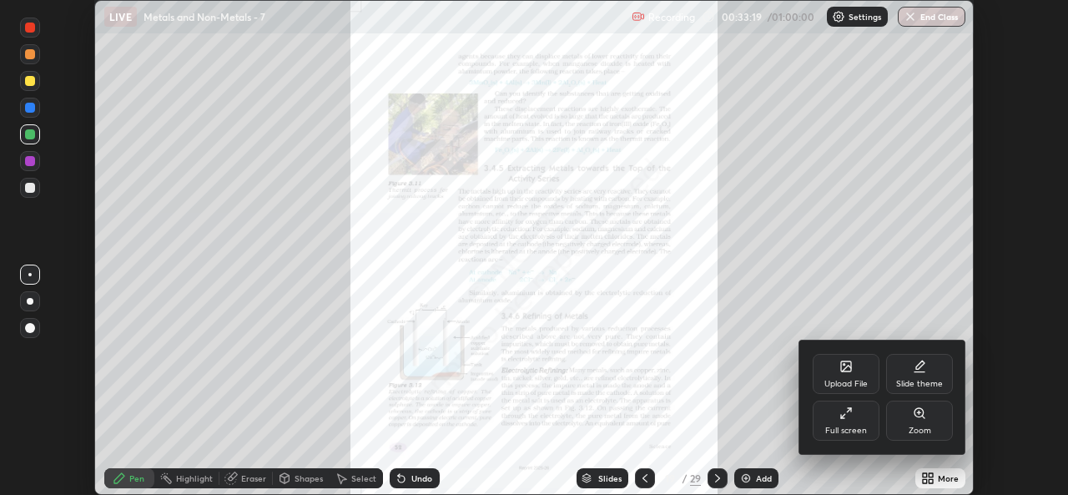
click at [938, 427] on div "Zoom" at bounding box center [919, 420] width 67 height 40
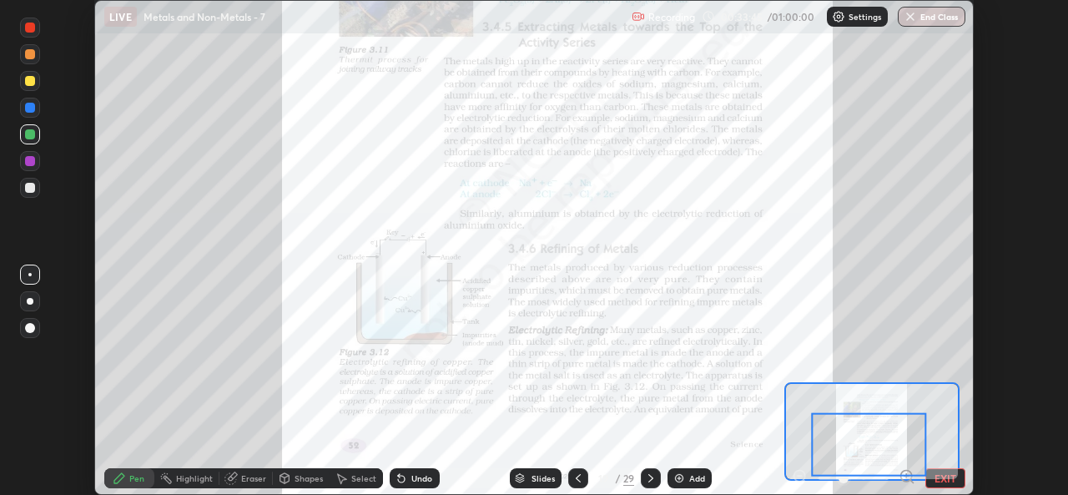
click at [649, 477] on icon at bounding box center [650, 477] width 13 height 13
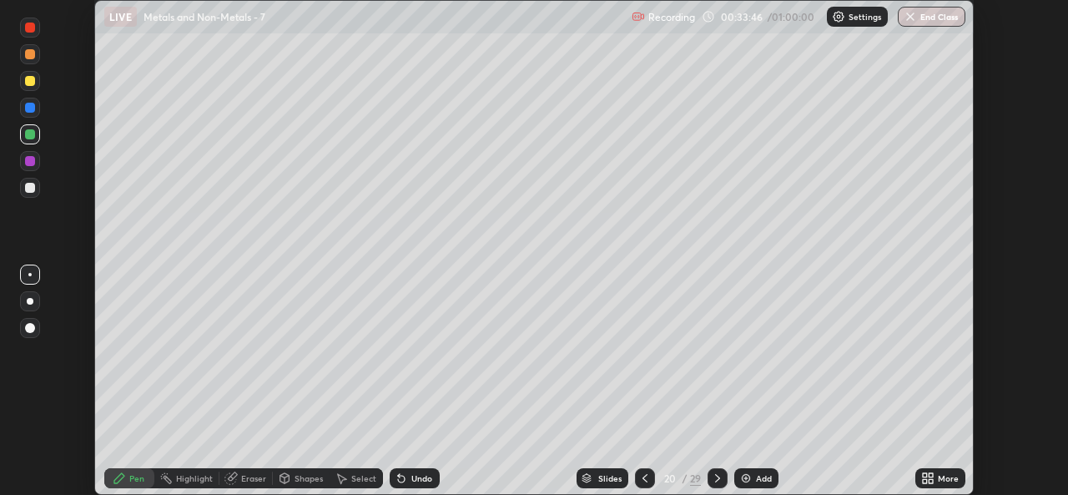
click at [711, 479] on icon at bounding box center [717, 477] width 13 height 13
click at [718, 483] on icon at bounding box center [717, 477] width 13 height 13
click at [716, 478] on icon at bounding box center [717, 477] width 13 height 13
click at [714, 476] on icon at bounding box center [717, 477] width 13 height 13
click at [716, 478] on icon at bounding box center [717, 477] width 13 height 13
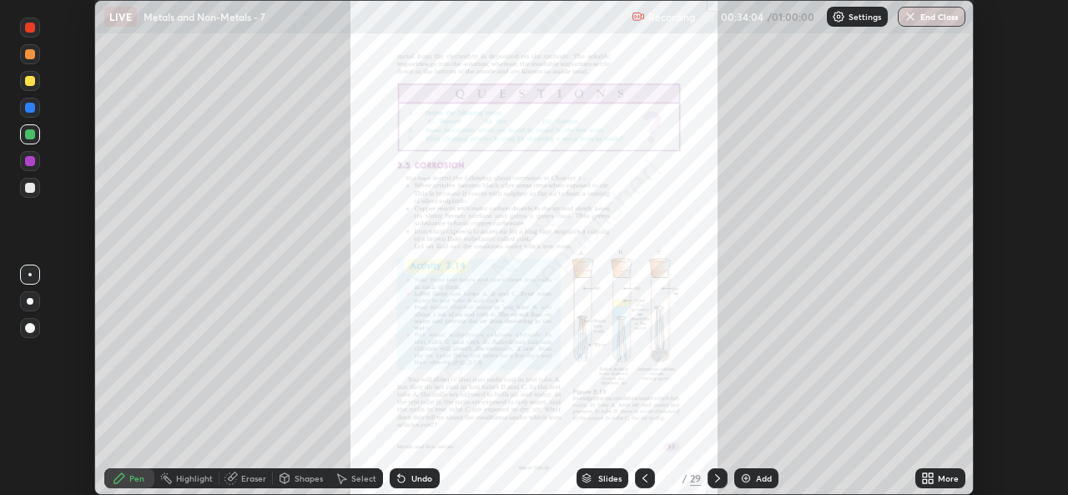
click at [645, 467] on div at bounding box center [645, 477] width 20 height 33
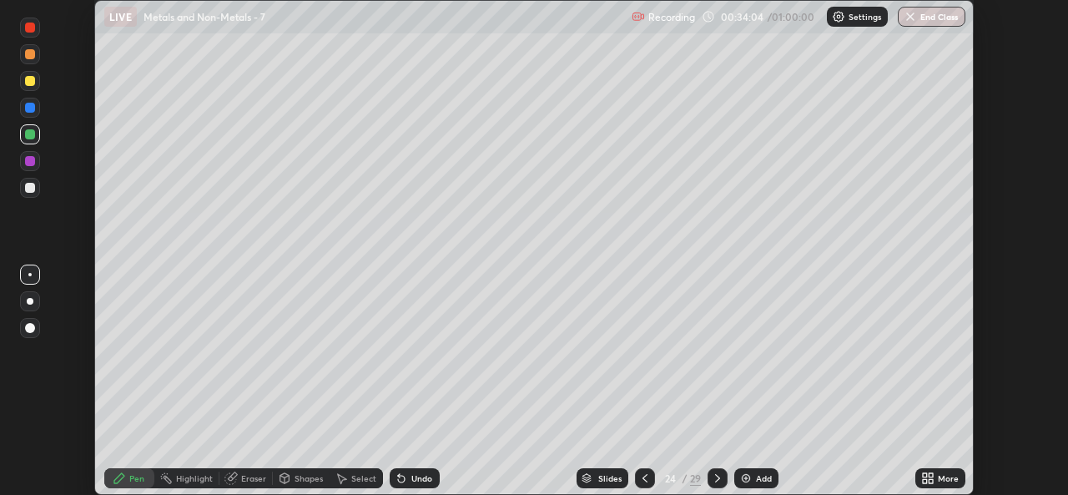
click at [644, 470] on div at bounding box center [645, 478] width 20 height 20
click at [643, 473] on icon at bounding box center [644, 477] width 13 height 13
click at [643, 478] on icon at bounding box center [644, 477] width 13 height 13
click at [643, 475] on icon at bounding box center [644, 477] width 13 height 13
click at [642, 473] on icon at bounding box center [644, 477] width 13 height 13
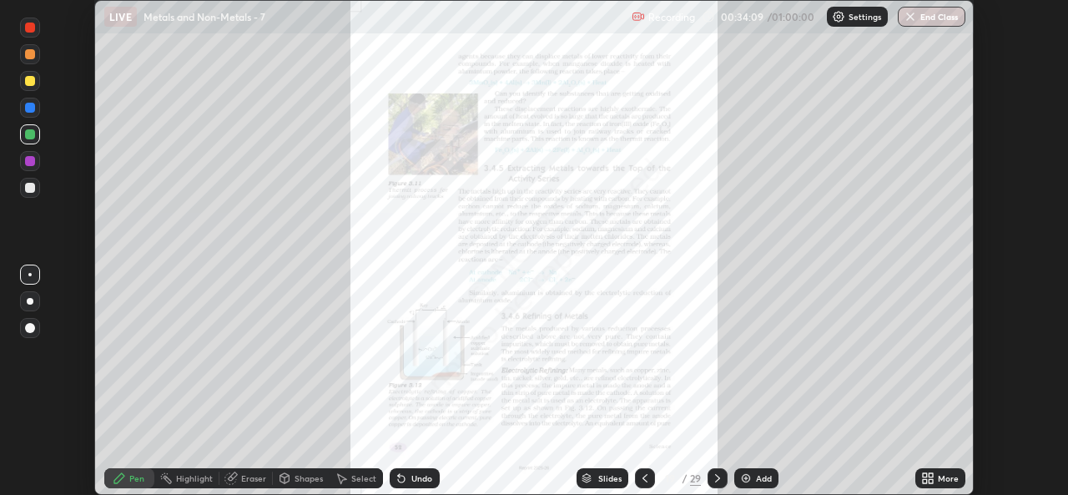
click at [928, 478] on icon at bounding box center [927, 477] width 13 height 13
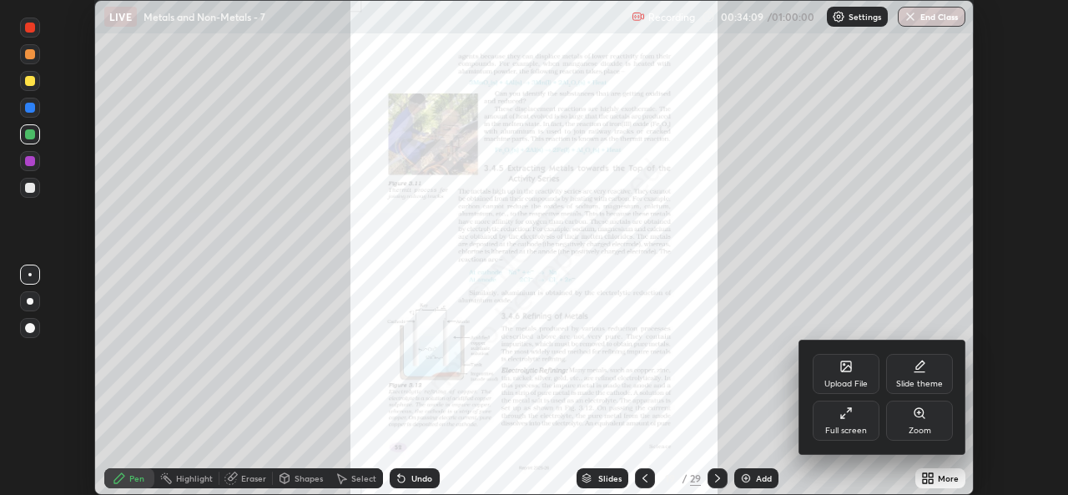
click at [936, 423] on div "Zoom" at bounding box center [919, 420] width 67 height 40
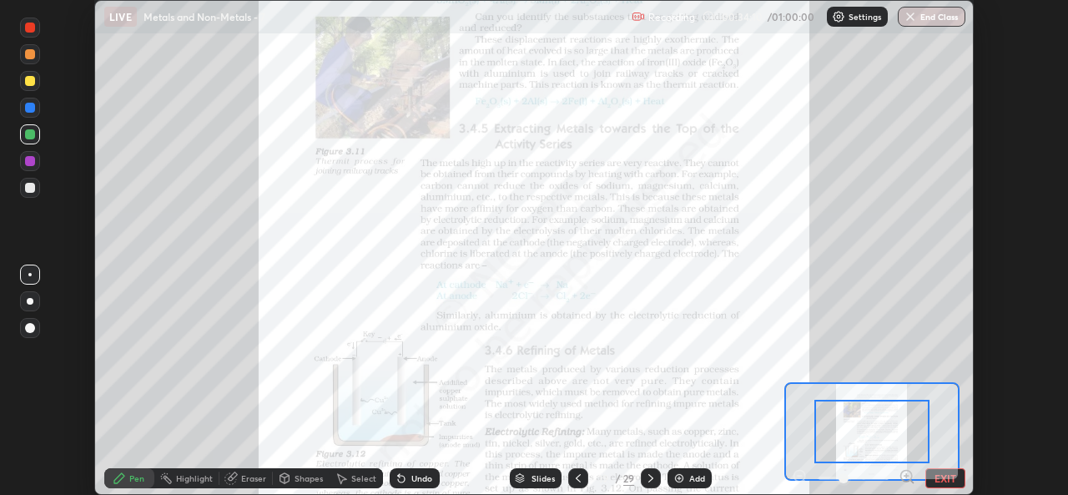
click at [906, 476] on icon at bounding box center [906, 476] width 4 height 0
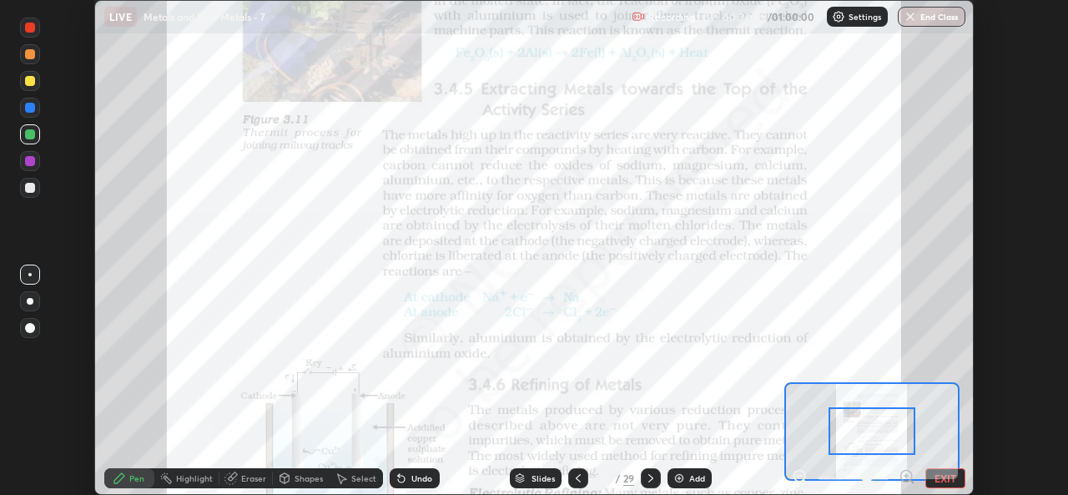
click at [906, 476] on icon at bounding box center [906, 476] width 4 height 0
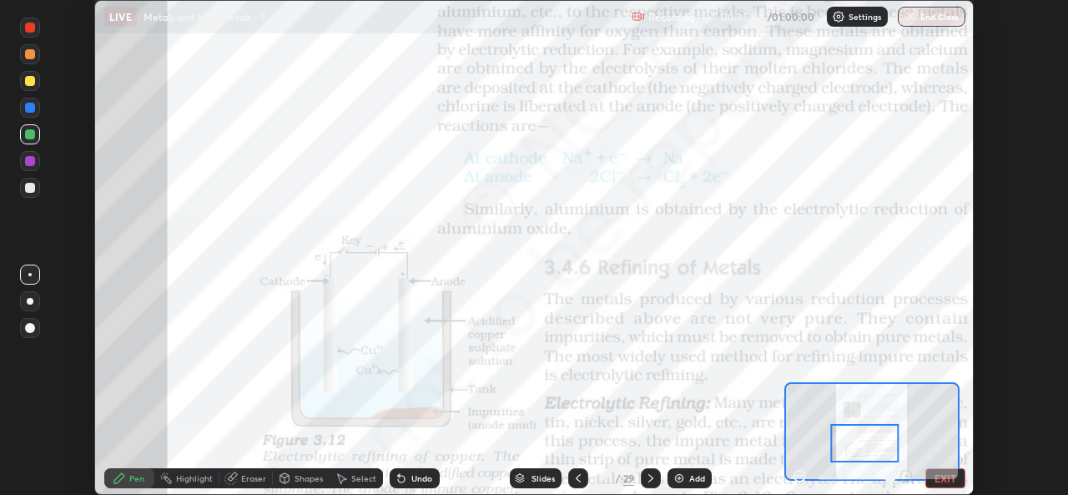
click at [652, 479] on icon at bounding box center [650, 477] width 13 height 13
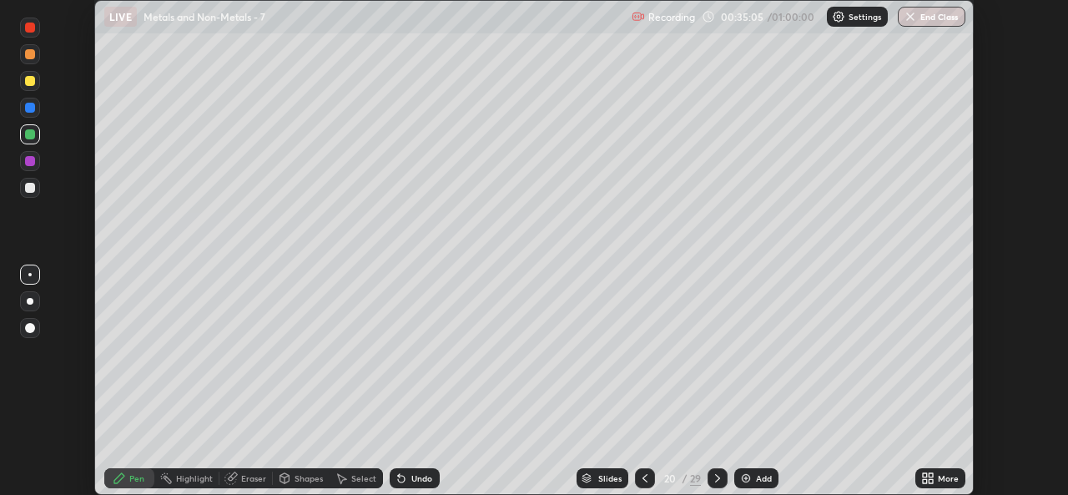
click at [716, 478] on icon at bounding box center [717, 477] width 13 height 13
click at [716, 477] on icon at bounding box center [717, 477] width 13 height 13
click at [717, 472] on icon at bounding box center [717, 477] width 13 height 13
click at [716, 476] on icon at bounding box center [717, 477] width 13 height 13
click at [716, 478] on icon at bounding box center [717, 477] width 13 height 13
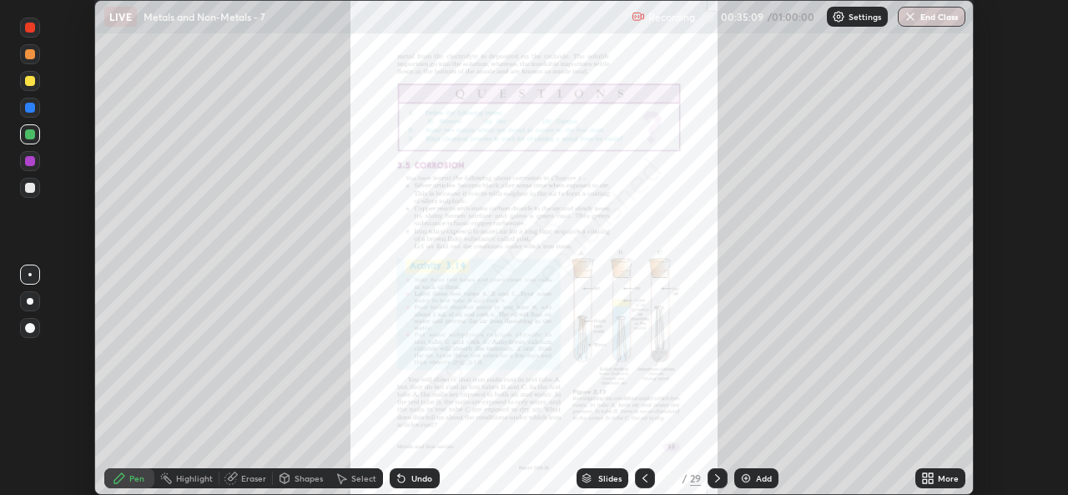
click at [951, 478] on div "More" at bounding box center [948, 478] width 21 height 8
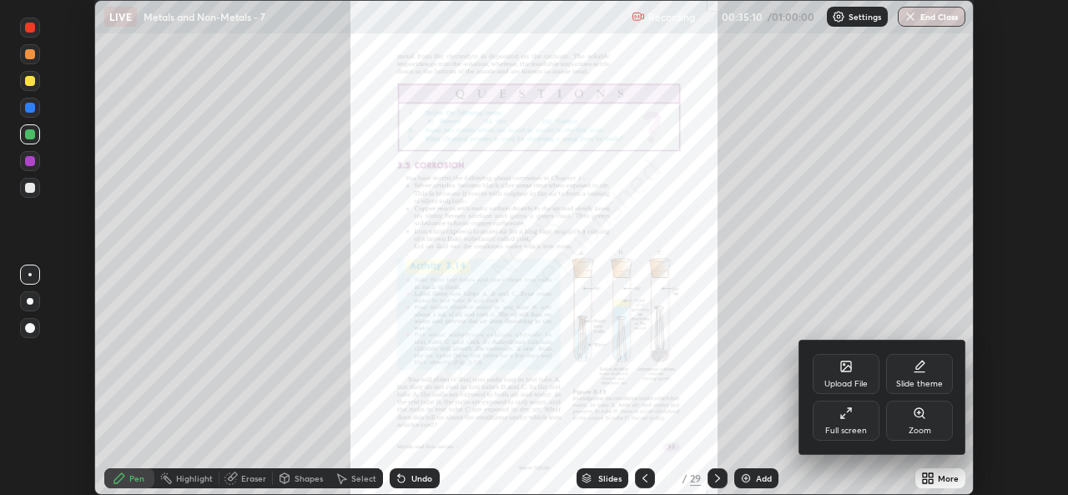
click at [929, 419] on div "Zoom" at bounding box center [919, 420] width 67 height 40
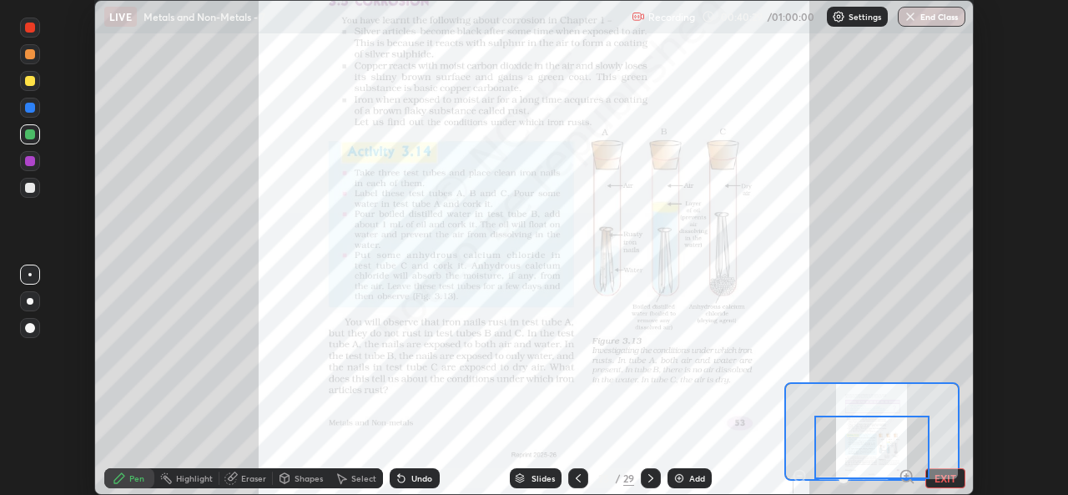
click at [651, 476] on icon at bounding box center [650, 477] width 13 height 13
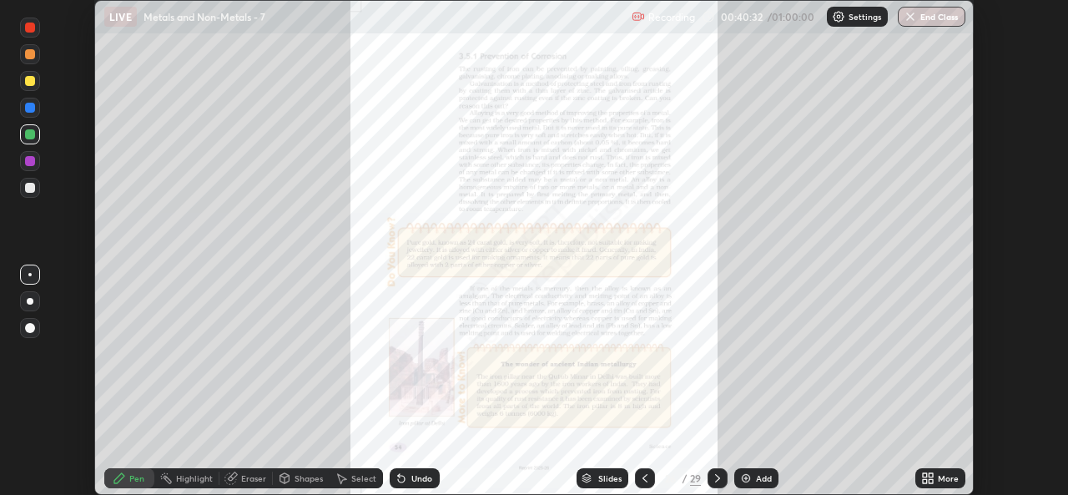
click at [944, 474] on div "More" at bounding box center [948, 478] width 21 height 8
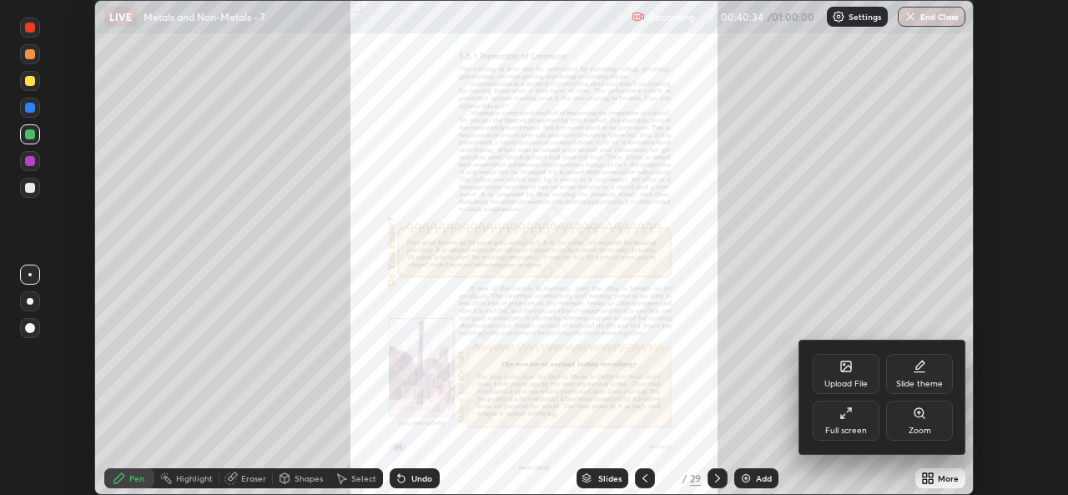
click at [909, 421] on div "Zoom" at bounding box center [919, 420] width 67 height 40
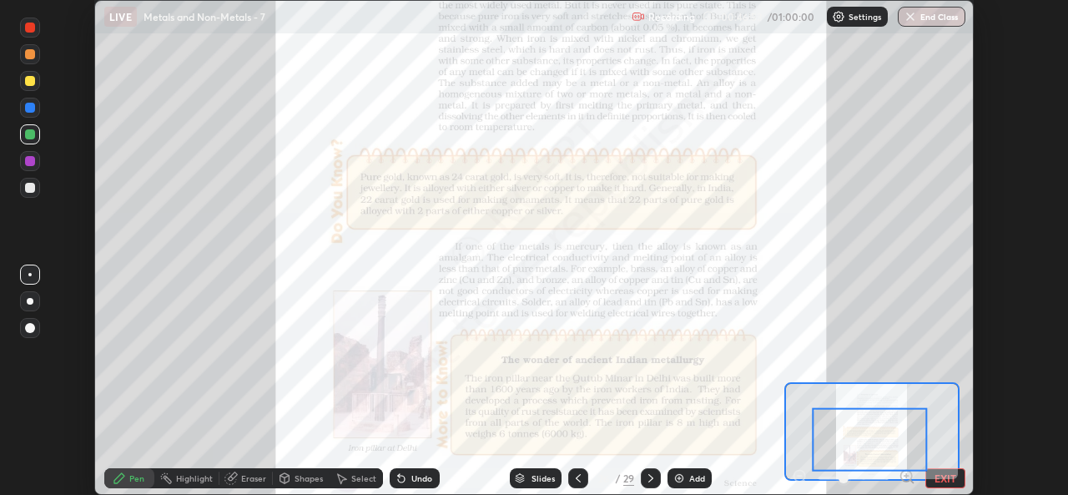
click at [651, 471] on icon at bounding box center [650, 477] width 13 height 13
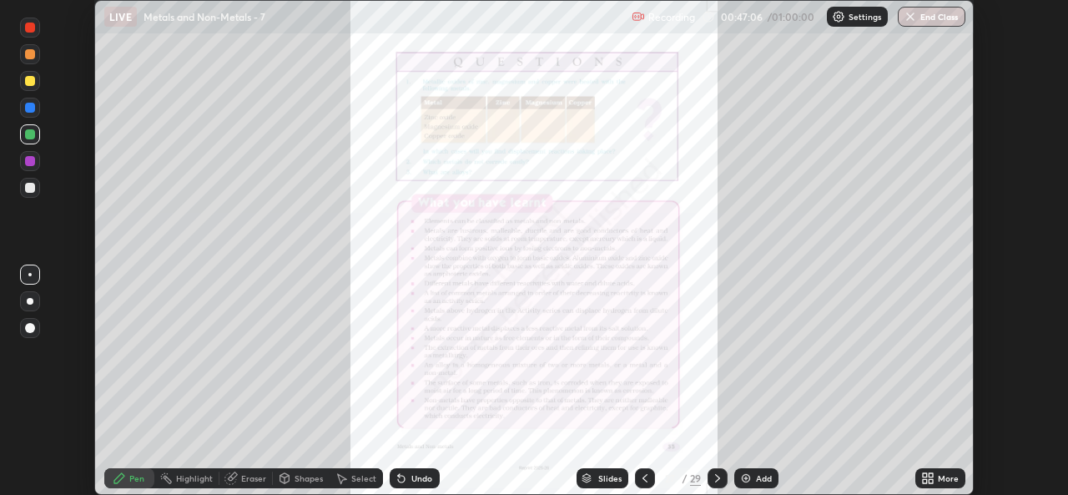
click at [949, 8] on button "End Class" at bounding box center [932, 17] width 68 height 20
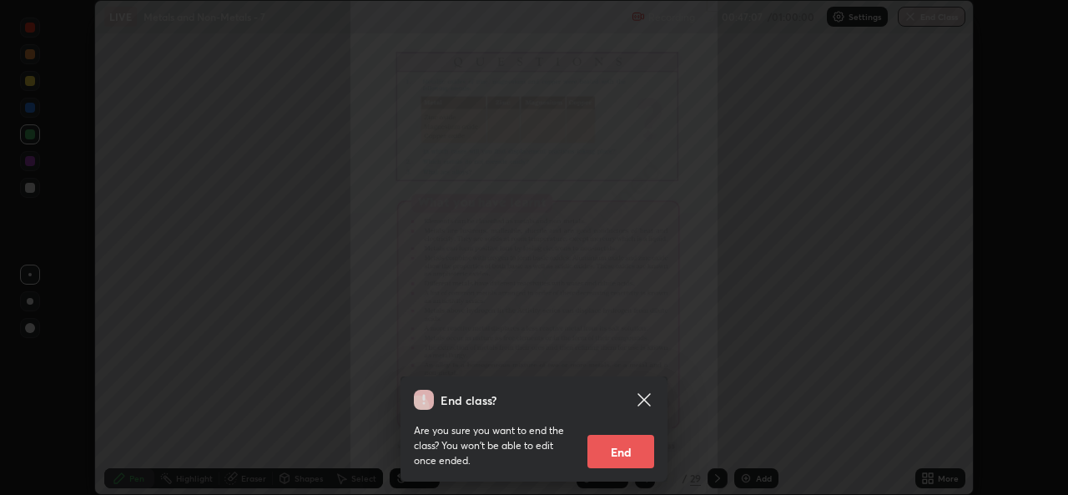
click at [626, 451] on button "End" at bounding box center [620, 451] width 67 height 33
